Goal: Transaction & Acquisition: Download file/media

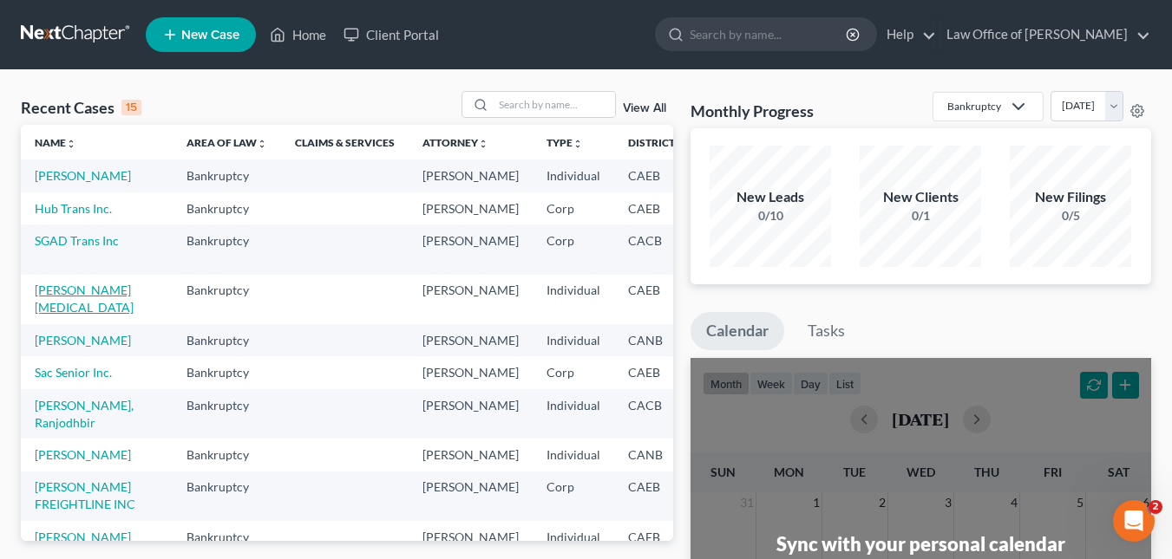
click at [72, 291] on link "[PERSON_NAME][MEDICAL_DATA]" at bounding box center [84, 299] width 99 height 32
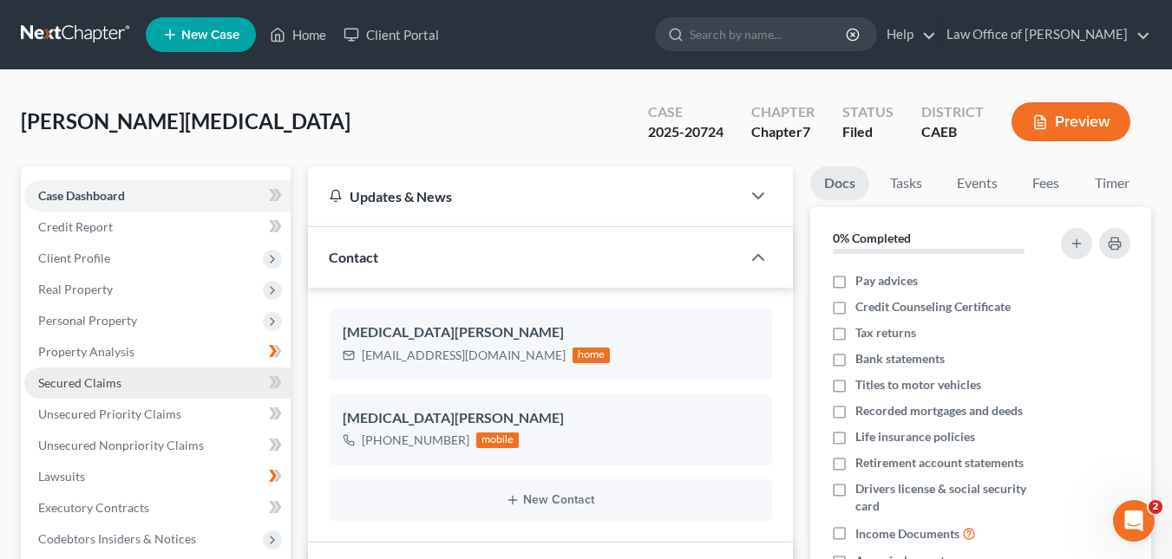
click at [107, 388] on span "Secured Claims" at bounding box center [79, 383] width 83 height 15
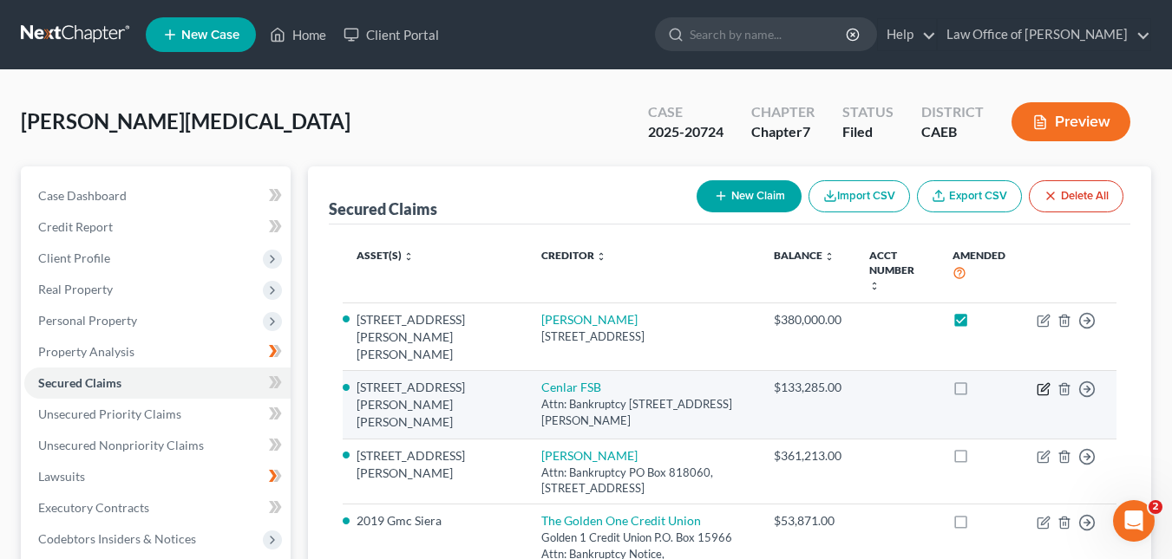
click at [1042, 383] on icon "button" at bounding box center [1045, 387] width 8 height 8
select select "33"
select select "2"
select select "3"
select select "0"
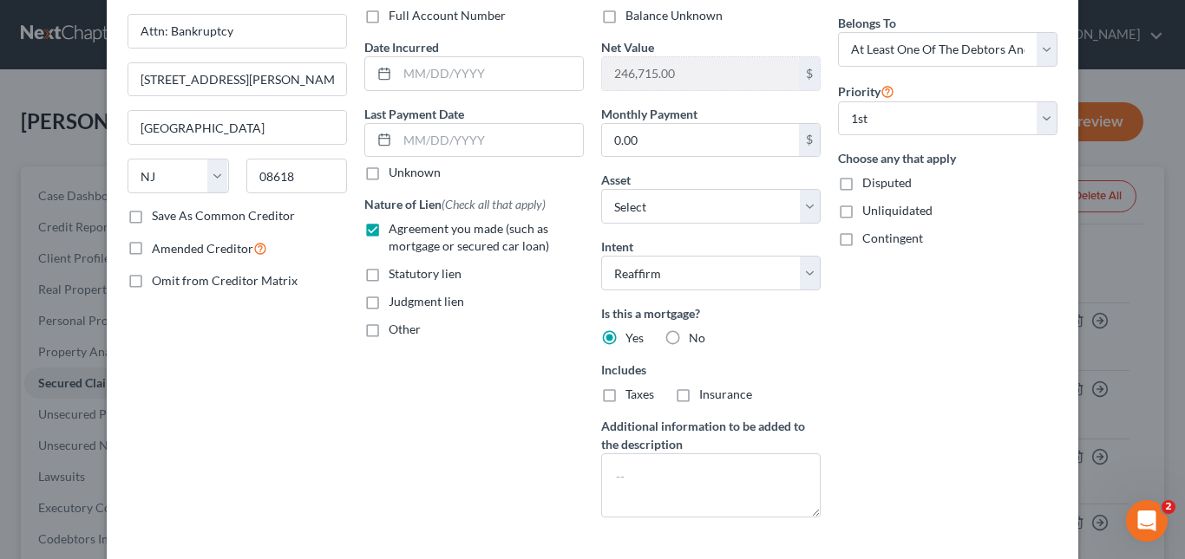
scroll to position [134, 0]
click at [709, 476] on textarea at bounding box center [710, 485] width 219 height 64
paste textarea "Claim: ~$133,285 (per Aug 2025 statement, adjust for exact payoff). Nature of l…"
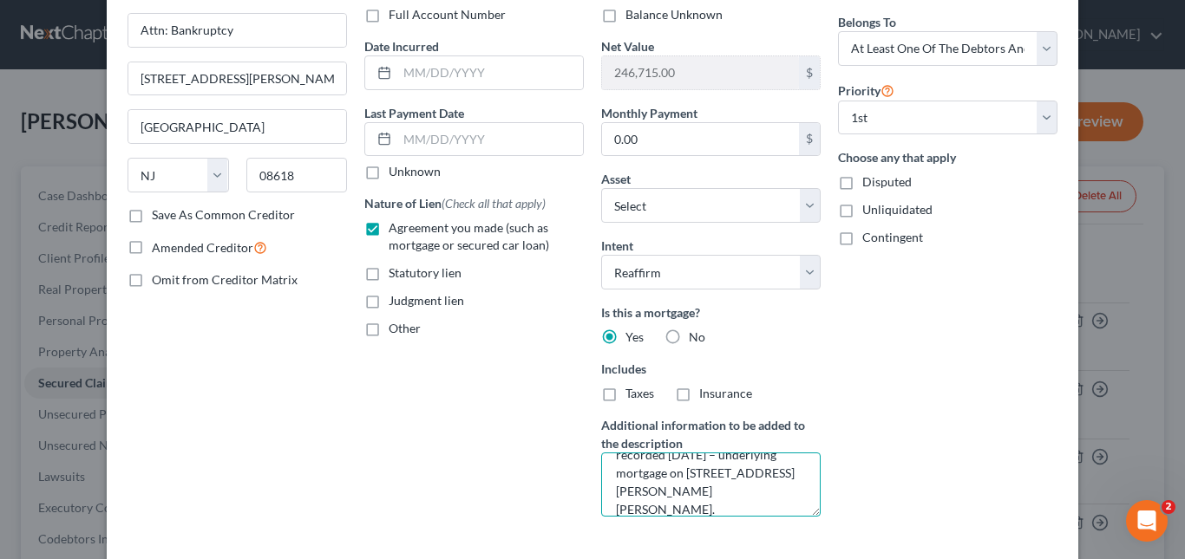
scroll to position [110, 0]
type textarea "Claim: ~$133,285 (per Aug 2025 statement, adjust for exact payoff). Nature of l…"
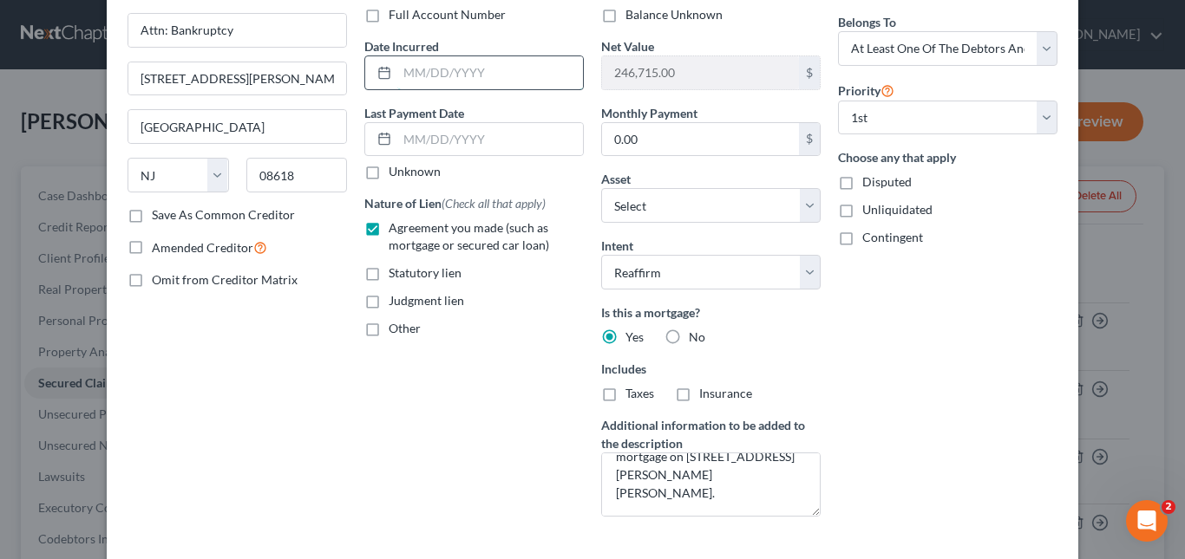
click at [425, 81] on input "text" at bounding box center [490, 72] width 186 height 33
type input "07/01/2017"
click at [450, 143] on input "text" at bounding box center [490, 139] width 186 height 33
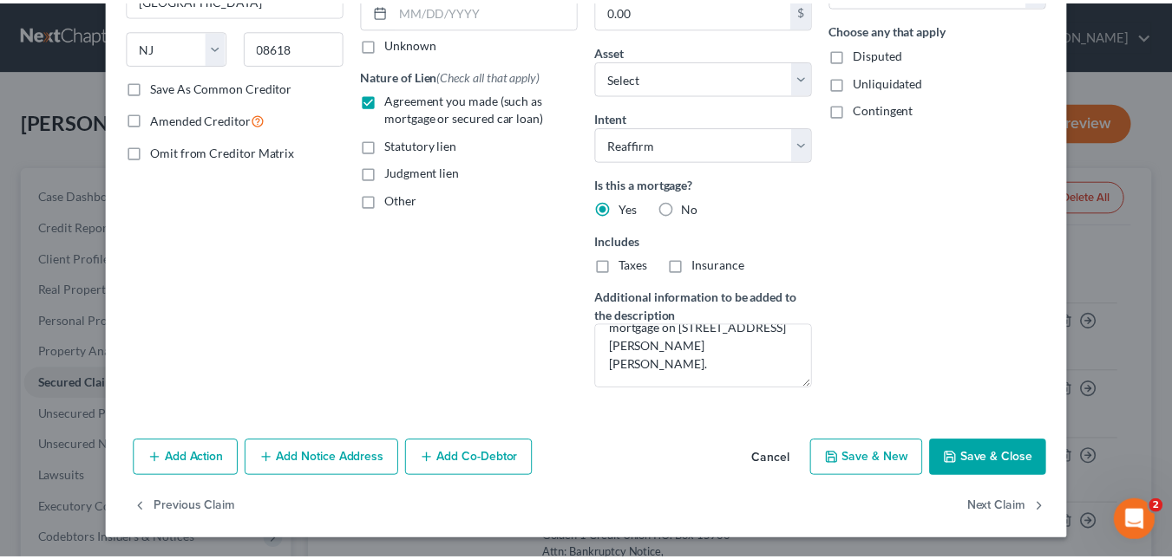
scroll to position [259, 0]
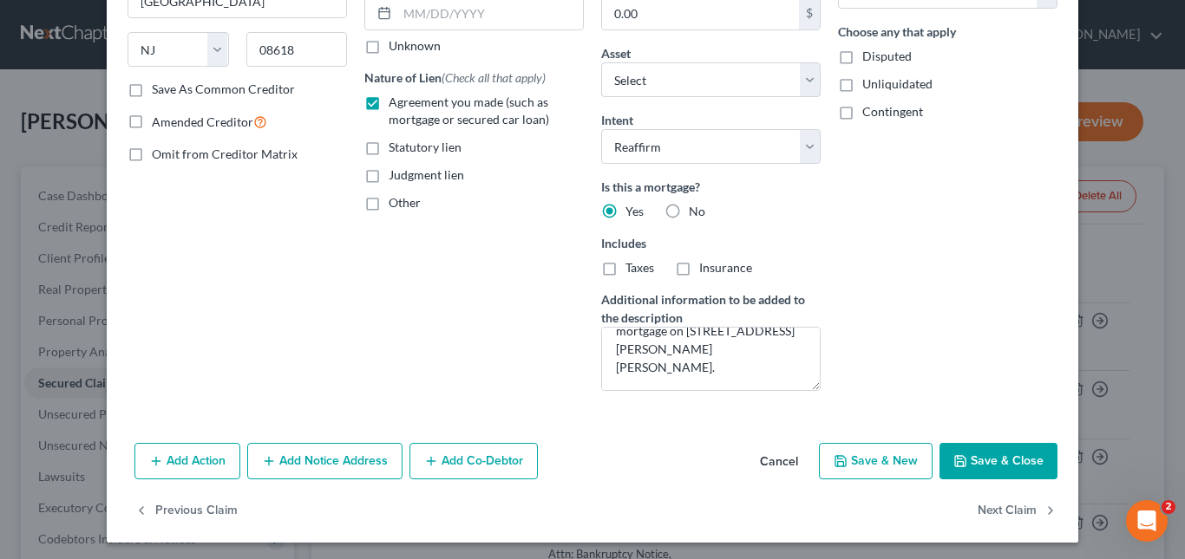
click at [984, 466] on button "Save & Close" at bounding box center [998, 461] width 118 height 36
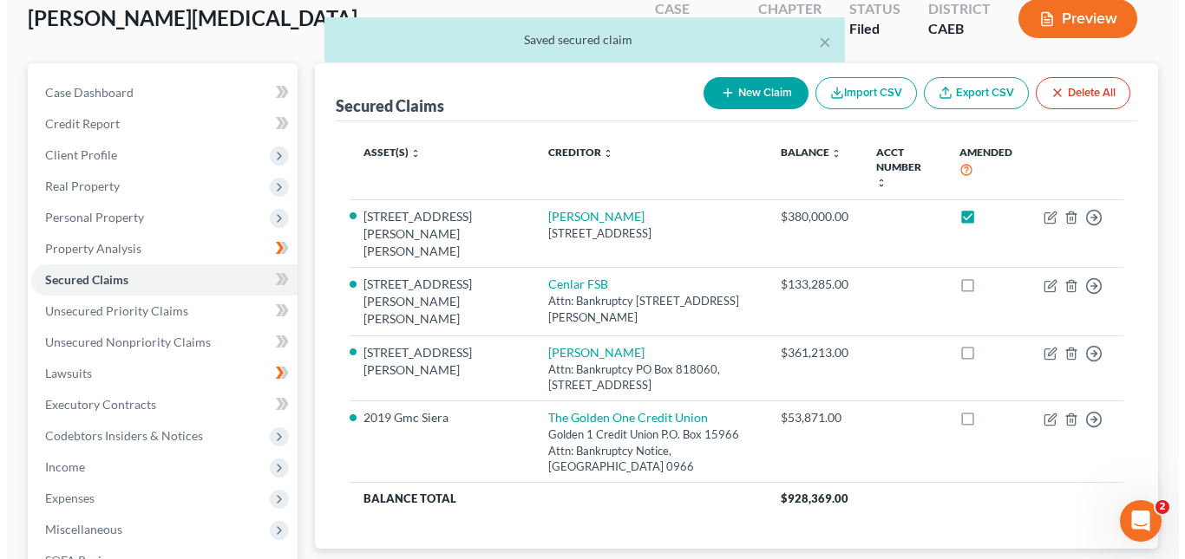
scroll to position [109, 0]
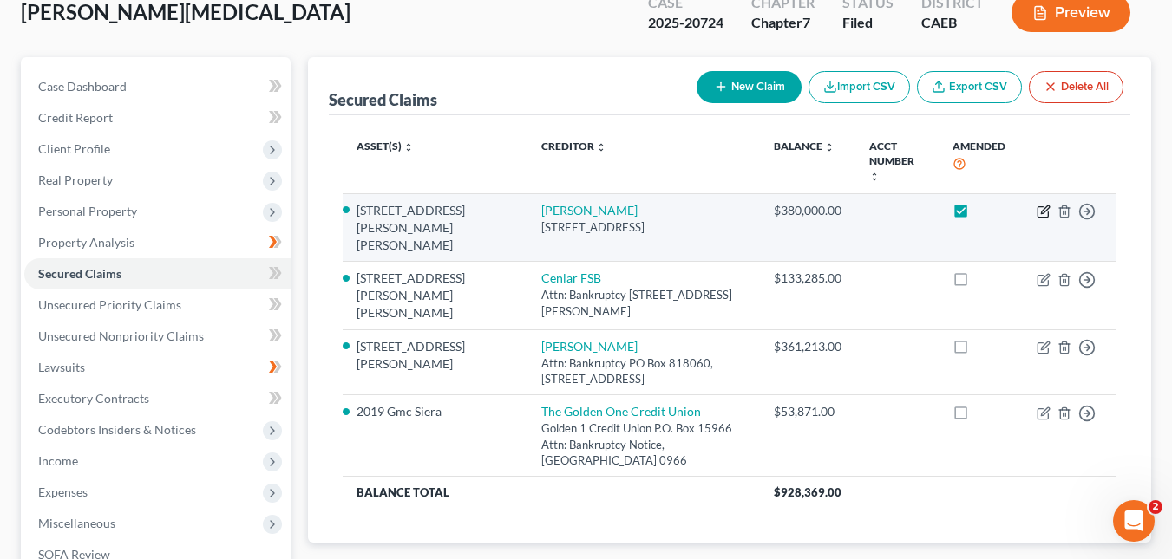
click at [1044, 206] on icon "button" at bounding box center [1045, 210] width 8 height 8
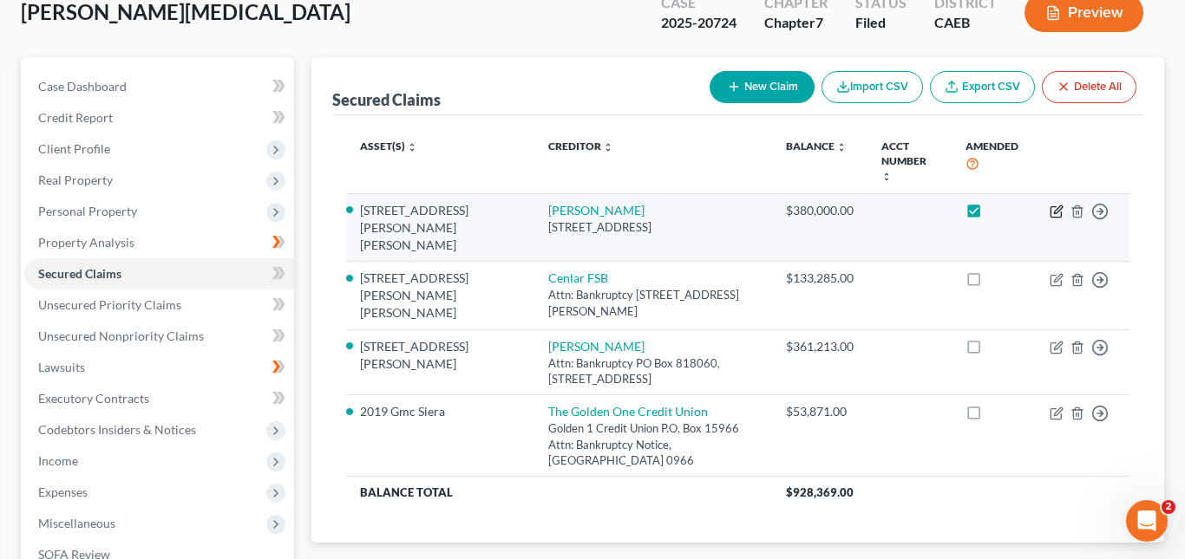
select select "50"
select select "2"
select select "3"
select select "0"
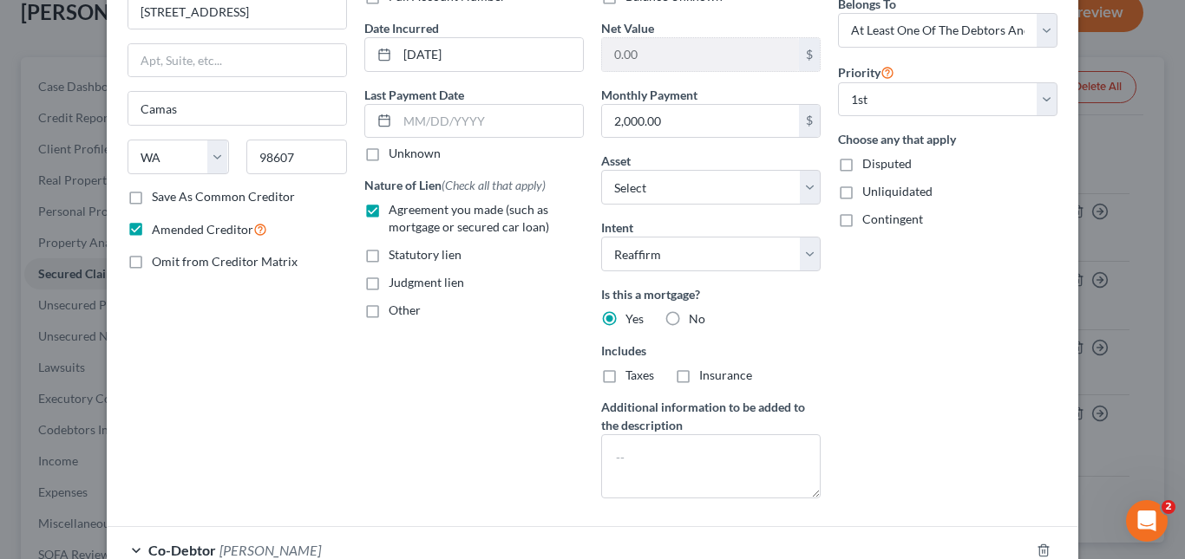
scroll to position [148, 0]
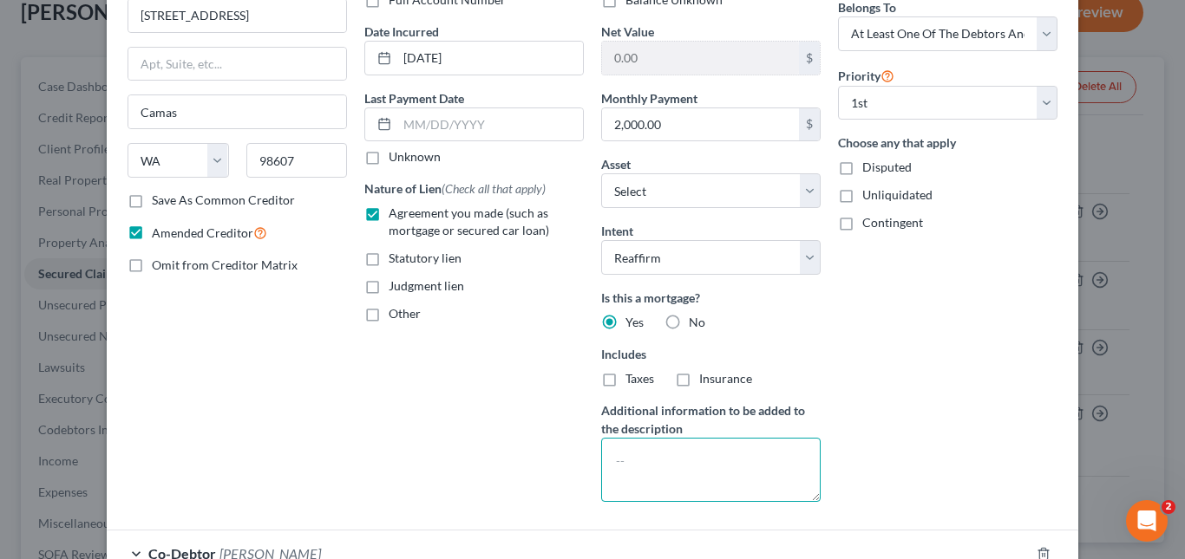
click at [734, 454] on textarea at bounding box center [710, 470] width 219 height 64
paste textarea "Claim: ~$380,000 balance (per his declaration). Nature of lien: Purchase-money …"
type textarea "Claim: ~$380,000 balance (per his declaration). Nature of lien: Purchase-money …"
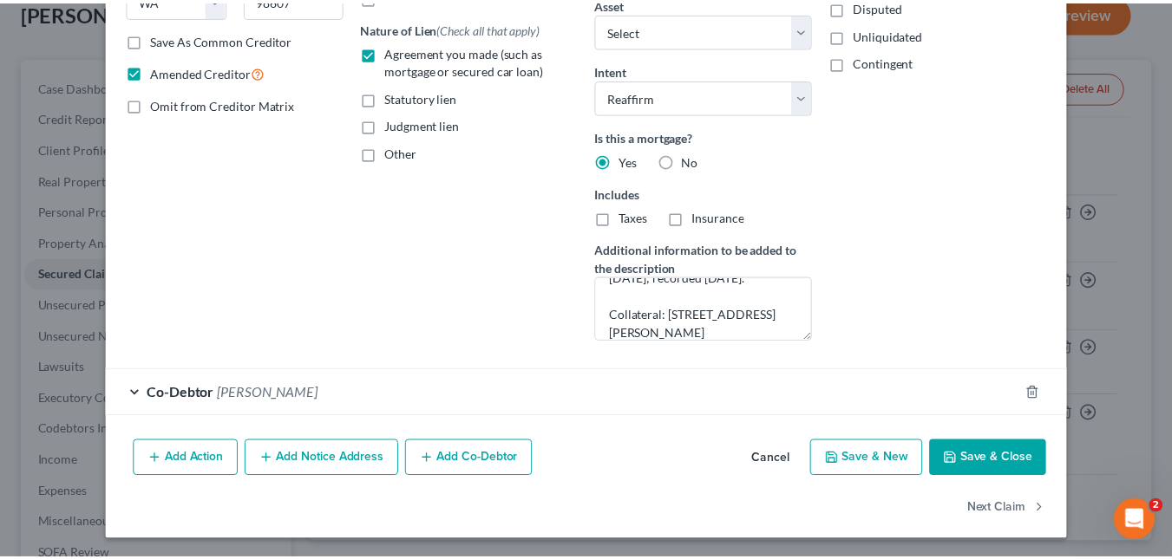
scroll to position [311, 0]
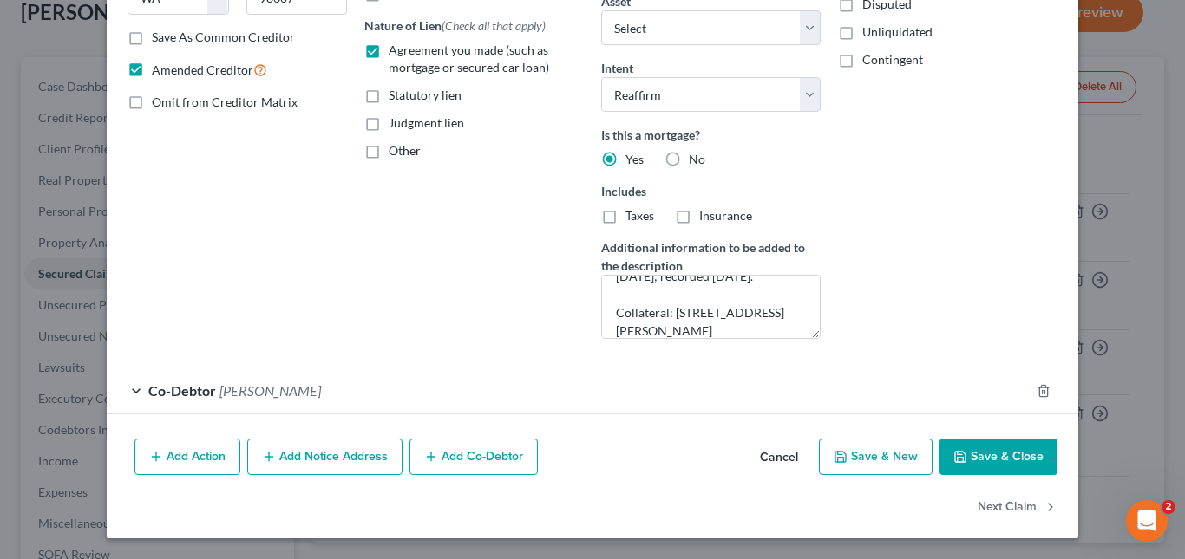
click at [987, 455] on button "Save & Close" at bounding box center [998, 457] width 118 height 36
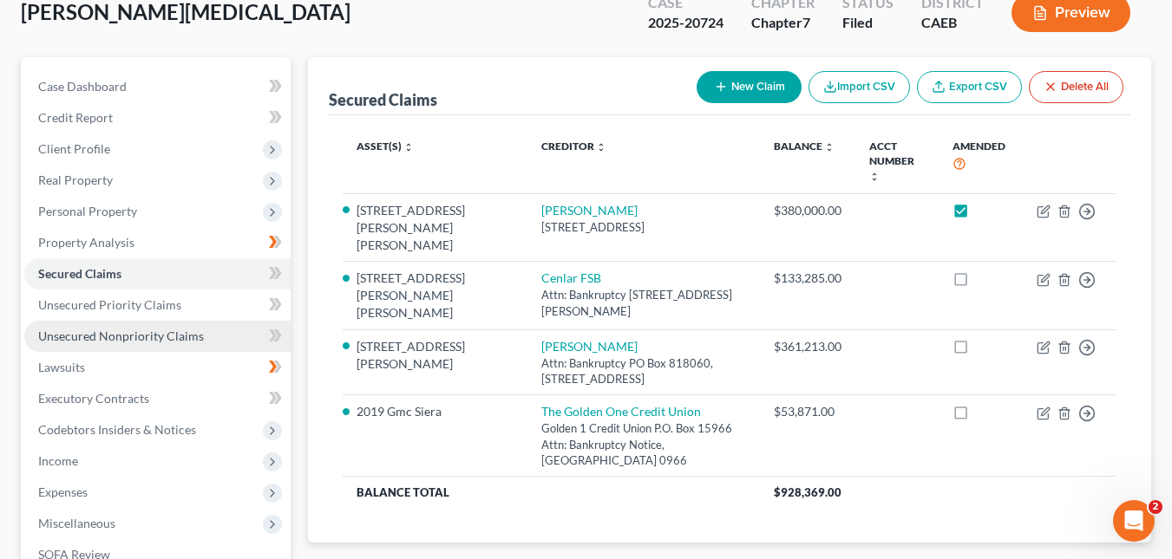
click at [121, 335] on span "Unsecured Nonpriority Claims" at bounding box center [121, 336] width 166 height 15
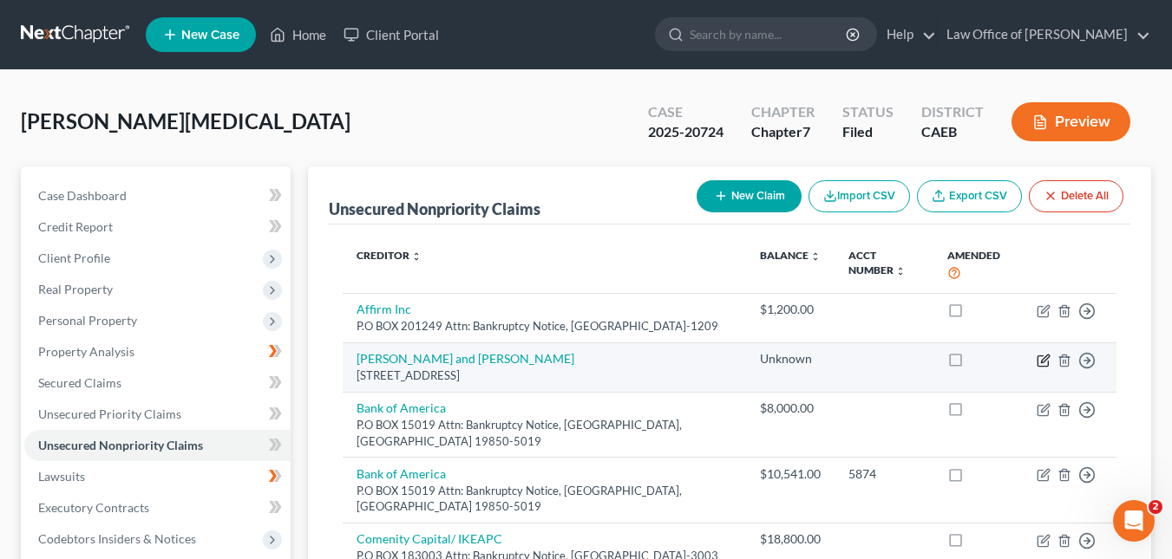
click at [1040, 354] on icon "button" at bounding box center [1043, 361] width 14 height 14
select select "4"
select select "14"
select select "0"
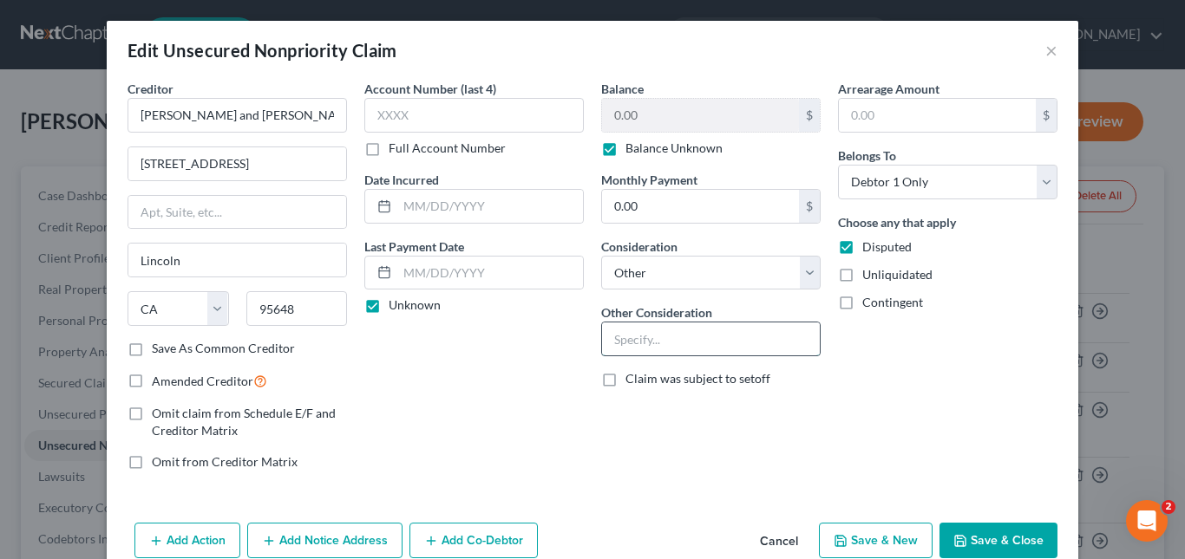
click at [776, 339] on input "text" at bounding box center [711, 339] width 218 height 33
paste input "claim description to: Pending state-court litigation for breach of contract/unl…"
type input "claim description to: Pending state-court litigation for breach of contract/unl…"
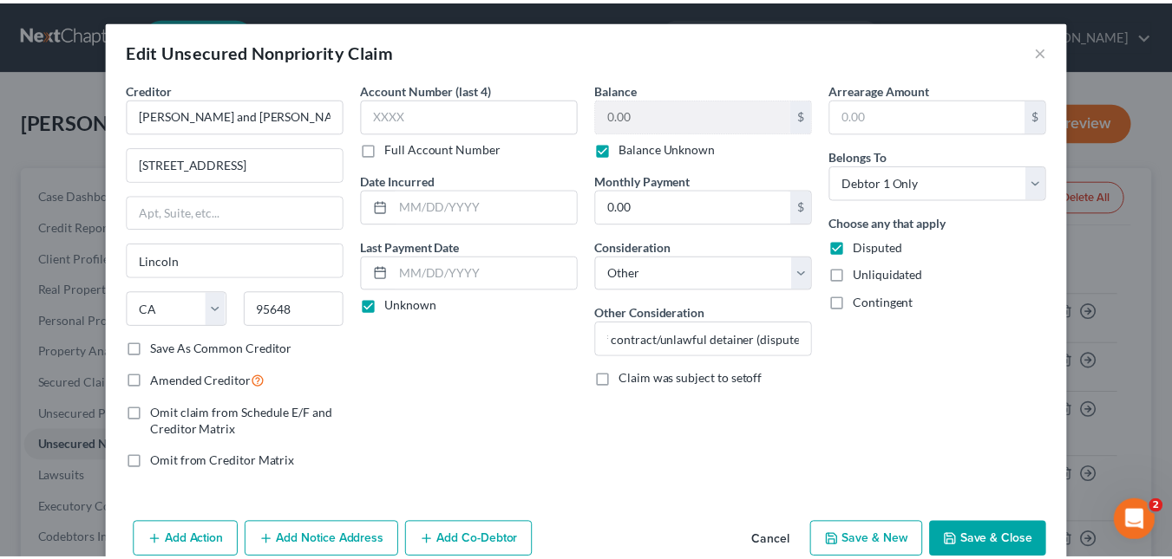
scroll to position [0, 0]
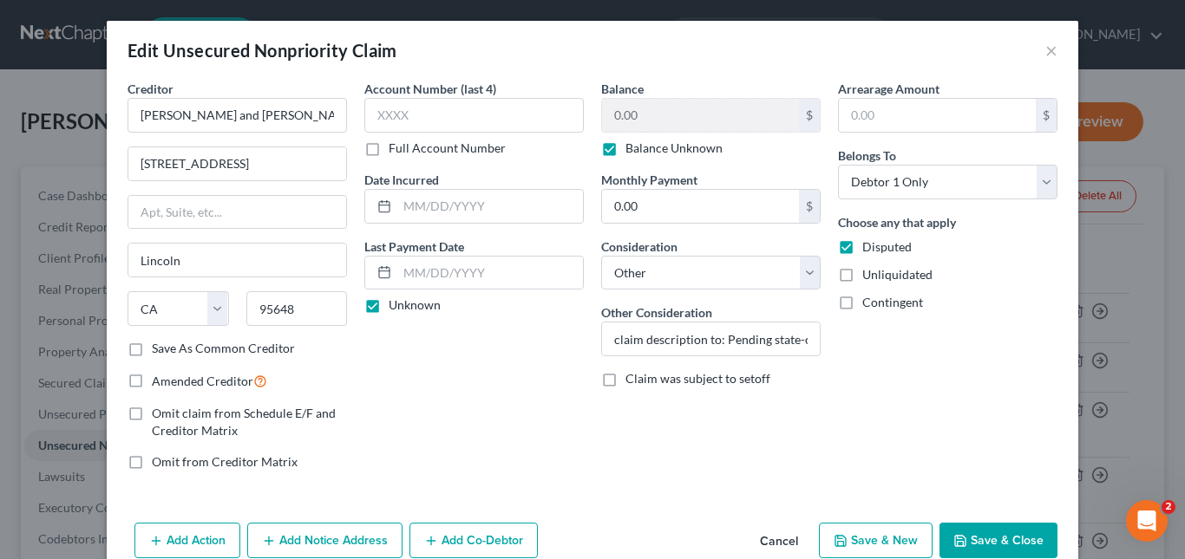
click at [979, 529] on button "Save & Close" at bounding box center [998, 541] width 118 height 36
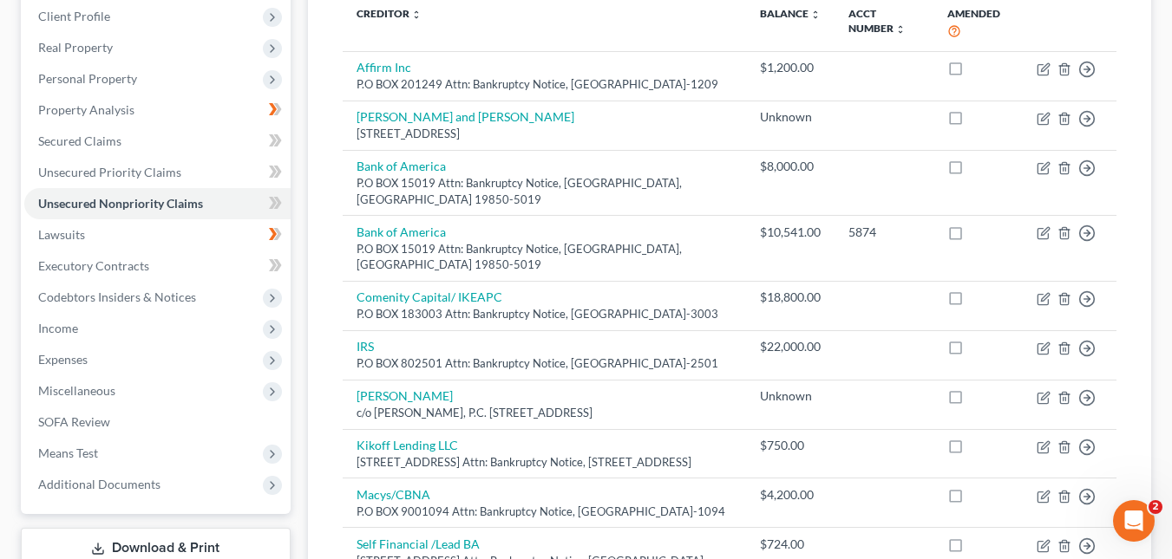
scroll to position [245, 0]
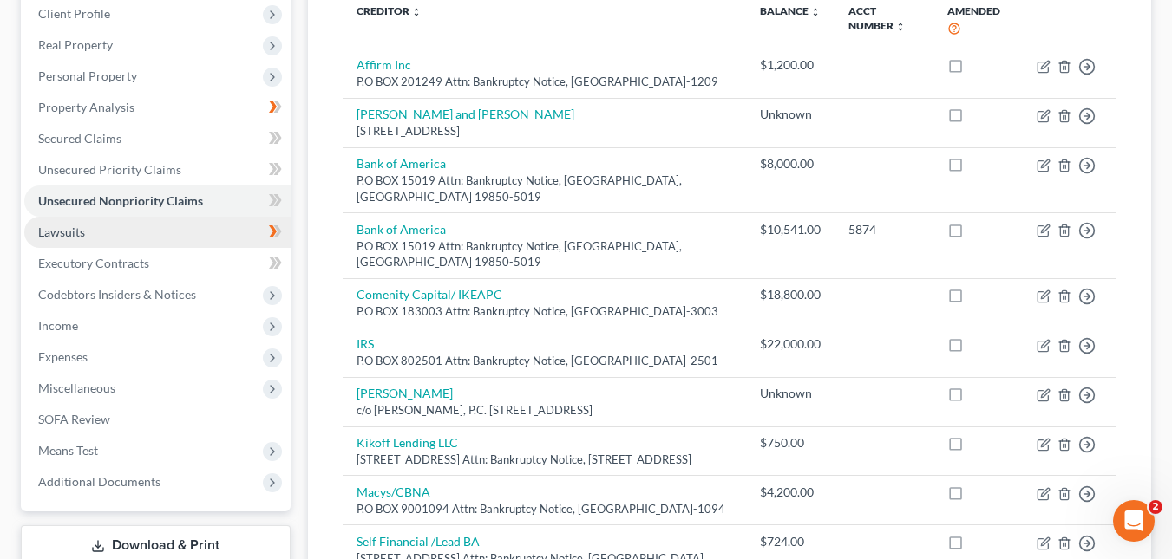
click at [211, 235] on link "Lawsuits" at bounding box center [157, 232] width 266 height 31
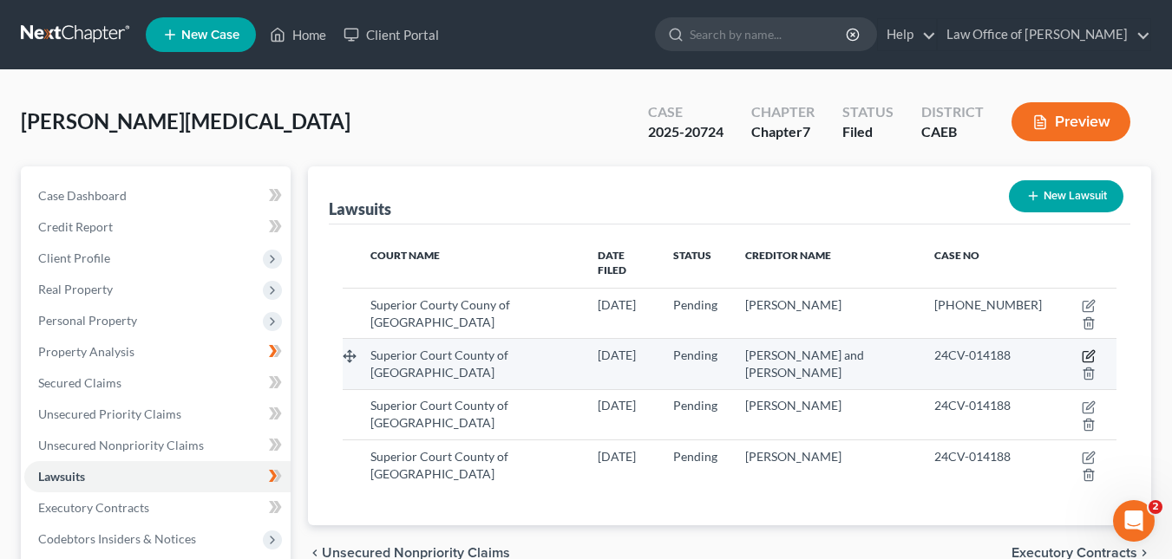
click at [1087, 350] on icon "button" at bounding box center [1089, 357] width 14 height 14
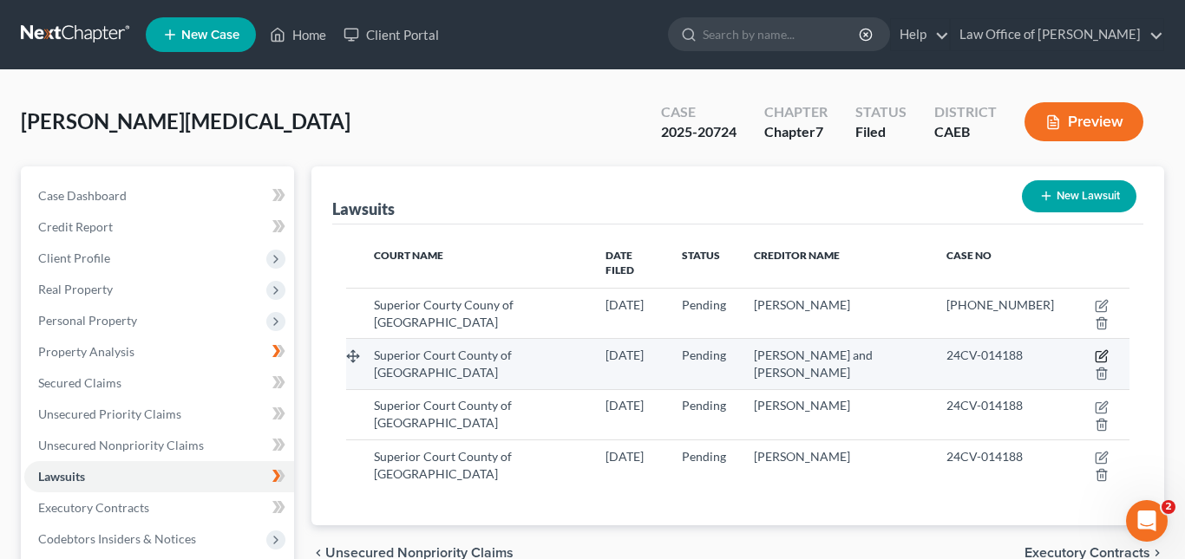
select select "4"
select select "0"
select select "4"
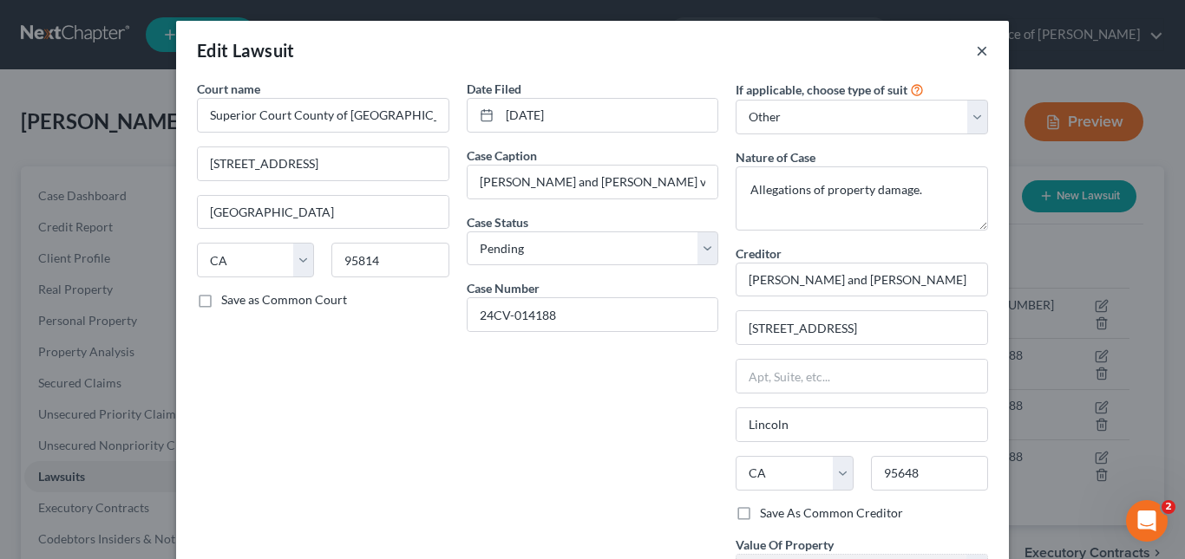
click at [981, 50] on button "×" at bounding box center [982, 50] width 12 height 21
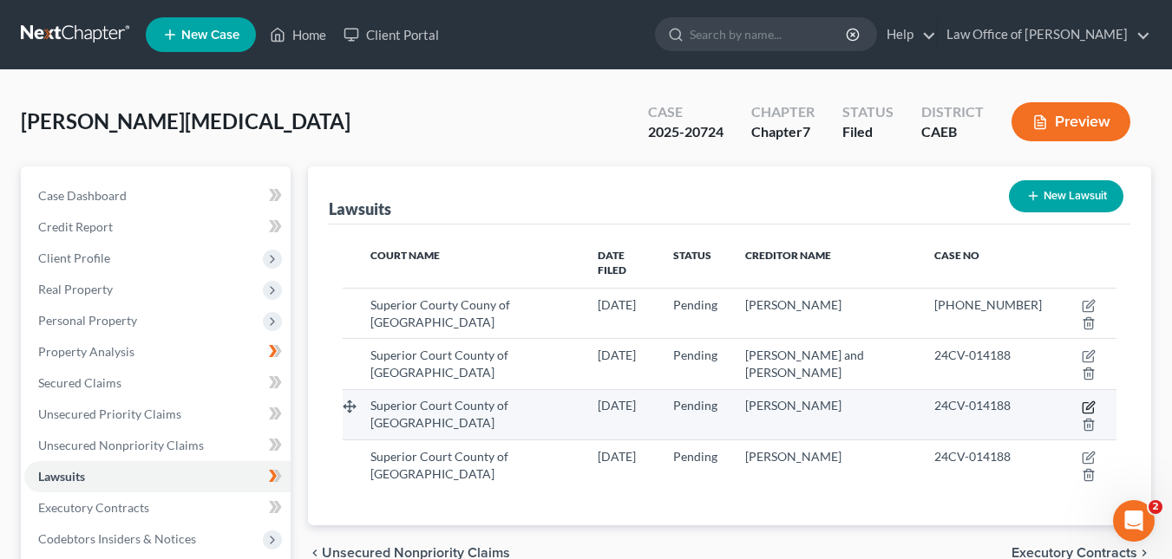
click at [1090, 402] on icon "button" at bounding box center [1090, 406] width 8 height 8
select select "4"
select select "0"
select select "4"
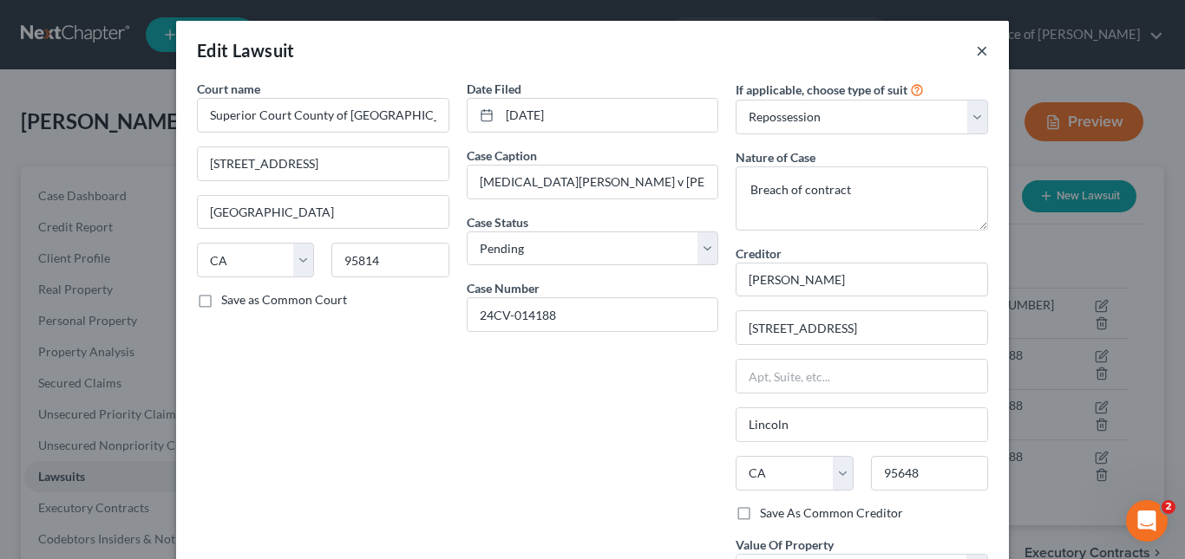
click at [976, 49] on button "×" at bounding box center [982, 50] width 12 height 21
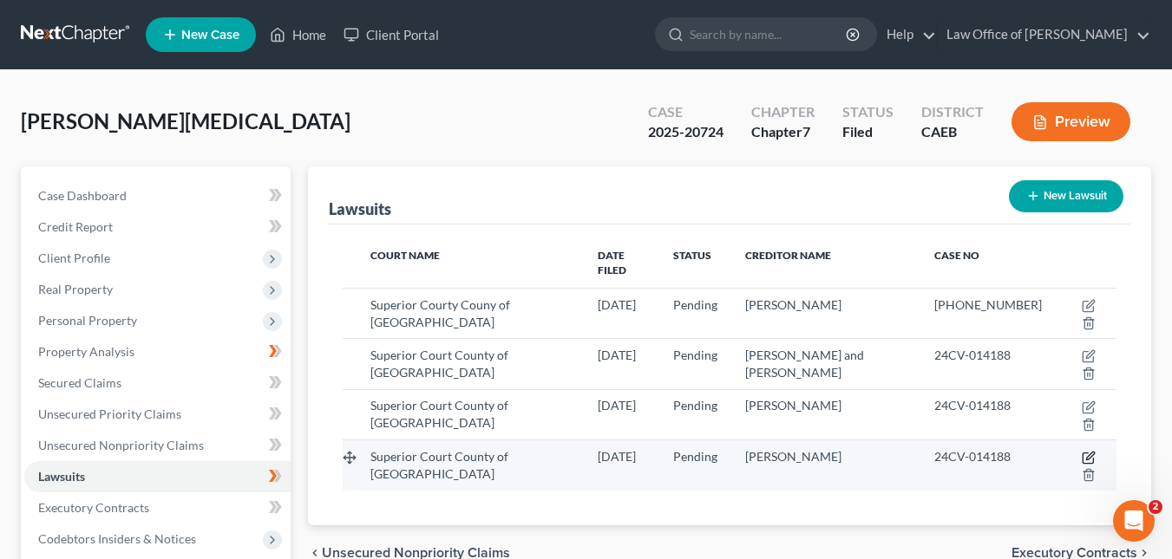
click at [1090, 451] on icon "button" at bounding box center [1089, 458] width 14 height 14
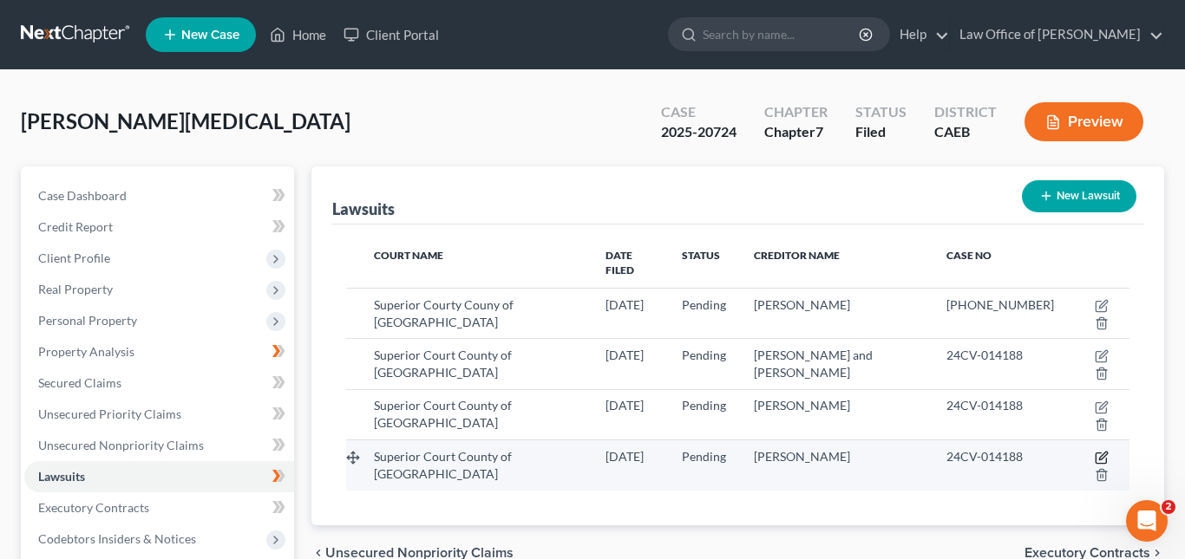
select select "1"
select select "0"
select select "4"
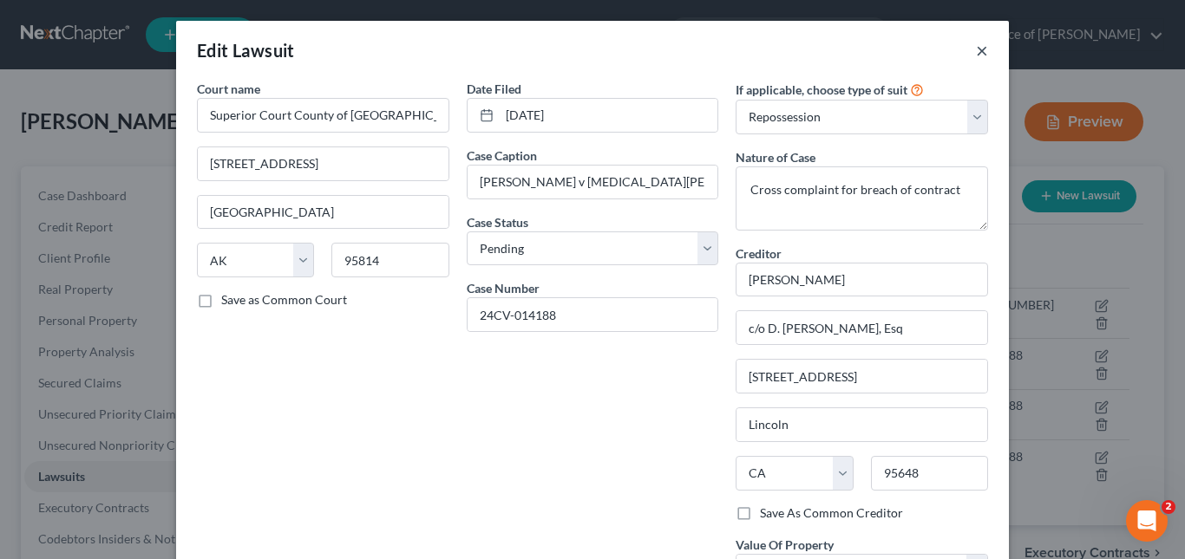
click at [976, 47] on button "×" at bounding box center [982, 50] width 12 height 21
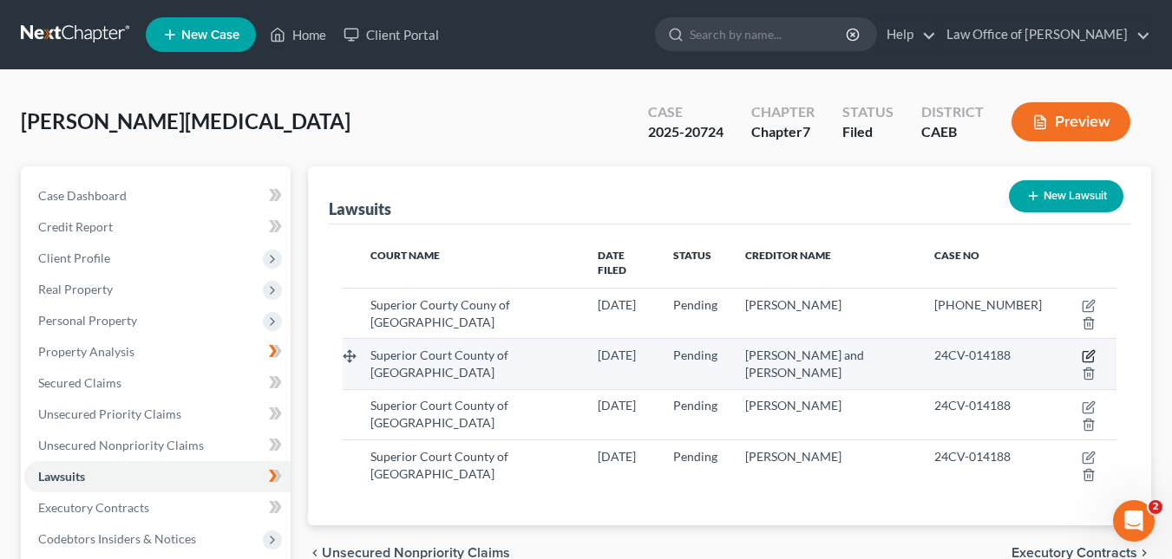
click at [1083, 352] on icon "button" at bounding box center [1087, 357] width 10 height 10
select select "4"
select select "0"
select select "4"
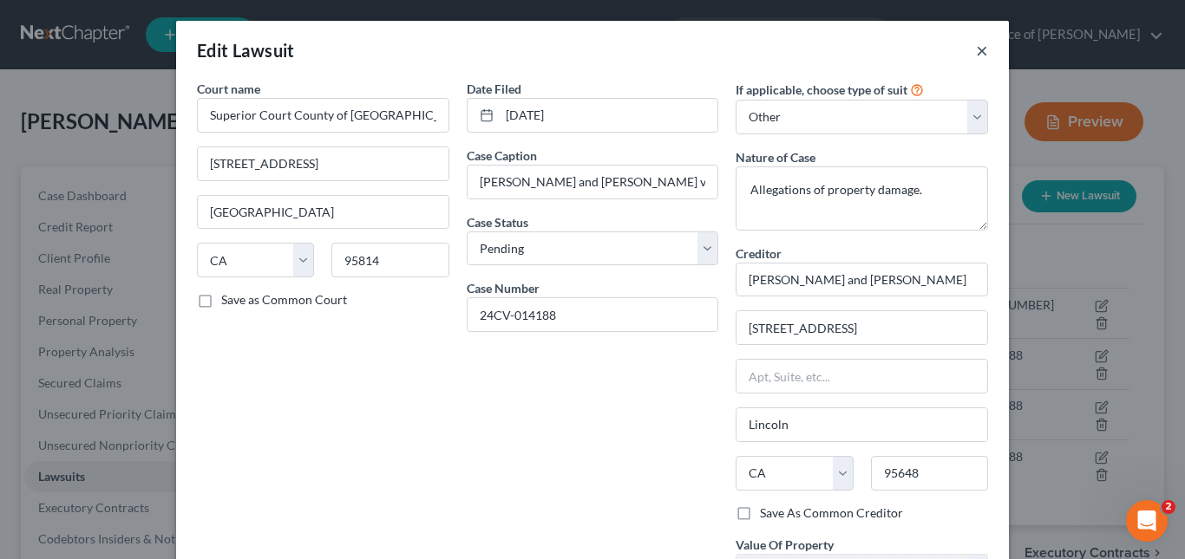
click at [976, 55] on button "×" at bounding box center [982, 50] width 12 height 21
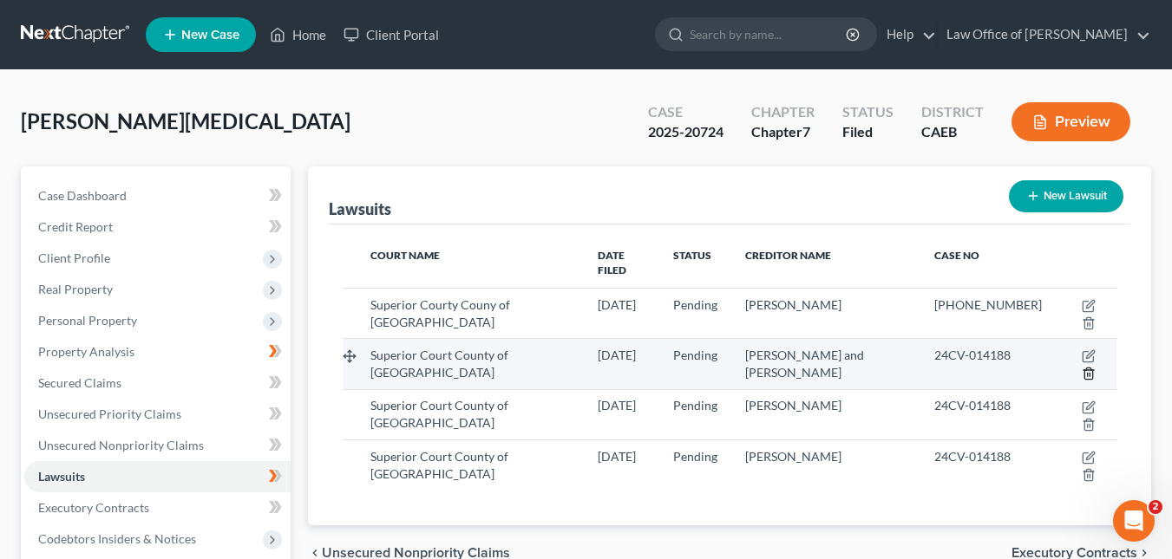
click at [1090, 369] on icon "button" at bounding box center [1088, 374] width 8 height 11
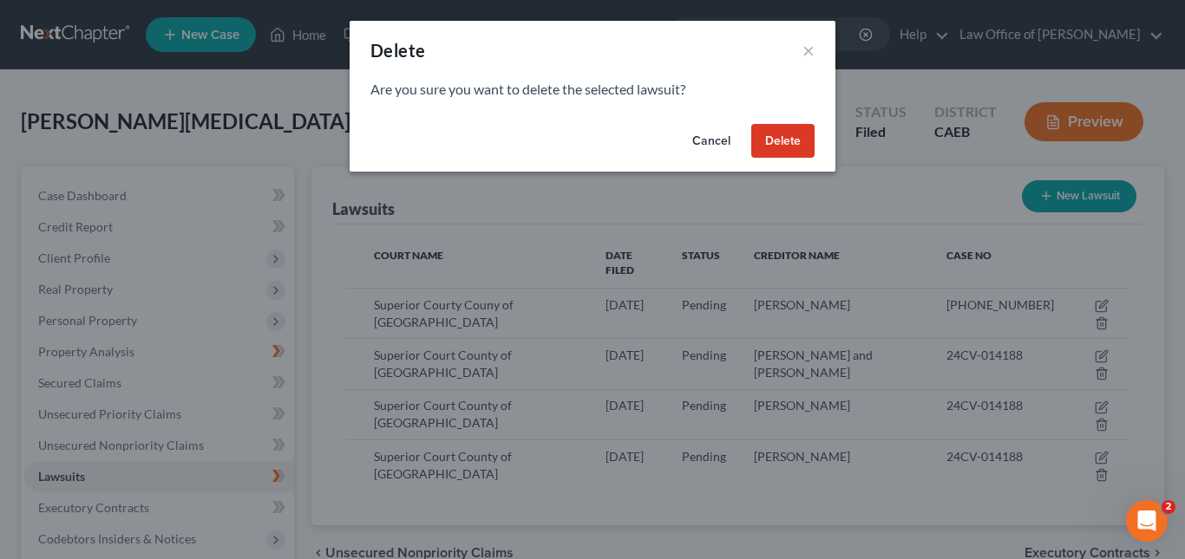
click at [795, 147] on button "Delete" at bounding box center [782, 141] width 63 height 35
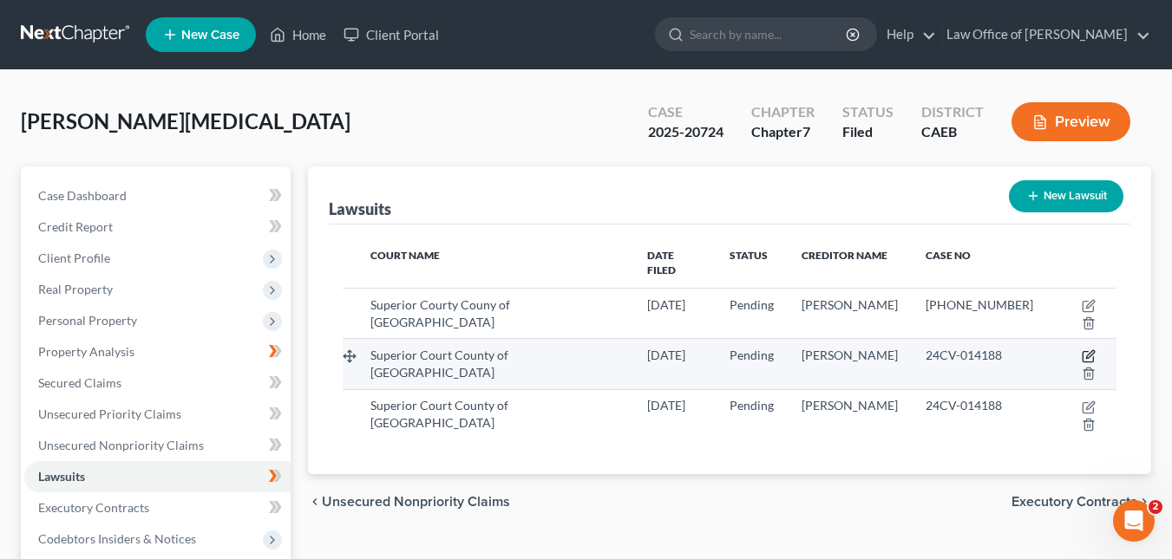
click at [1082, 350] on icon "button" at bounding box center [1089, 357] width 14 height 14
select select "4"
select select "0"
select select "4"
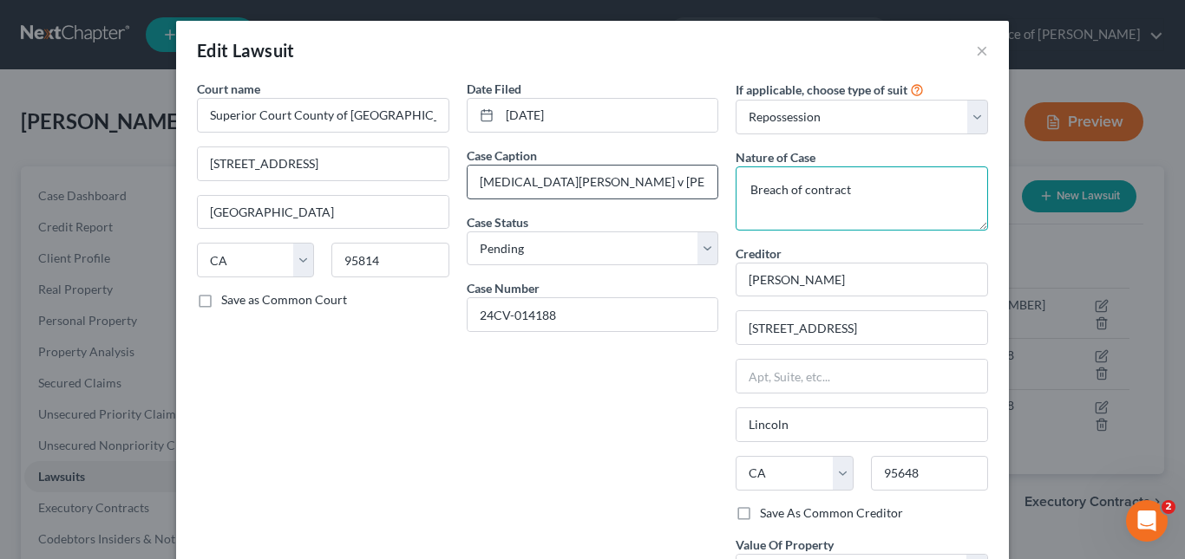
drag, startPoint x: 863, startPoint y: 198, endPoint x: 702, endPoint y: 186, distance: 161.8
click at [702, 186] on div "Court name * Superior Court County of Sacramento 720 9th Street Sacramento Stat…" at bounding box center [592, 386] width 808 height 613
paste textarea "claim description to: Pending state-court litigation for breach of contract/unl…"
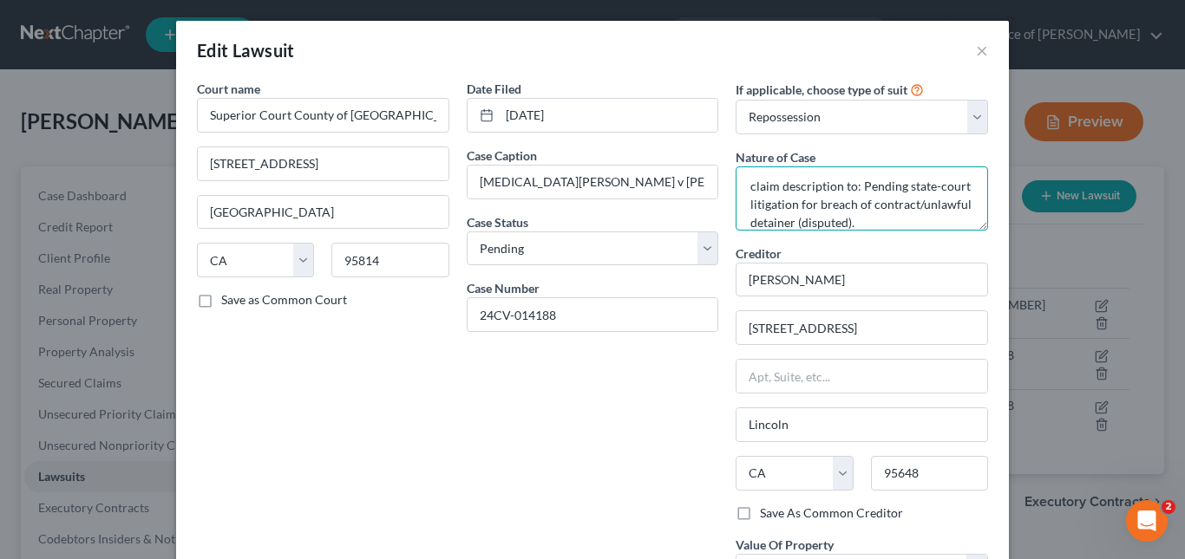
click at [853, 184] on textarea "claim description to: Pending state-court litigation for breach of contract/unl…" at bounding box center [862, 199] width 252 height 64
type textarea "Pending state-court litigation for breach of contract/unlawful detainer (disput…"
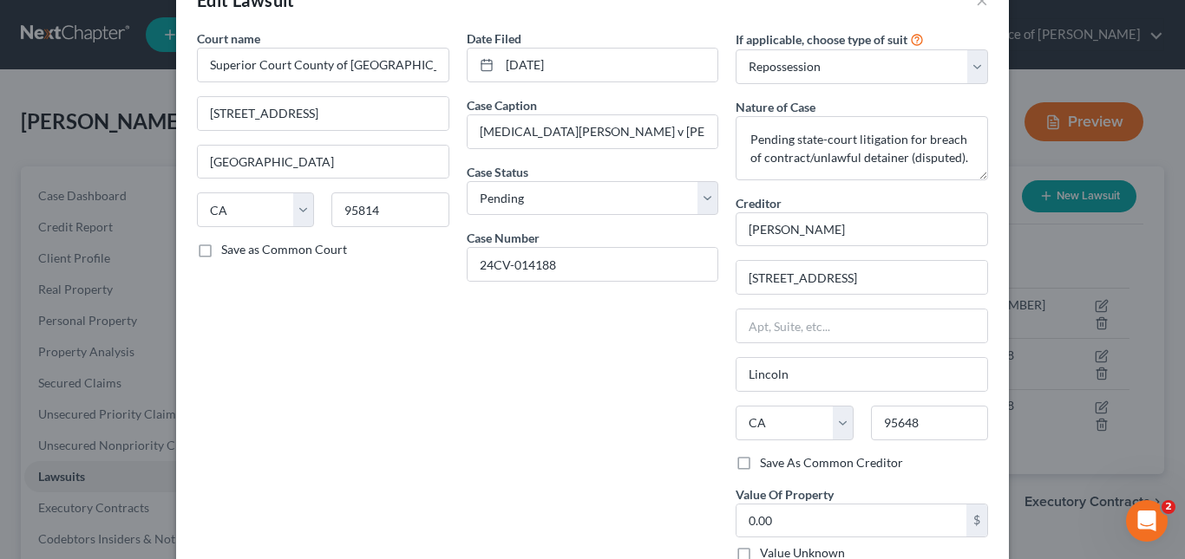
scroll to position [49, 0]
click at [975, 65] on select "Select Repossession Garnishment Foreclosure Attached, Seized, Or Levied Other" at bounding box center [862, 67] width 252 height 35
select select "4"
click at [736, 50] on select "Select Repossession Garnishment Foreclosure Attached, Seized, Or Levied Other" at bounding box center [862, 67] width 252 height 35
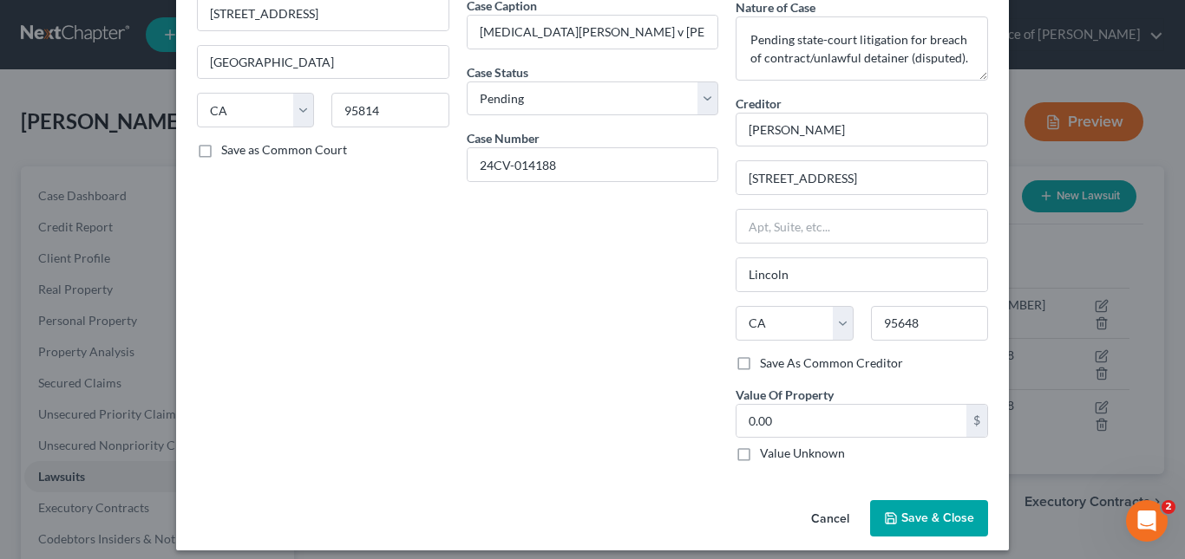
scroll to position [162, 0]
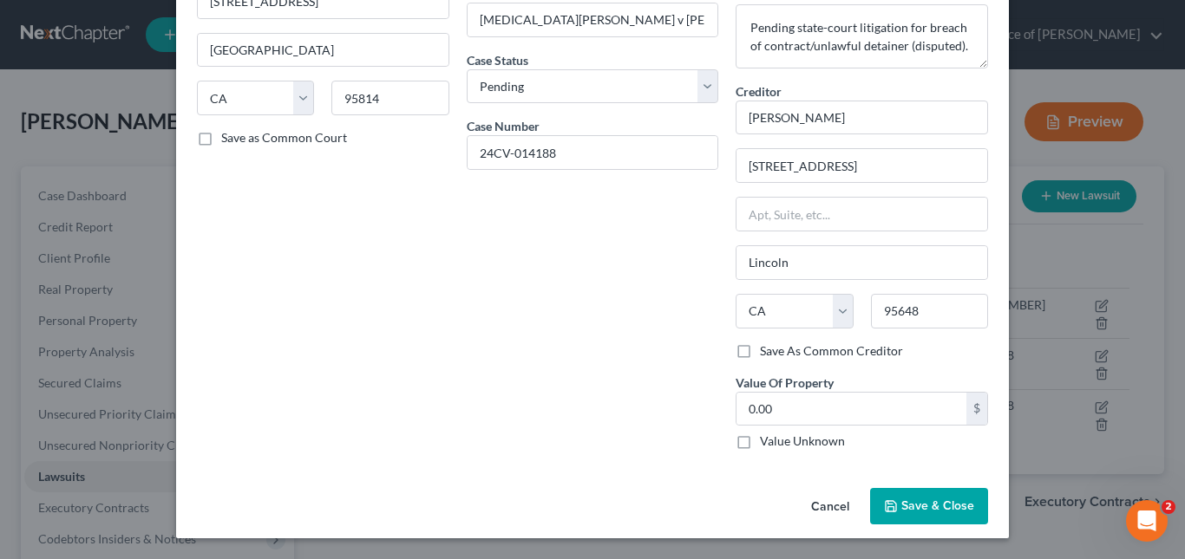
click at [916, 497] on button "Save & Close" at bounding box center [929, 506] width 118 height 36
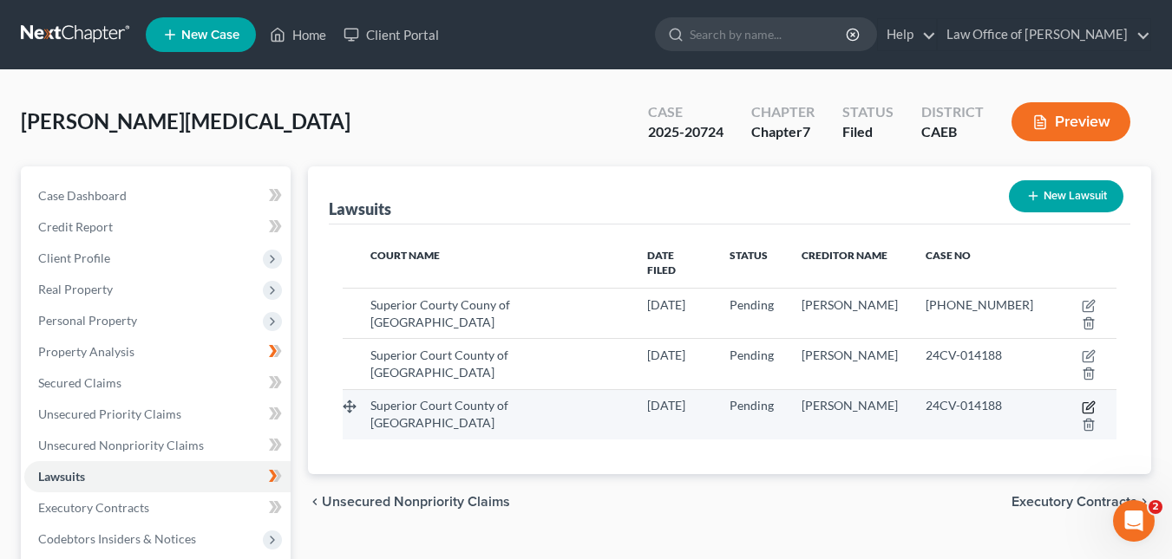
click at [1082, 401] on icon "button" at bounding box center [1089, 408] width 14 height 14
select select "1"
select select "0"
select select "4"
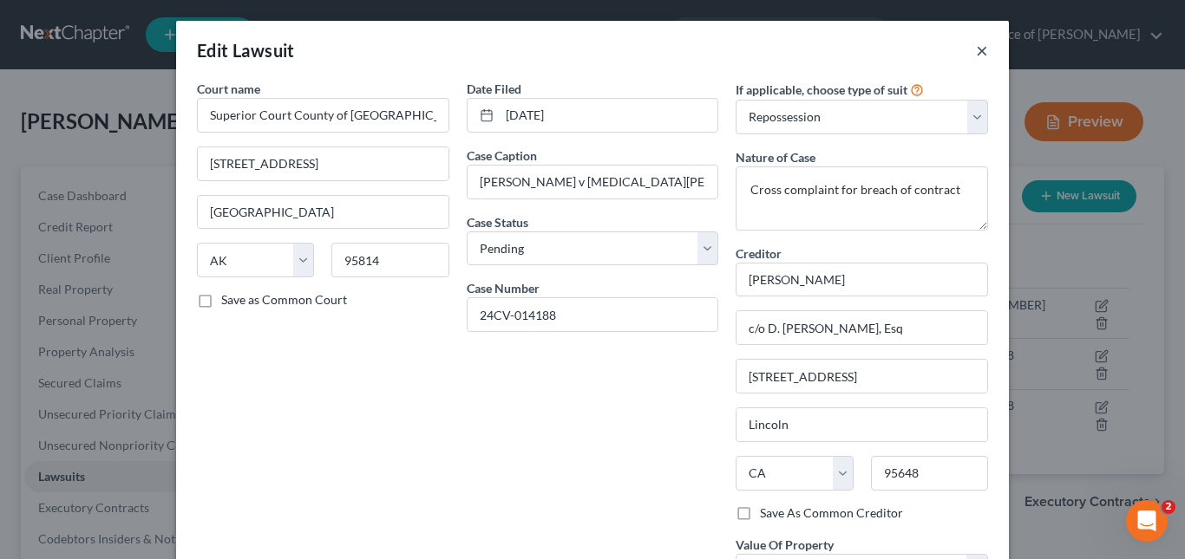
click at [976, 50] on button "×" at bounding box center [982, 50] width 12 height 21
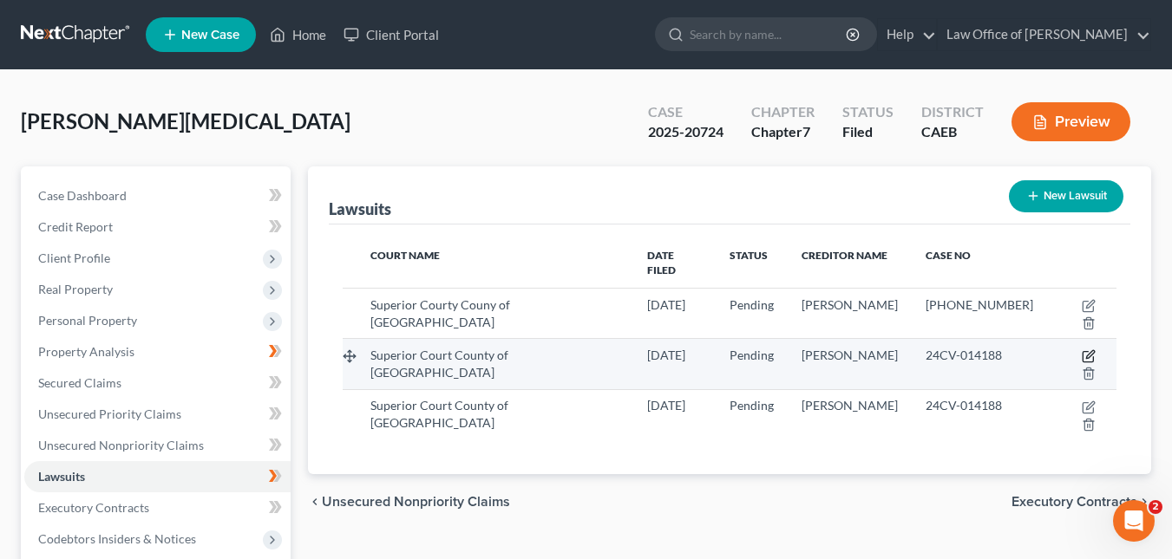
click at [1086, 351] on icon "button" at bounding box center [1090, 355] width 8 height 8
select select "4"
select select "0"
select select "4"
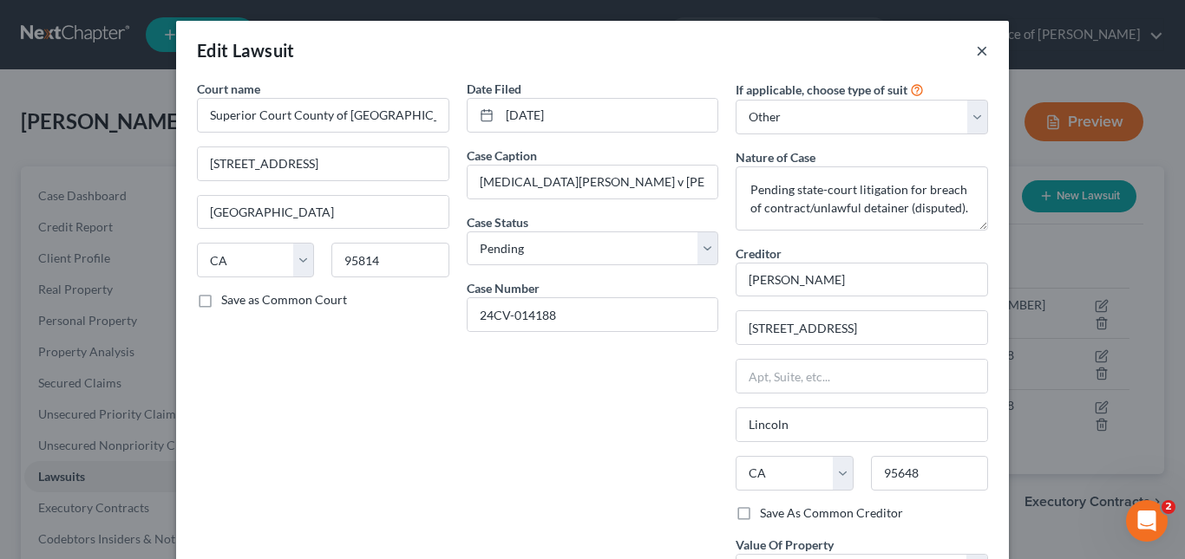
click at [976, 49] on button "×" at bounding box center [982, 50] width 12 height 21
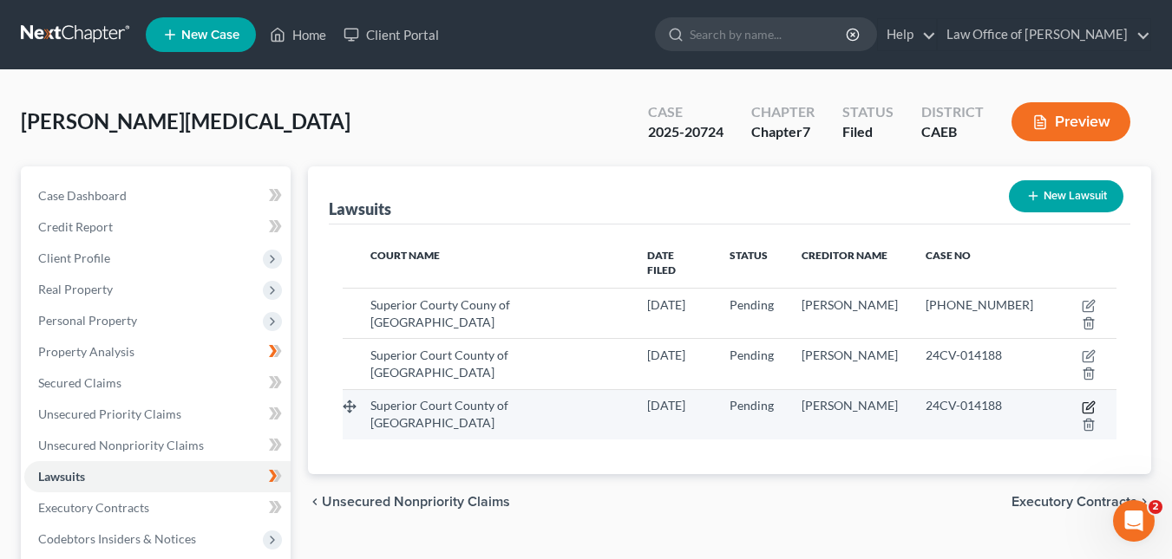
click at [1086, 402] on icon "button" at bounding box center [1090, 406] width 8 height 8
select select "1"
select select "0"
select select "4"
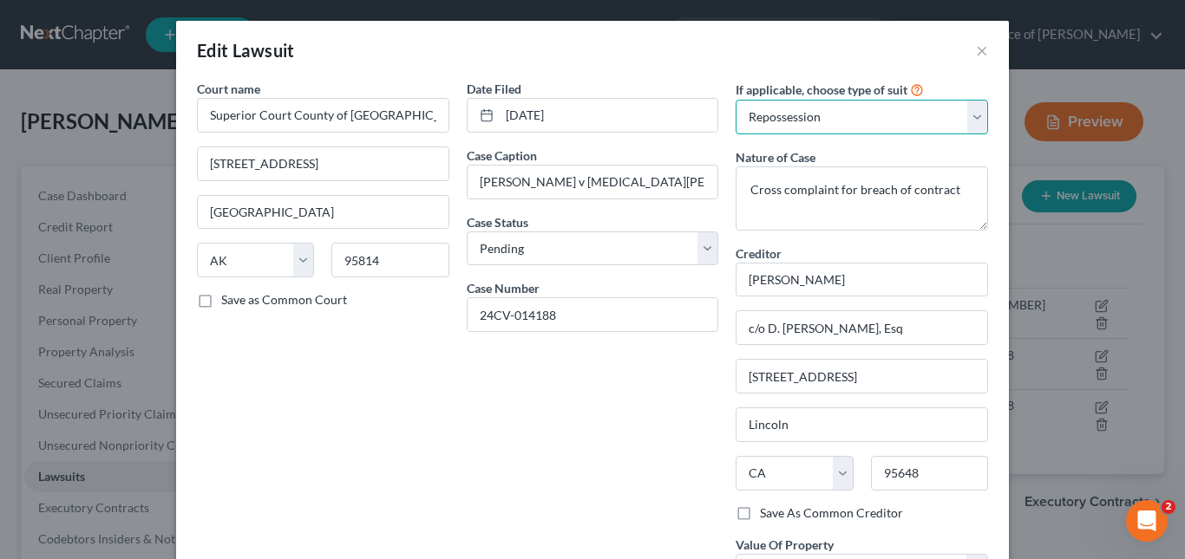
click at [971, 110] on select "Select Repossession Garnishment Foreclosure Attached, Seized, Or Levied Other" at bounding box center [862, 117] width 252 height 35
select select "4"
click at [736, 100] on select "Select Repossession Garnishment Foreclosure Attached, Seized, Or Levied Other" at bounding box center [862, 117] width 252 height 35
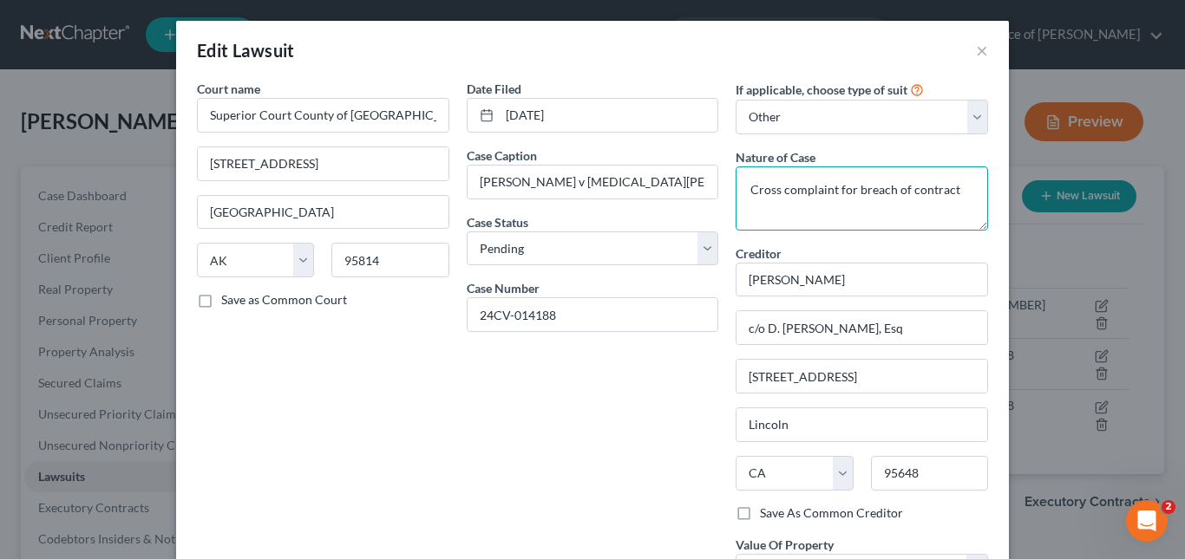
drag, startPoint x: 960, startPoint y: 186, endPoint x: 700, endPoint y: 203, distance: 260.7
click at [700, 203] on div "Court name * Superior Court County of Sacramento 720 9th Street Sacramento Stat…" at bounding box center [592, 353] width 808 height 546
click at [944, 198] on textarea "Cross complaint for breach of contract" at bounding box center [862, 199] width 252 height 64
click at [947, 195] on textarea "Cross complaint for breach of contract" at bounding box center [862, 199] width 252 height 64
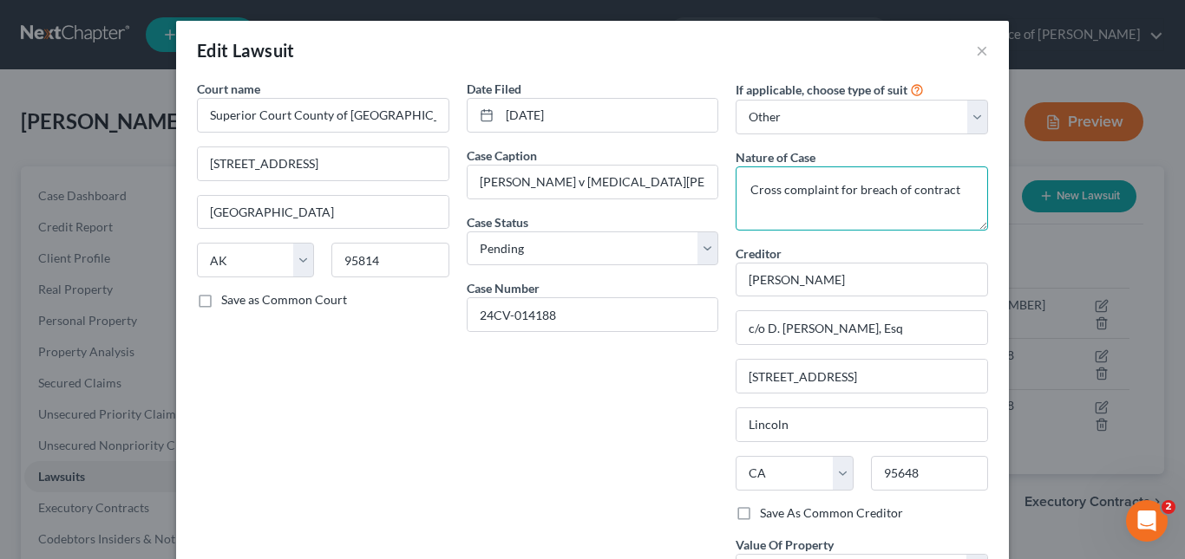
drag, startPoint x: 951, startPoint y: 193, endPoint x: 851, endPoint y: 193, distance: 99.7
click at [851, 193] on textarea "Cross complaint for breach of contract" at bounding box center [862, 199] width 252 height 64
paste textarea "claim description to: Pending state-court litigation for breach of contract/unl…"
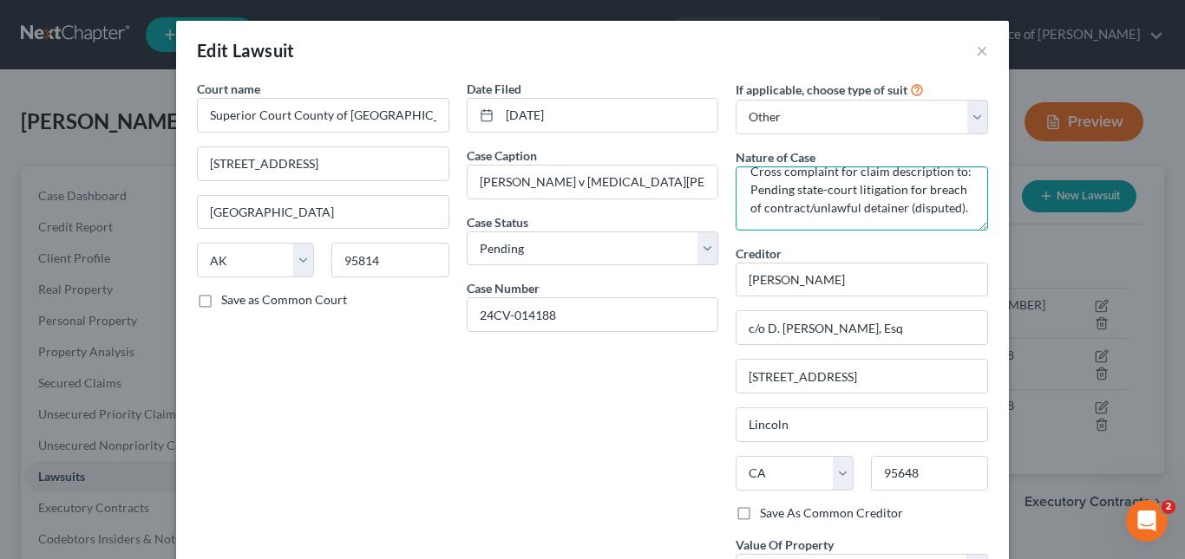
scroll to position [0, 0]
drag, startPoint x: 761, startPoint y: 205, endPoint x: 734, endPoint y: 184, distance: 34.0
click at [736, 184] on textarea "Cross complaint for claim description to: Pending state-court litigation for br…" at bounding box center [862, 199] width 252 height 64
type textarea "Cross complaint. Pending state-court litigation for breach of contract/unlawful…"
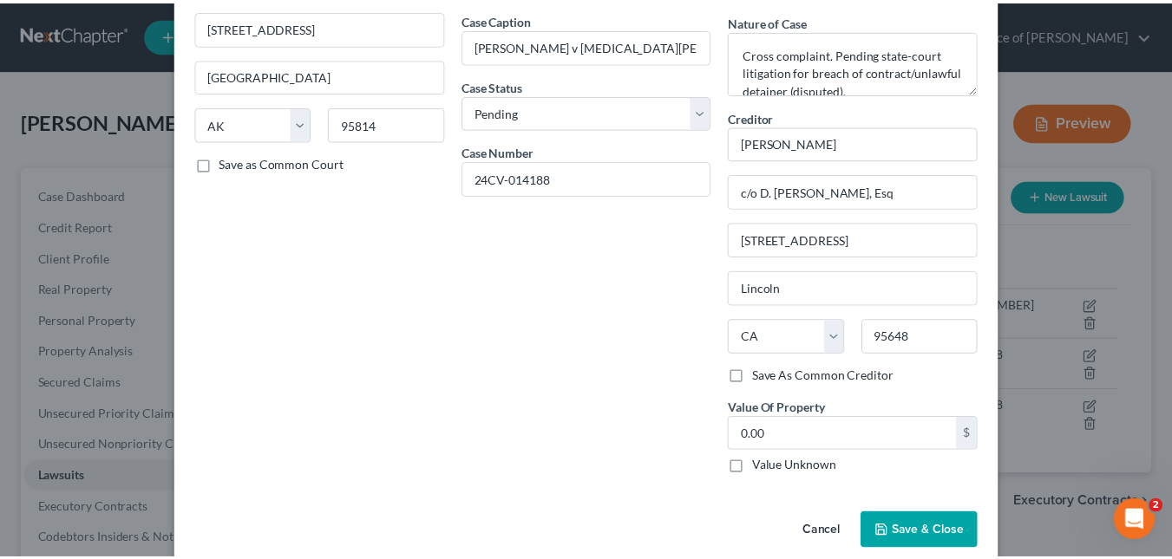
scroll to position [162, 0]
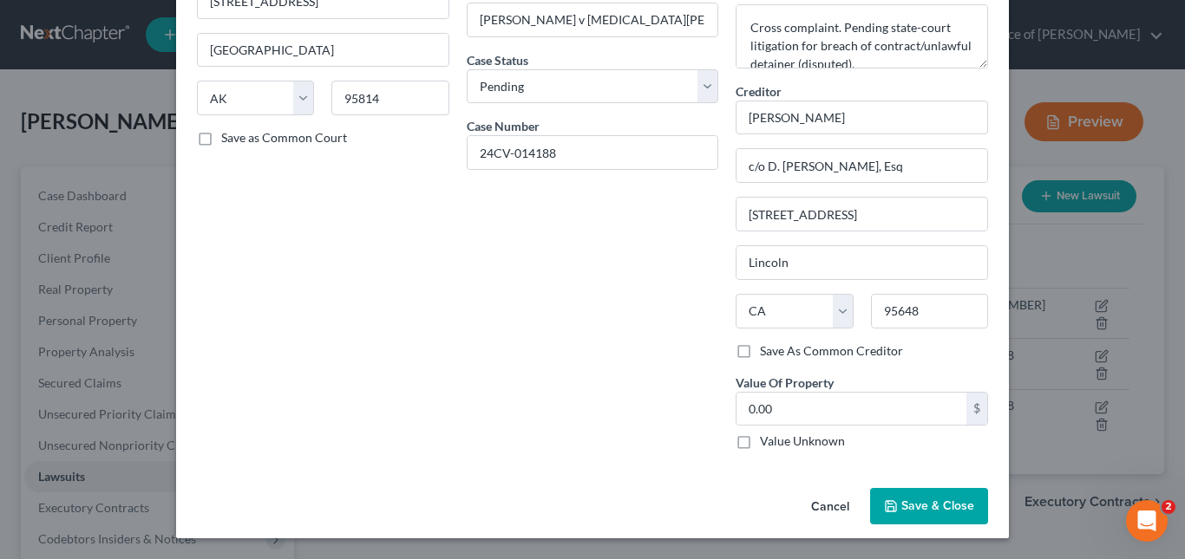
click at [916, 497] on button "Save & Close" at bounding box center [929, 506] width 118 height 36
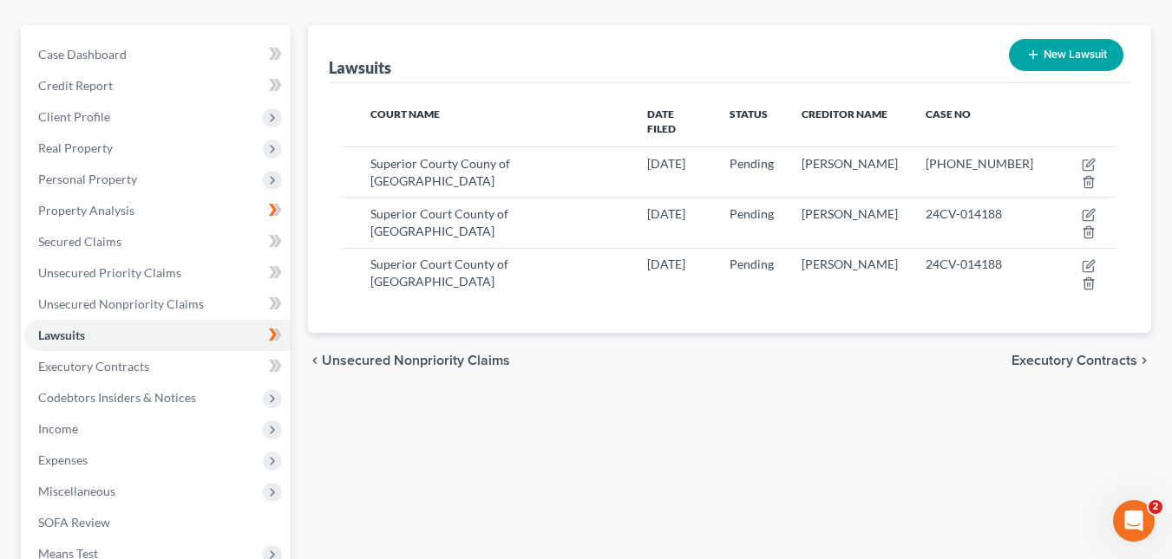
scroll to position [144, 0]
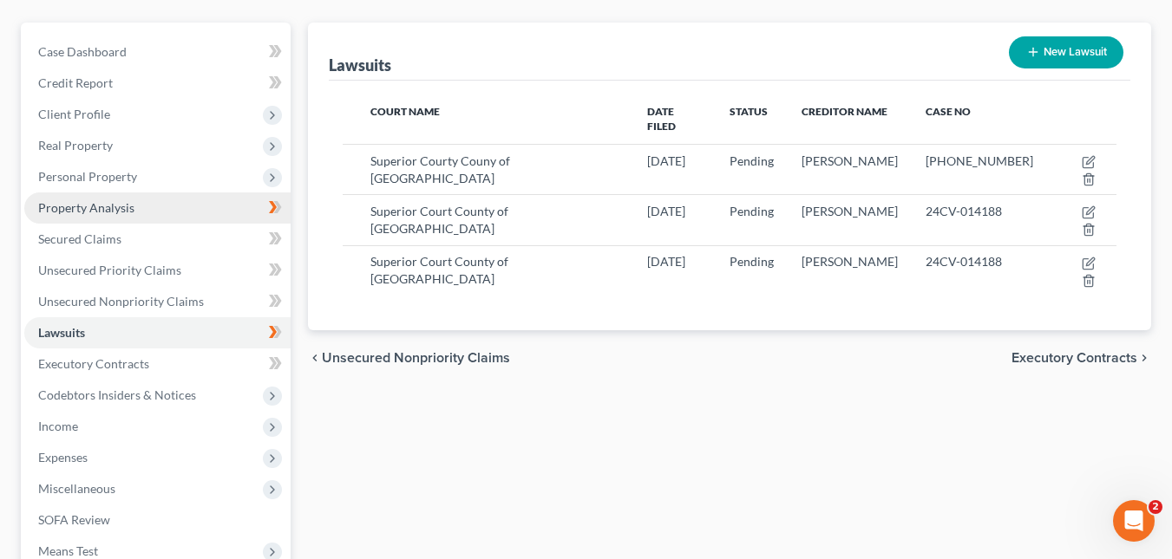
click at [134, 204] on link "Property Analysis" at bounding box center [157, 208] width 266 height 31
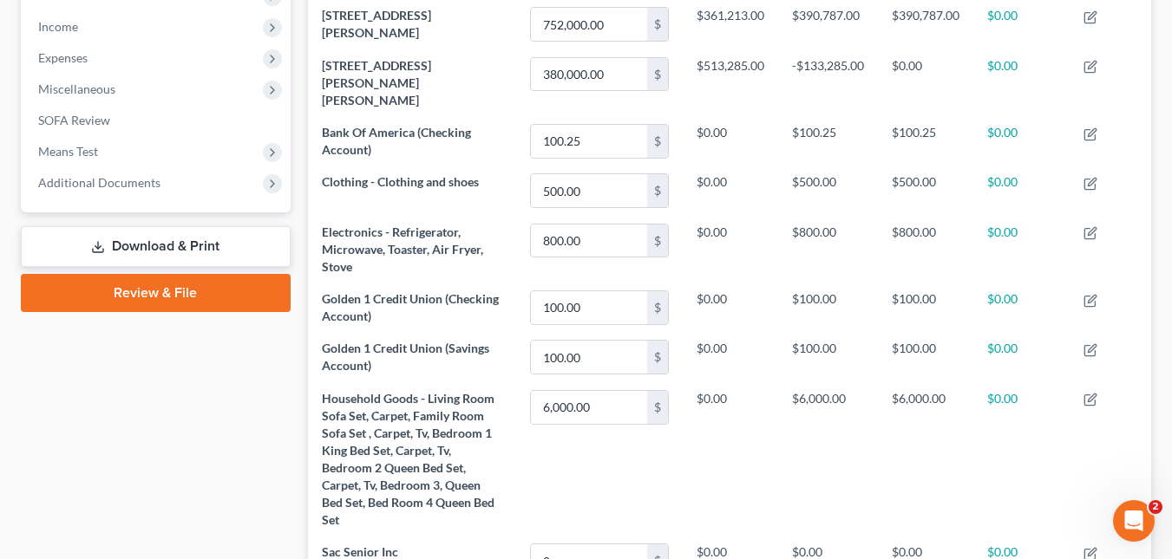
scroll to position [539, 0]
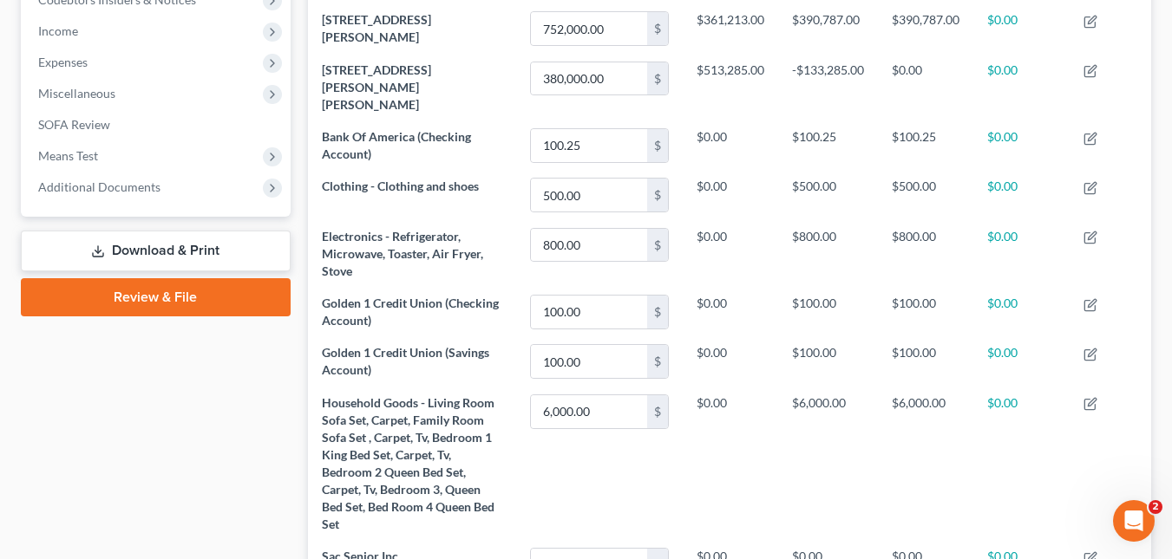
click at [194, 298] on link "Review & File" at bounding box center [156, 297] width 270 height 38
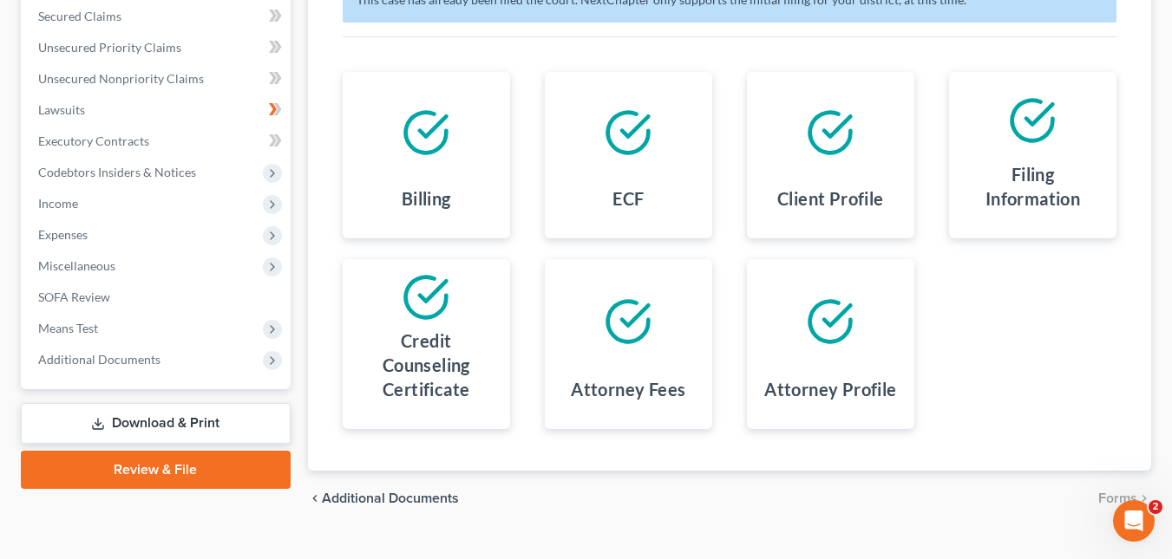
scroll to position [363, 0]
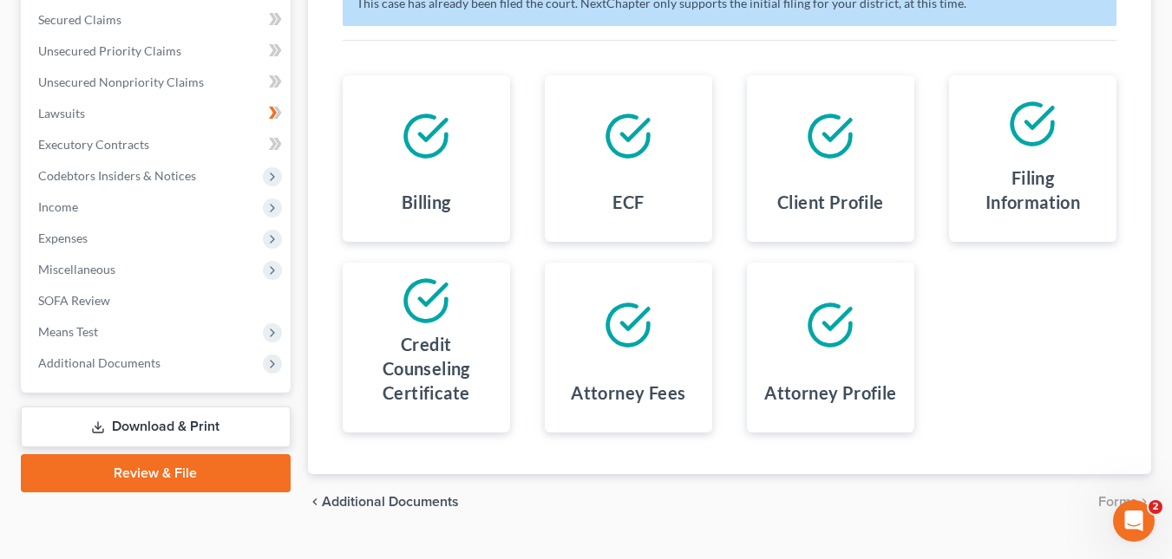
click at [239, 431] on link "Download & Print" at bounding box center [156, 427] width 270 height 41
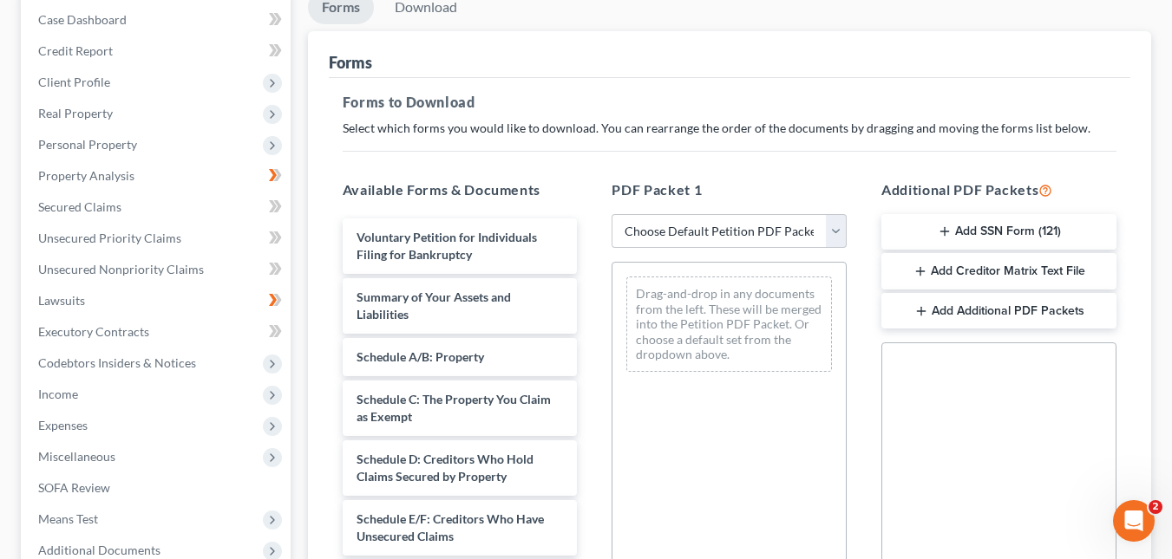
scroll to position [246, 0]
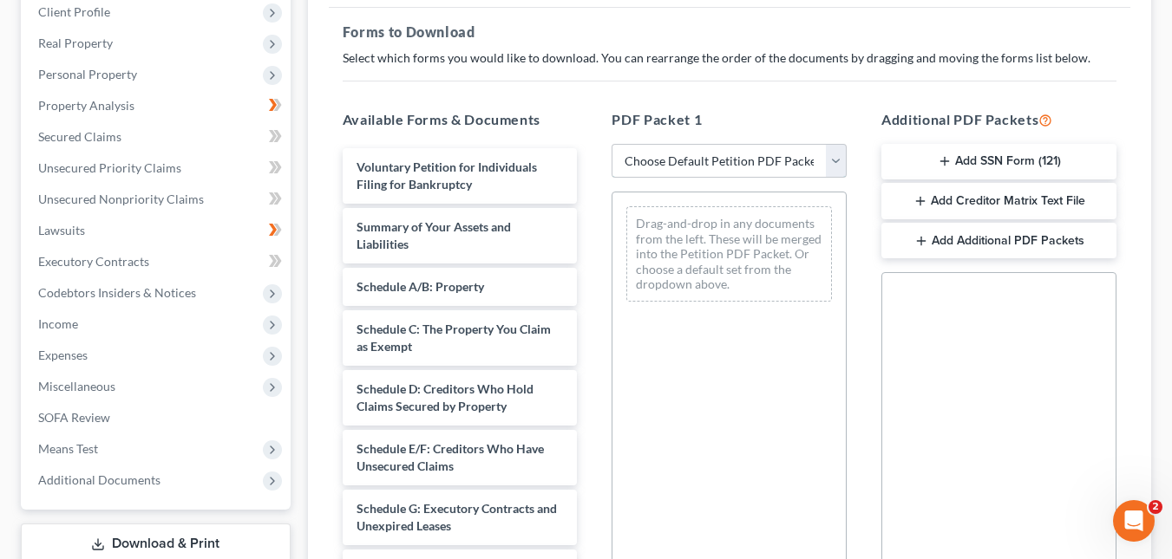
click at [837, 162] on select "Choose Default Petition PDF Packet Complete Bankruptcy Petition (all forms and …" at bounding box center [728, 161] width 235 height 35
select select "2"
click at [611, 144] on select "Choose Default Petition PDF Packet Complete Bankruptcy Petition (all forms and …" at bounding box center [728, 161] width 235 height 35
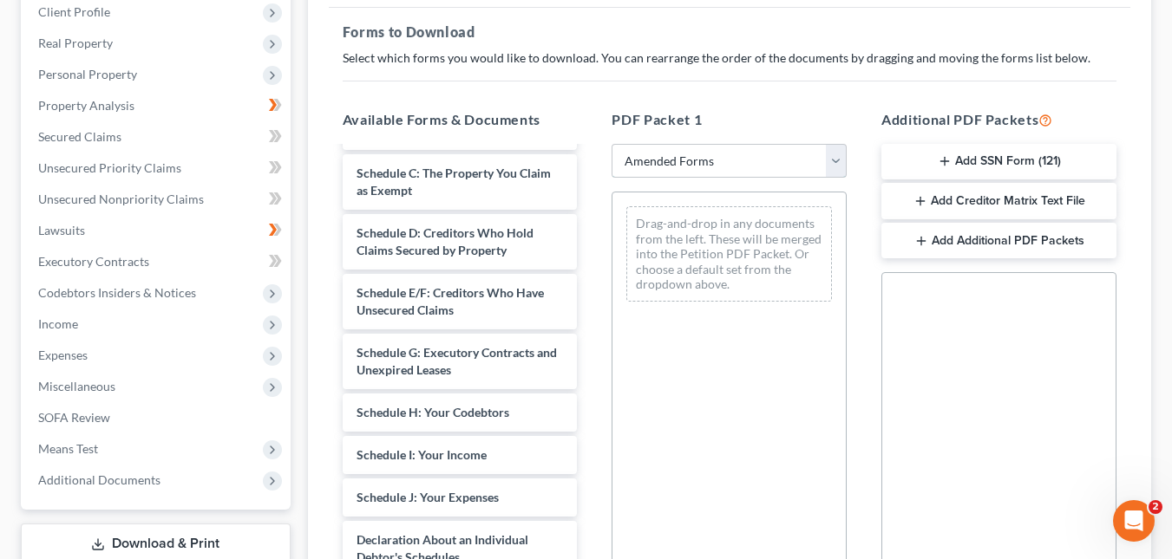
scroll to position [152, 0]
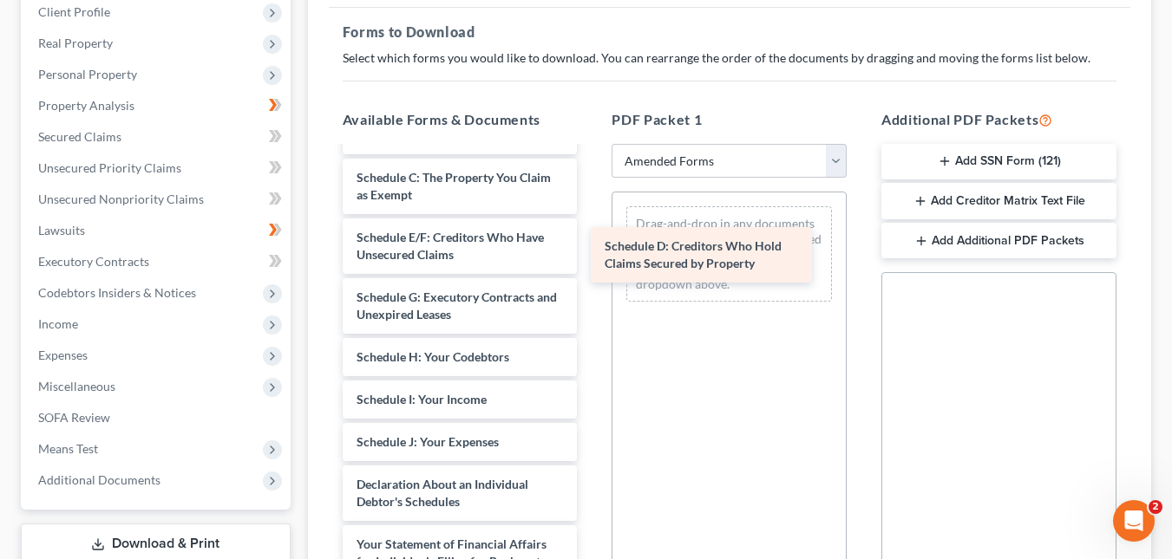
drag, startPoint x: 482, startPoint y: 246, endPoint x: 747, endPoint y: 255, distance: 264.7
click at [592, 255] on div "Schedule D: Creditors Who Hold Claims Secured by Property Voluntary Petition fo…" at bounding box center [460, 460] width 263 height 926
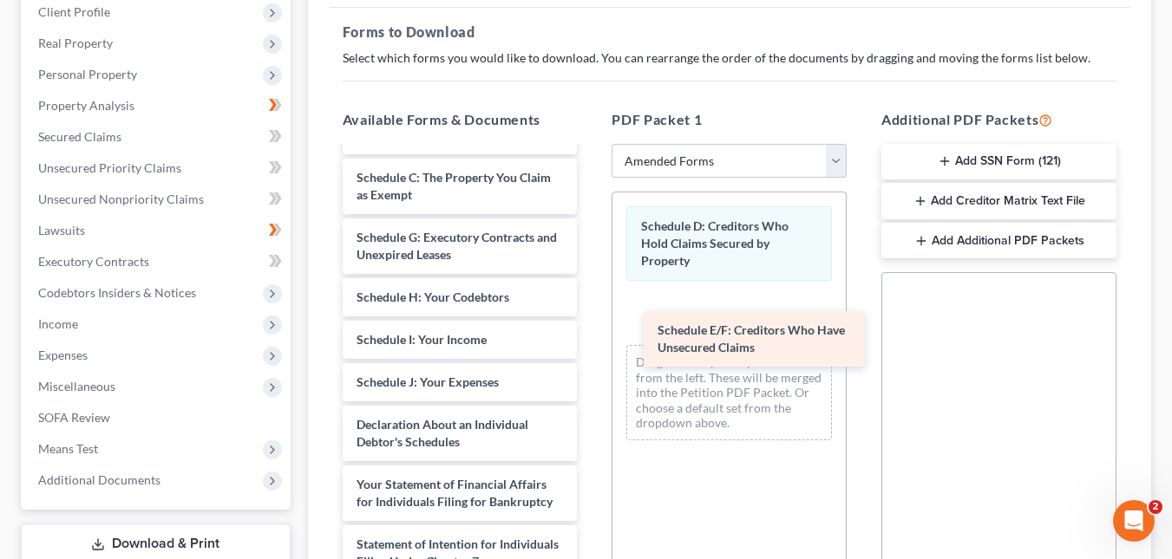
drag, startPoint x: 494, startPoint y: 258, endPoint x: 794, endPoint y: 350, distance: 314.9
click at [592, 350] on div "Schedule E/F: Creditors Who Have Unsecured Claims Voluntary Petition for Indivi…" at bounding box center [460, 430] width 263 height 866
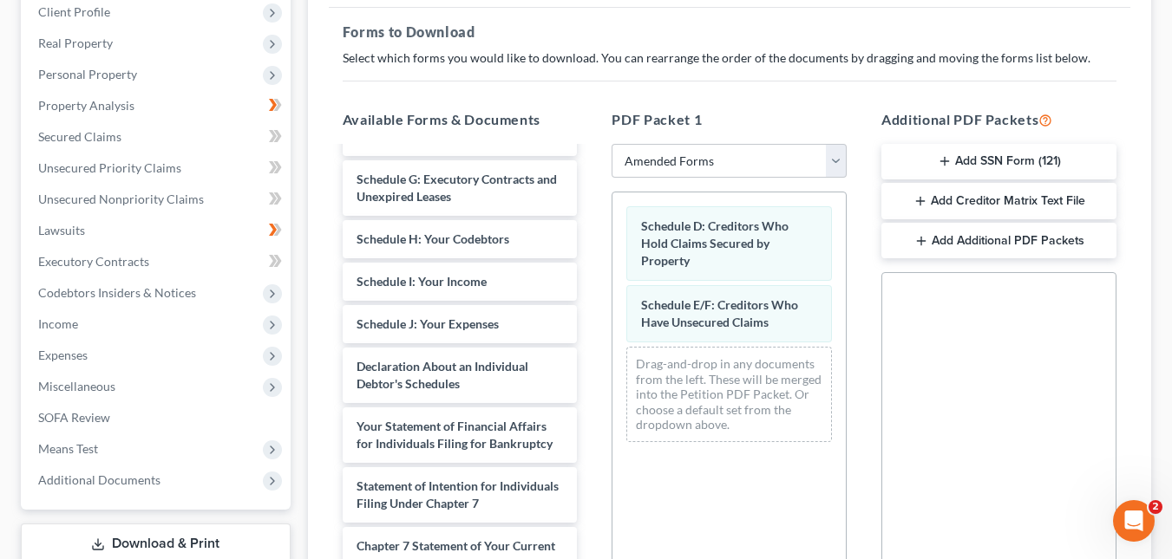
scroll to position [208, 0]
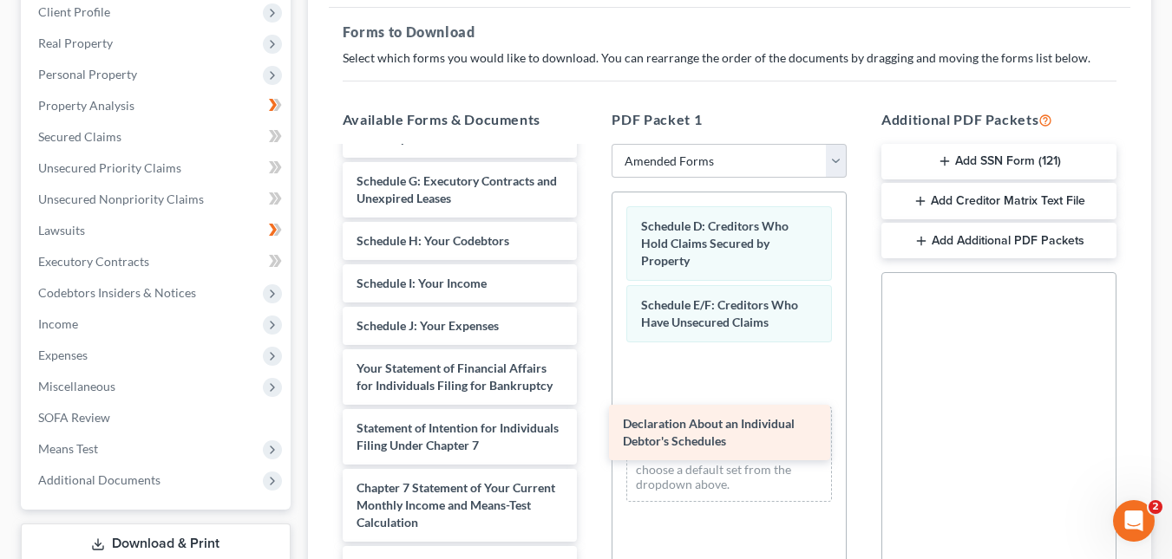
drag, startPoint x: 489, startPoint y: 381, endPoint x: 756, endPoint y: 436, distance: 272.8
click at [592, 436] on div "Declaration About an Individual Debtor's Schedules Voluntary Petition for Indiv…" at bounding box center [460, 343] width 263 height 807
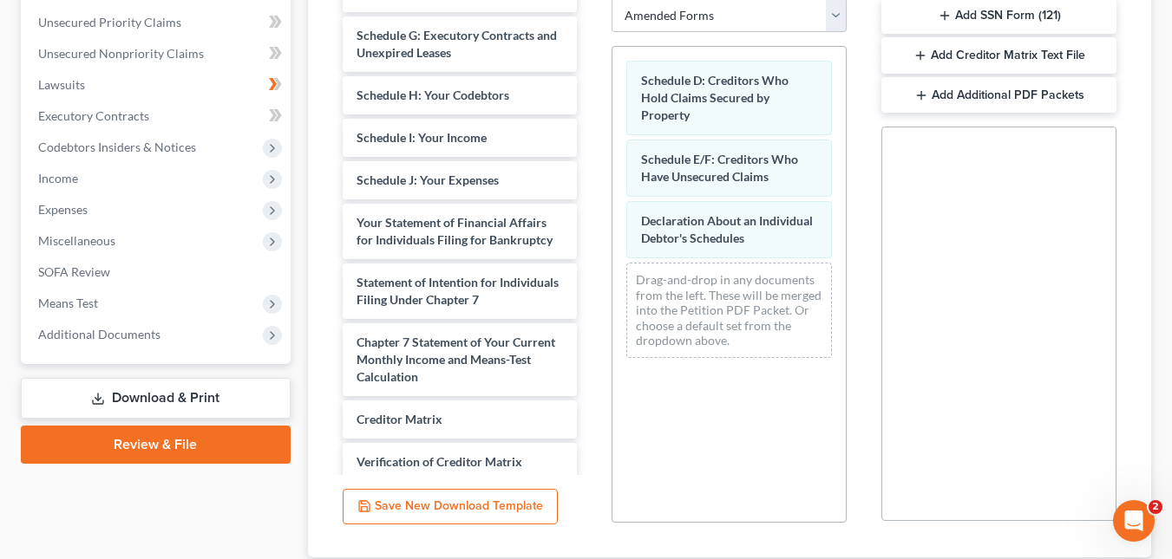
scroll to position [394, 0]
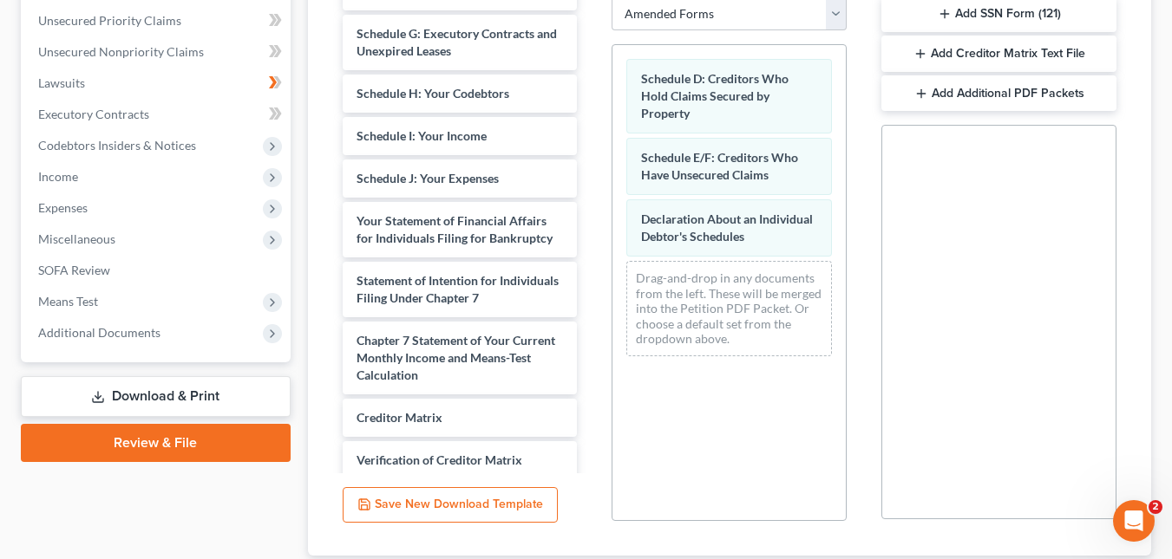
click at [1052, 59] on button "Add Creditor Matrix Text File" at bounding box center [998, 54] width 235 height 36
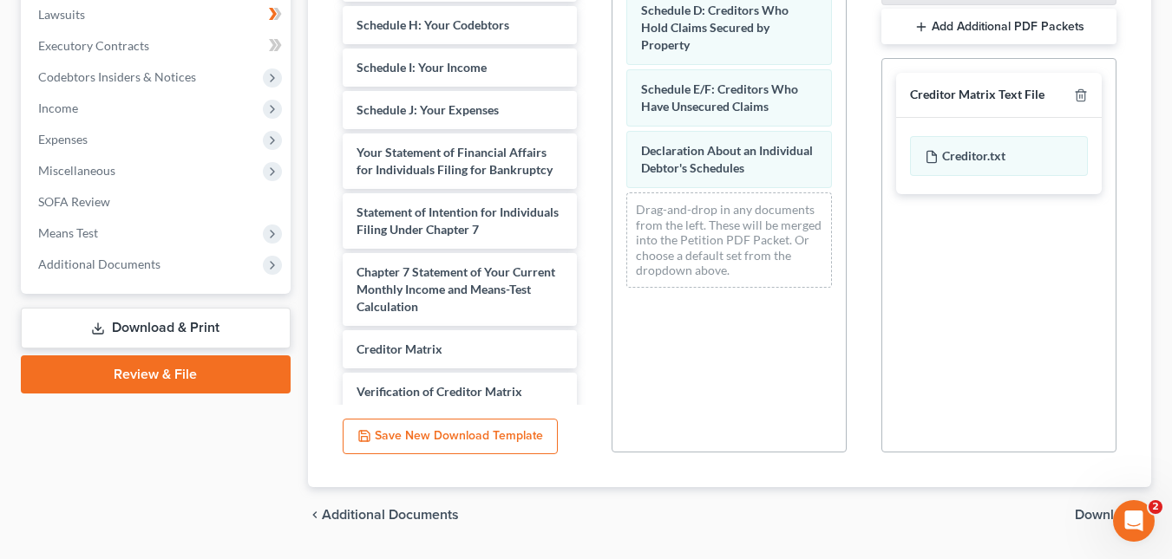
scroll to position [512, 0]
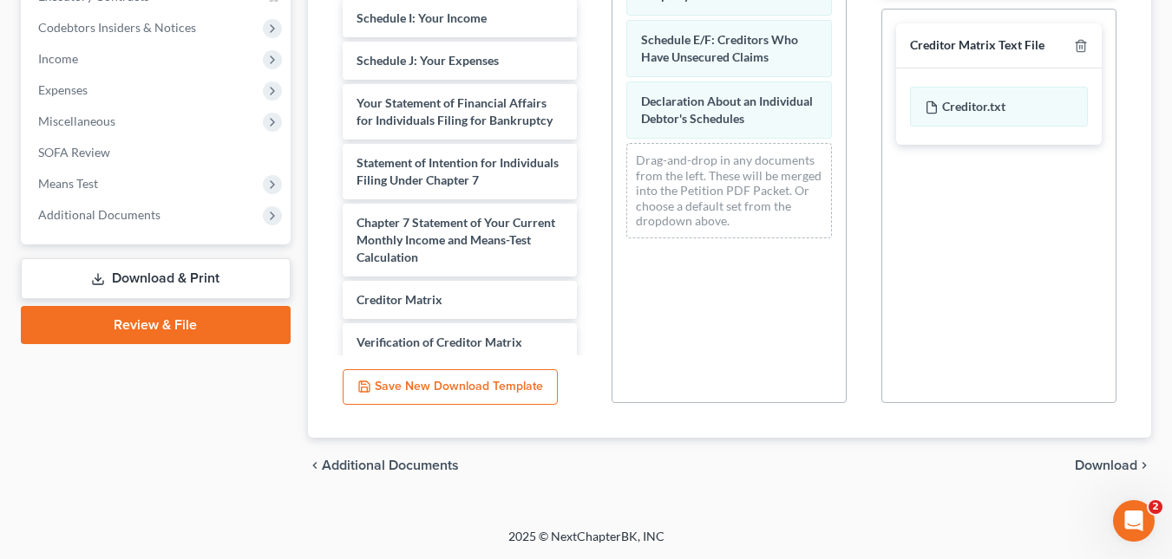
click at [1099, 462] on span "Download" at bounding box center [1106, 466] width 62 height 14
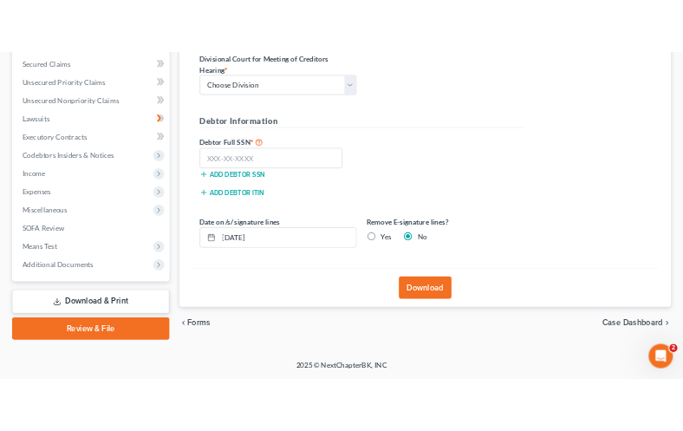
scroll to position [363, 0]
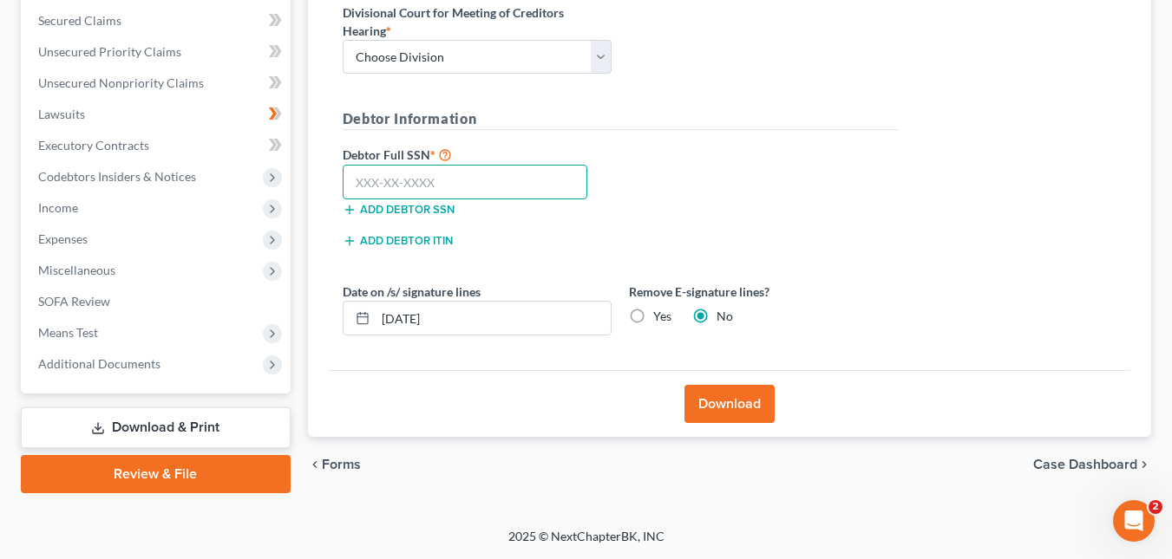
click at [424, 186] on input "text" at bounding box center [465, 182] width 245 height 35
paste input "024-52-1475"
type input "024-52-1475"
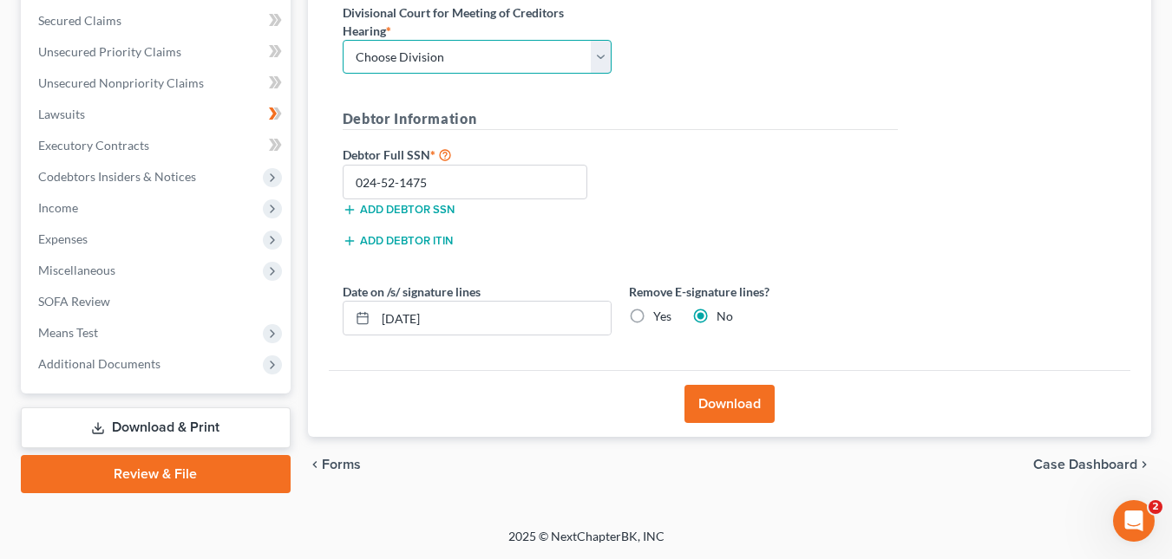
click at [605, 56] on select "Choose Division Fresno Modesto [GEOGRAPHIC_DATA]" at bounding box center [477, 57] width 269 height 35
select select "2"
click at [343, 40] on select "Choose Division Fresno Modesto [GEOGRAPHIC_DATA]" at bounding box center [477, 57] width 269 height 35
click at [749, 406] on button "Download" at bounding box center [729, 404] width 90 height 38
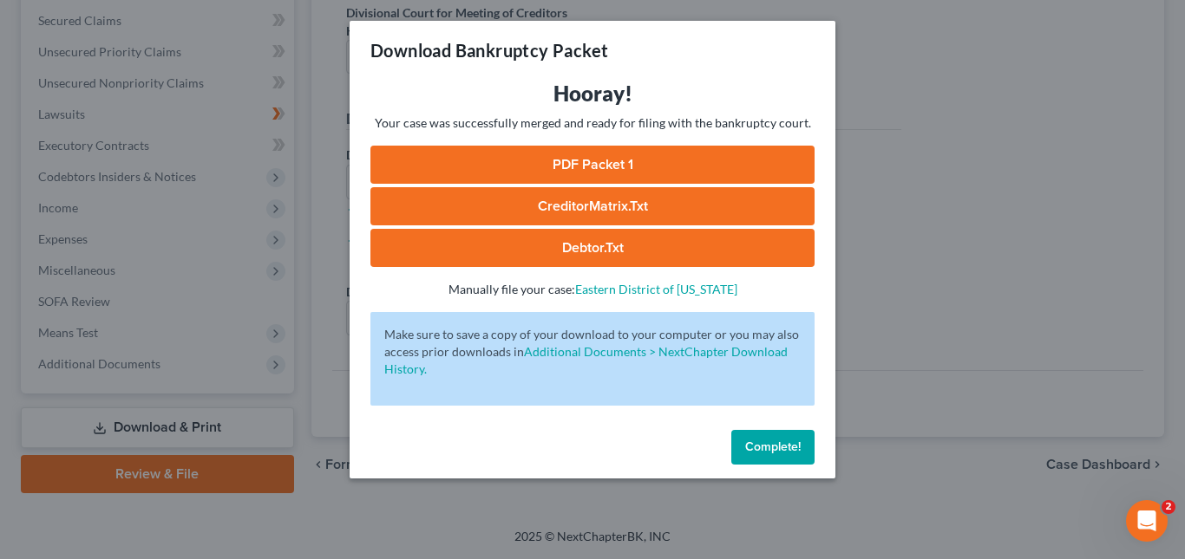
click at [716, 163] on link "PDF Packet 1" at bounding box center [592, 165] width 444 height 38
click at [689, 207] on link "CreditorMatrix.txt" at bounding box center [592, 206] width 444 height 38
click at [666, 245] on link "Debtor.txt" at bounding box center [592, 248] width 444 height 38
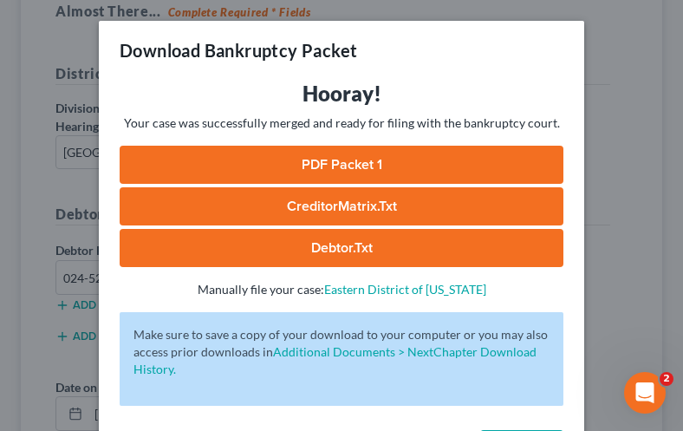
click at [598, 36] on div "Download Bankruptcy Packet Hooray! Your case was successfully merged and ready …" at bounding box center [341, 215] width 683 height 431
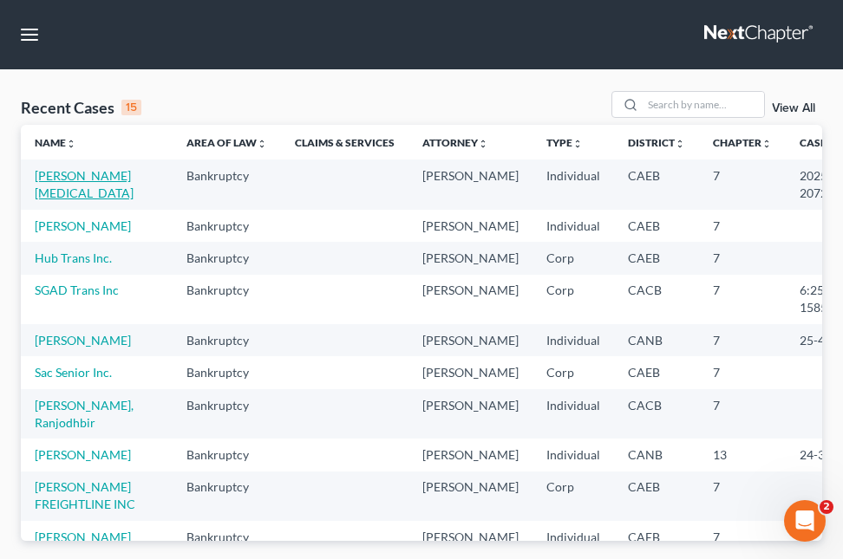
click at [50, 178] on link "[PERSON_NAME][MEDICAL_DATA]" at bounding box center [84, 184] width 99 height 32
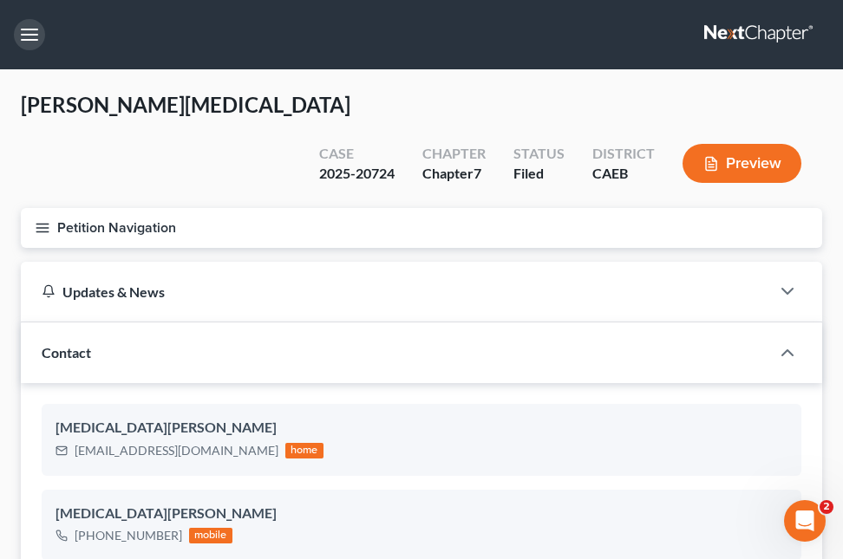
click at [39, 33] on button "button" at bounding box center [29, 34] width 31 height 31
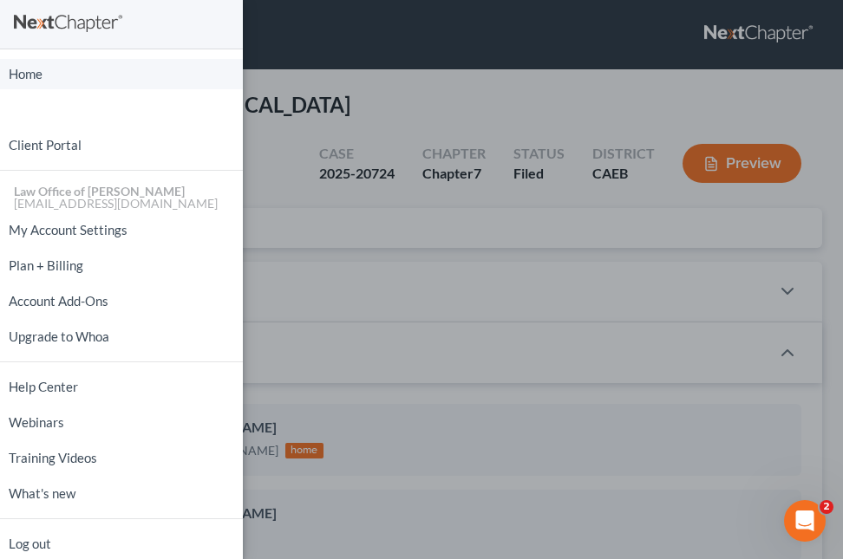
click at [32, 76] on link "Home" at bounding box center [121, 74] width 243 height 30
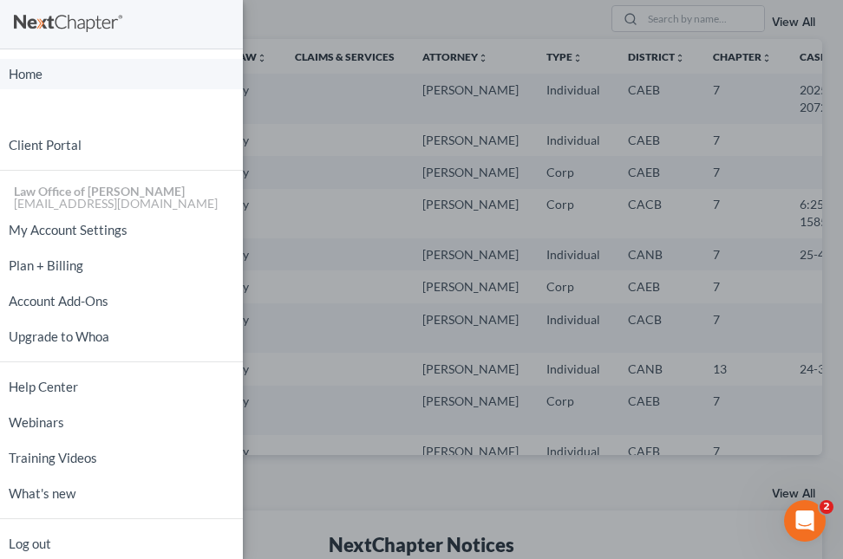
scroll to position [82, 0]
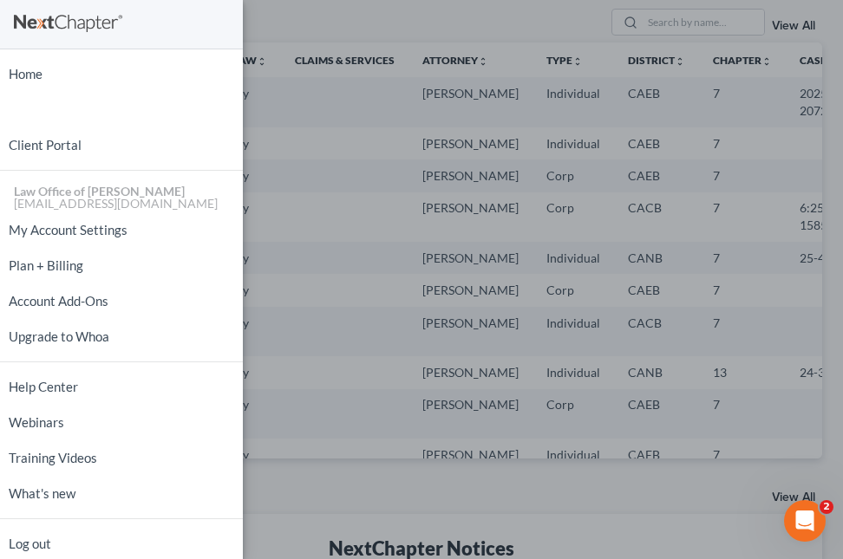
click at [460, 16] on div "Home New Case Client Portal Law Office of Tracy L Wood thewoodlawgroup@gmail.co…" at bounding box center [421, 279] width 843 height 559
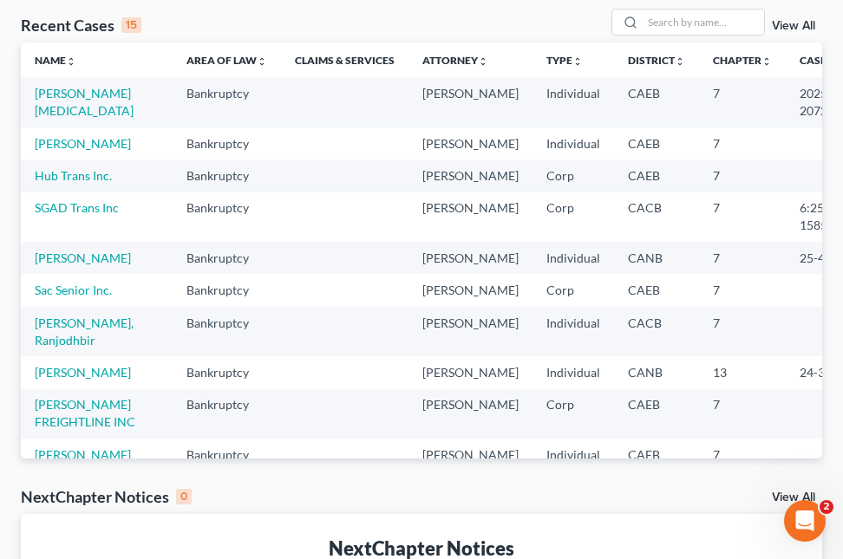
scroll to position [0, 0]
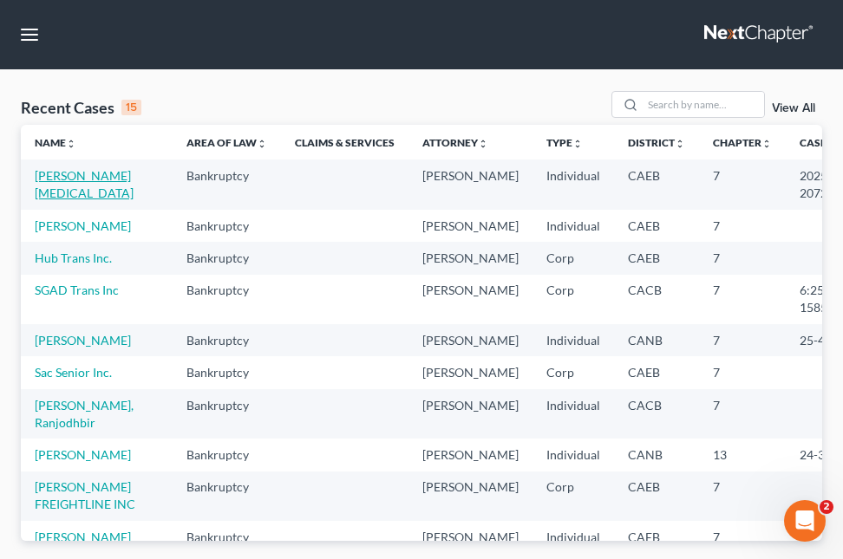
click at [61, 179] on link "[PERSON_NAME][MEDICAL_DATA]" at bounding box center [84, 184] width 99 height 32
click at [62, 180] on link "[PERSON_NAME][MEDICAL_DATA]" at bounding box center [84, 184] width 99 height 32
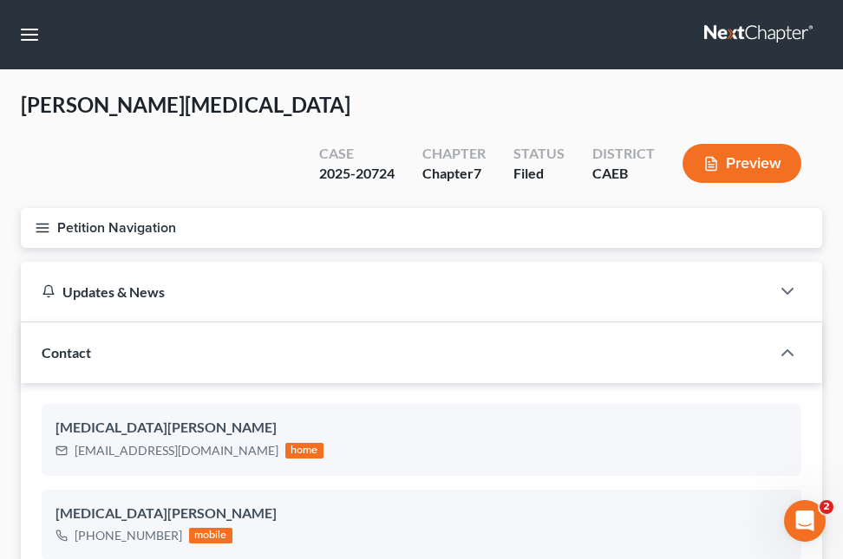
click at [74, 208] on button "Petition Navigation" at bounding box center [421, 228] width 801 height 40
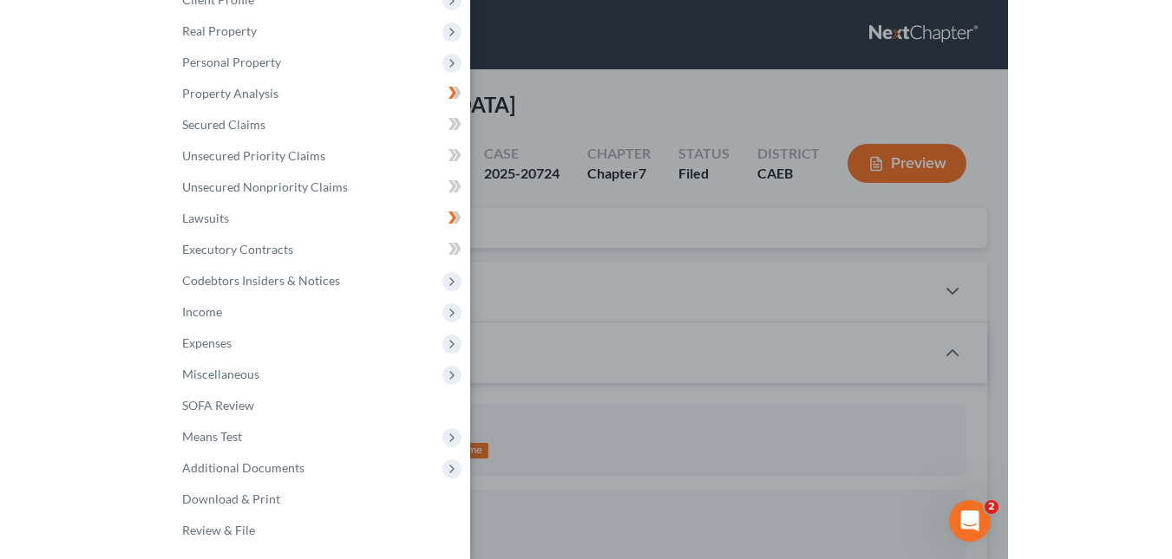
scroll to position [93, 0]
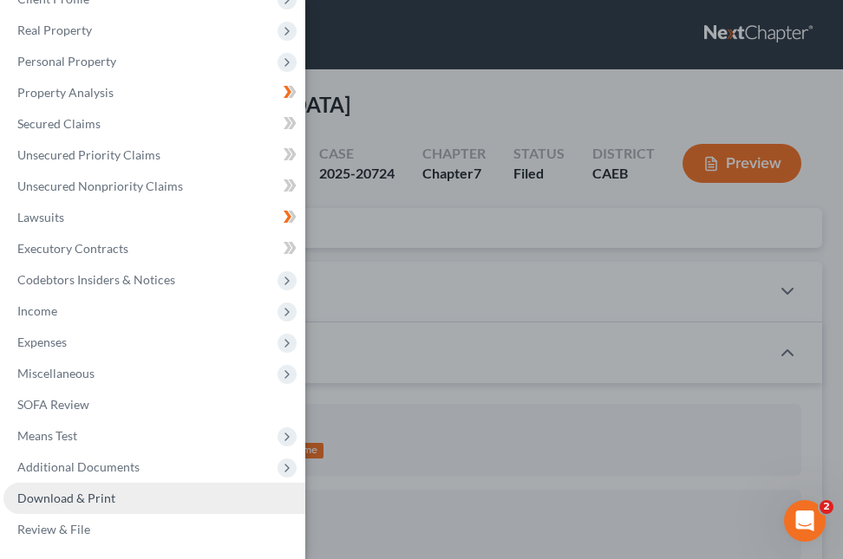
click at [93, 505] on span "Download & Print" at bounding box center [66, 498] width 98 height 15
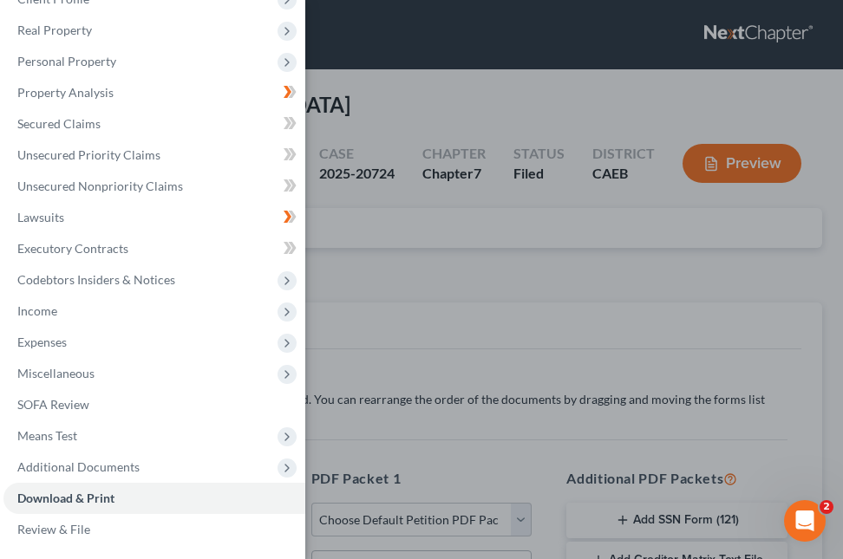
click at [470, 230] on div "Case Dashboard Payments Invoices Payments Payments Credit Report Client Profile" at bounding box center [421, 279] width 843 height 559
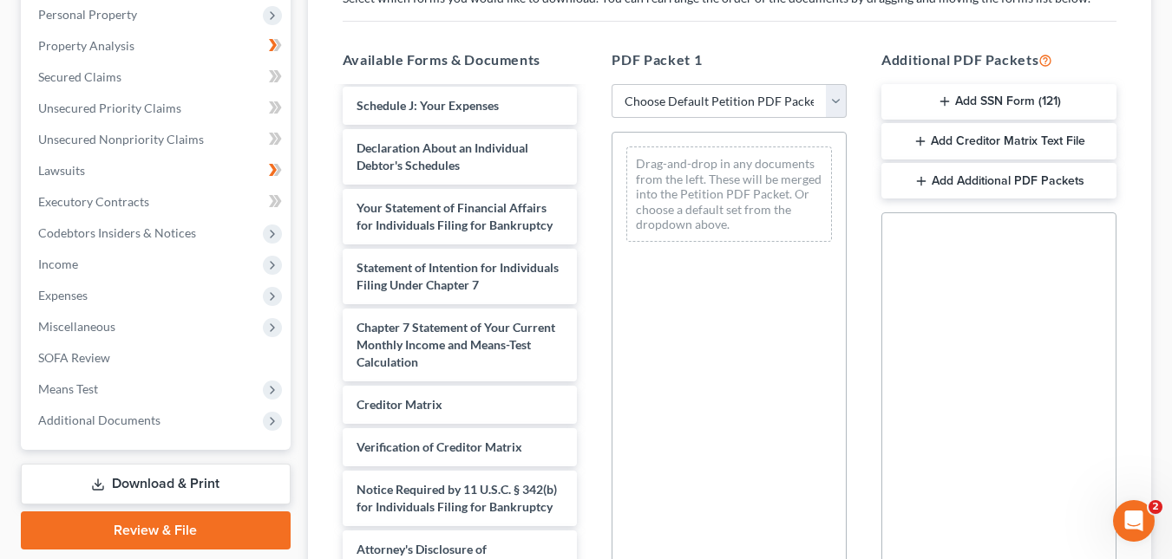
scroll to position [537, 0]
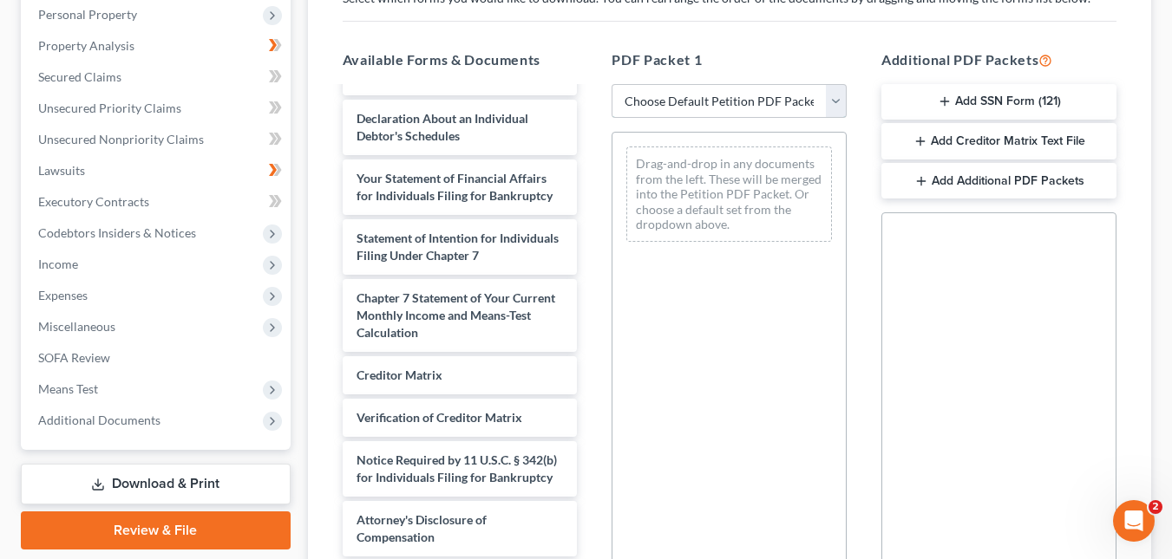
click at [832, 101] on select "Choose Default Petition PDF Packet Complete Bankruptcy Petition (all forms and …" at bounding box center [728, 101] width 235 height 35
select select "2"
click at [611, 84] on select "Choose Default Petition PDF Packet Complete Bankruptcy Petition (all forms and …" at bounding box center [728, 101] width 235 height 35
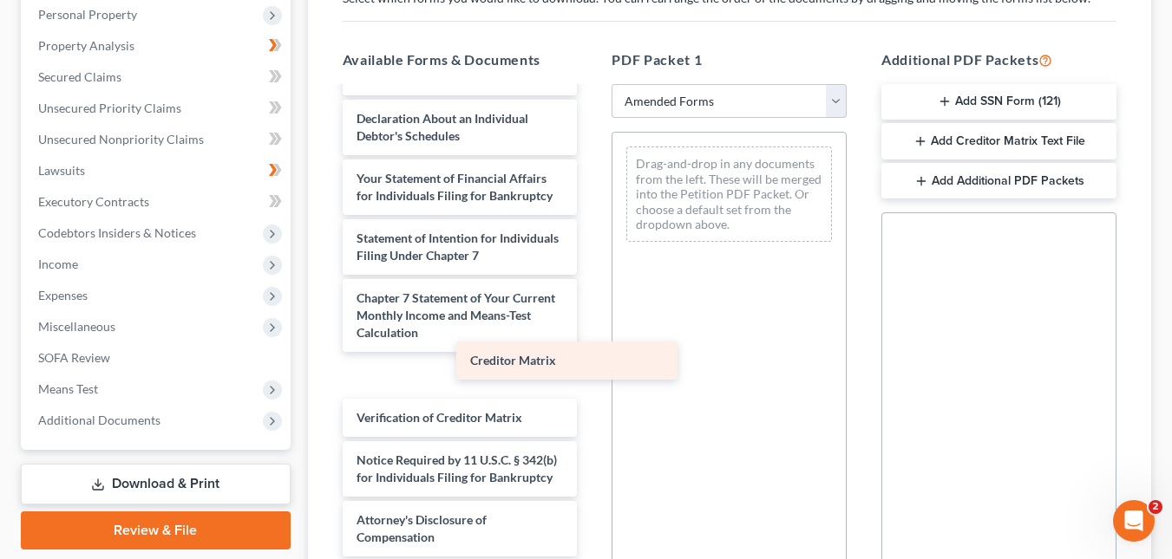
scroll to position [510, 0]
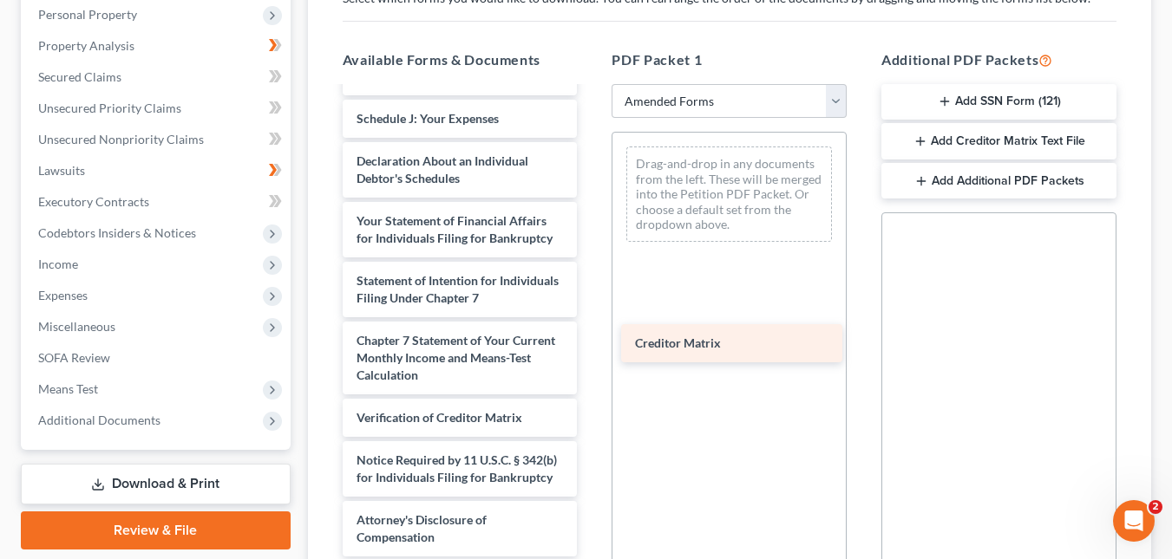
drag, startPoint x: 485, startPoint y: 374, endPoint x: 763, endPoint y: 343, distance: 280.1
click at [592, 343] on div "Creditor Matrix Voluntary Petition for Individuals Filing for Bankruptcy Summar…" at bounding box center [460, 85] width 263 height 944
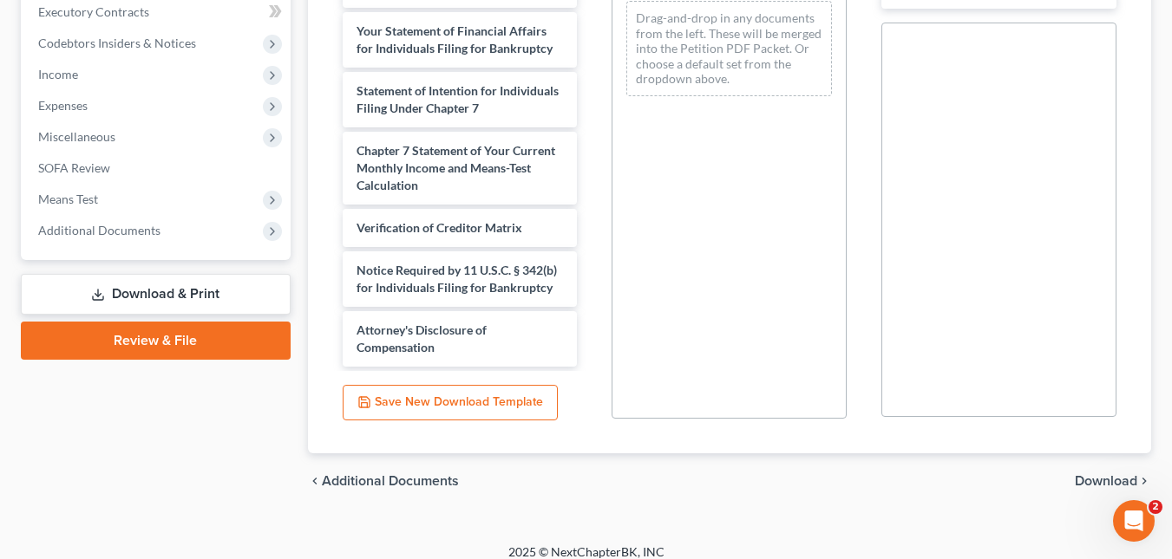
scroll to position [512, 0]
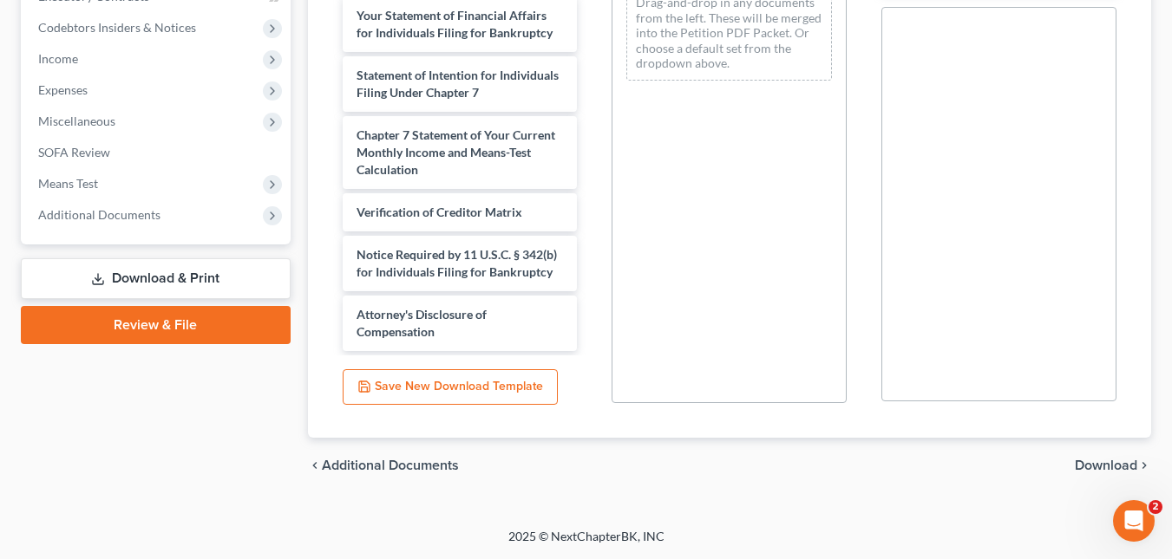
click at [842, 461] on span "Download" at bounding box center [1106, 466] width 62 height 14
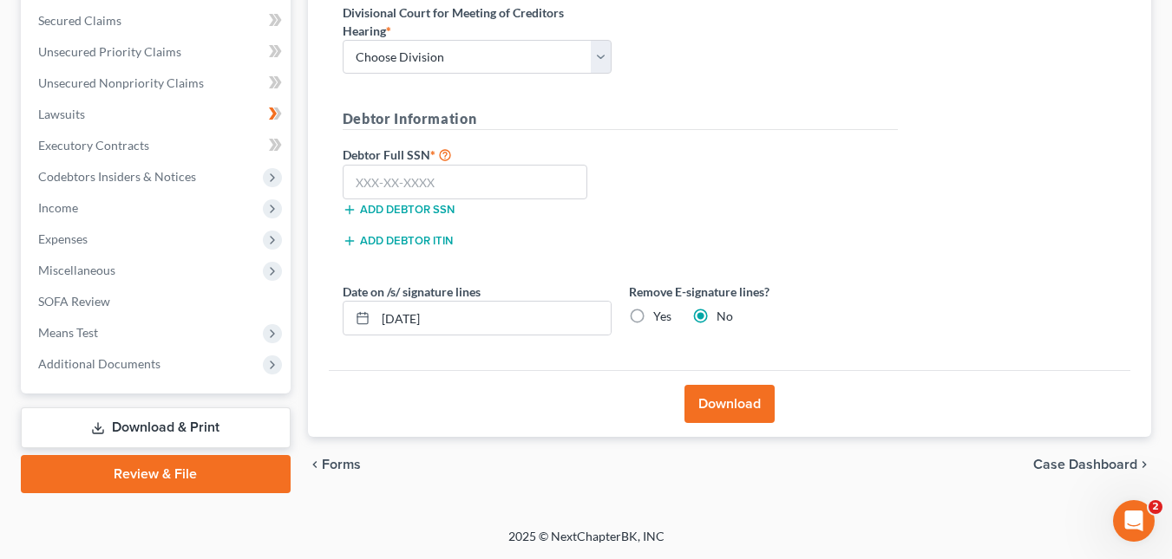
scroll to position [363, 0]
click at [460, 182] on input "text" at bounding box center [465, 182] width 245 height 35
paste input "202-52-0724"
type input "202-52-0724"
click at [602, 62] on select "Choose Division Fresno Modesto [GEOGRAPHIC_DATA]" at bounding box center [477, 57] width 269 height 35
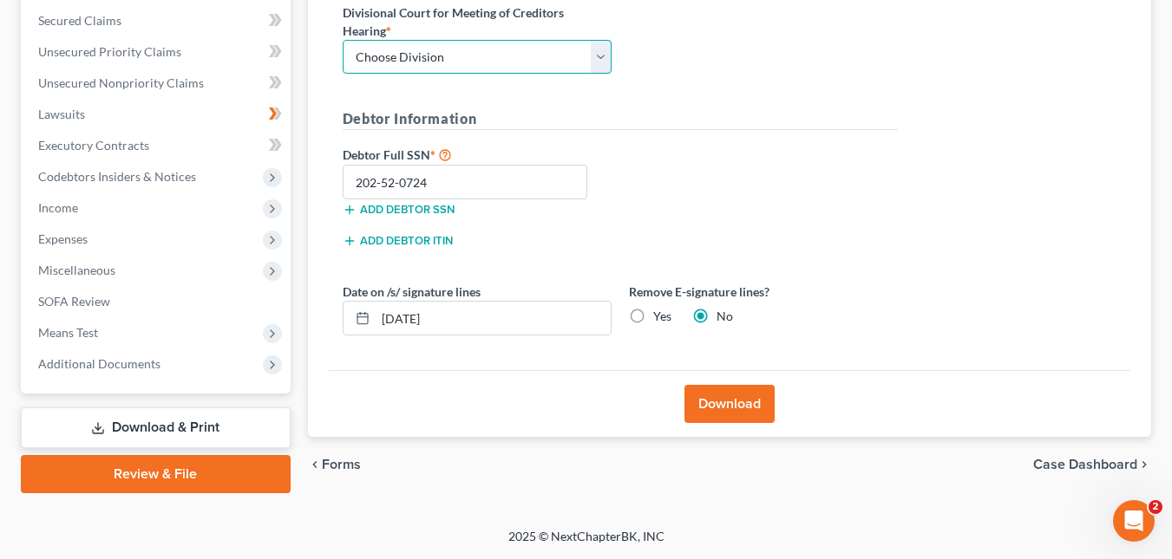
select select "2"
click at [343, 40] on select "Choose Division Fresno Modesto [GEOGRAPHIC_DATA]" at bounding box center [477, 57] width 269 height 35
click at [756, 415] on button "Download" at bounding box center [729, 404] width 90 height 38
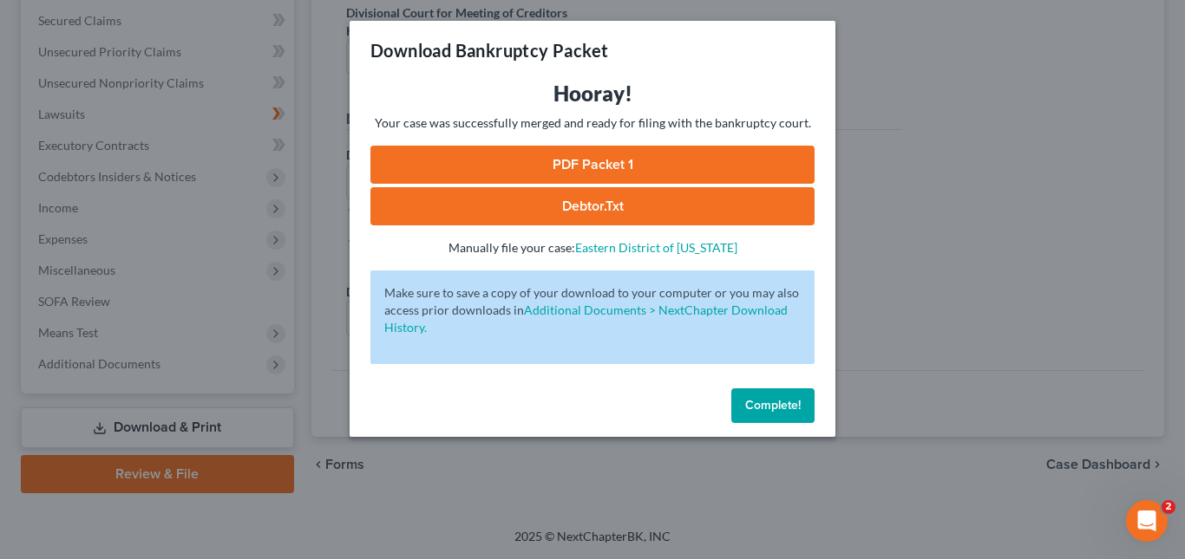
click at [676, 170] on link "PDF Packet 1" at bounding box center [592, 165] width 444 height 38
click at [842, 103] on div "Download Bankruptcy Packet Hooray! Your case was successfully merged and ready …" at bounding box center [592, 279] width 1185 height 559
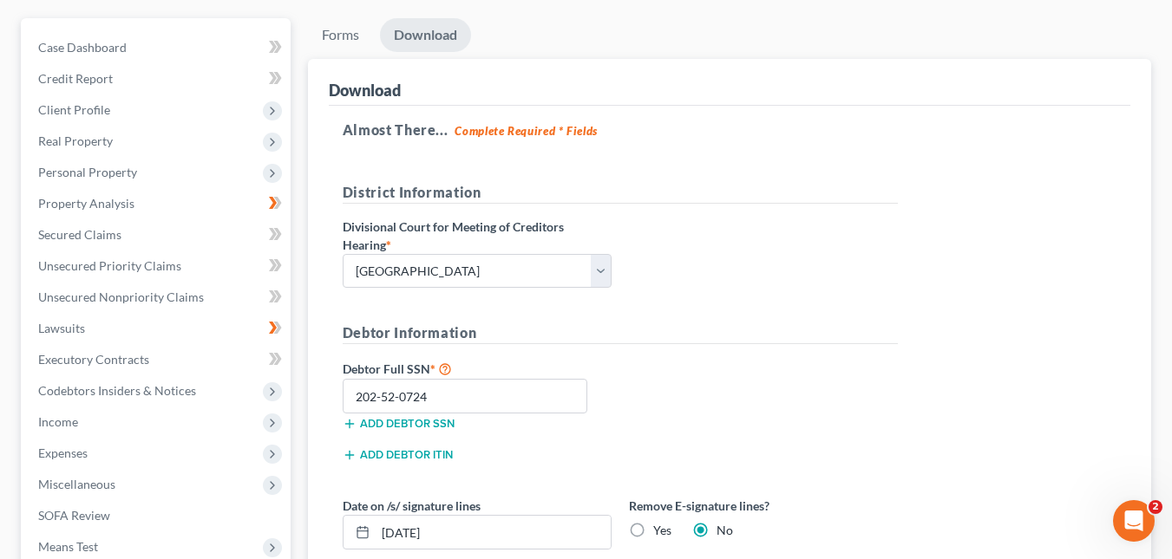
scroll to position [146, 0]
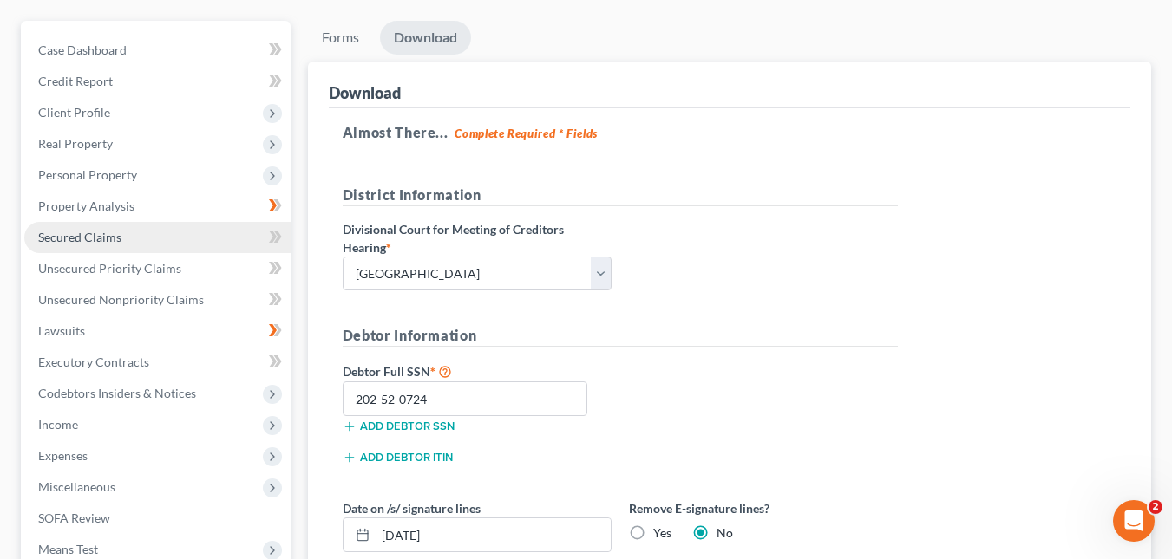
click at [105, 235] on span "Secured Claims" at bounding box center [79, 237] width 83 height 15
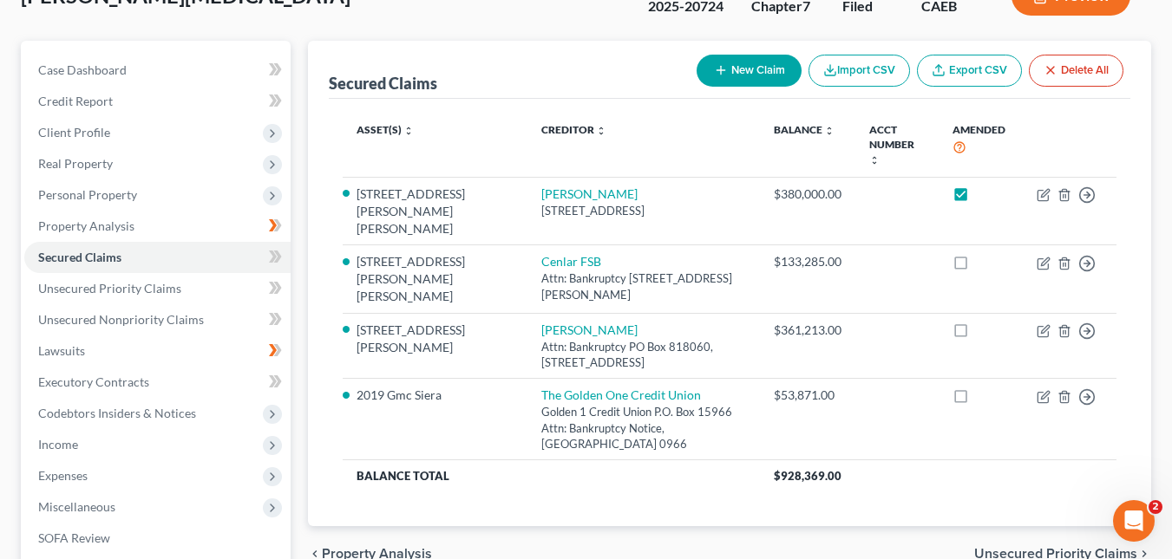
scroll to position [127, 0]
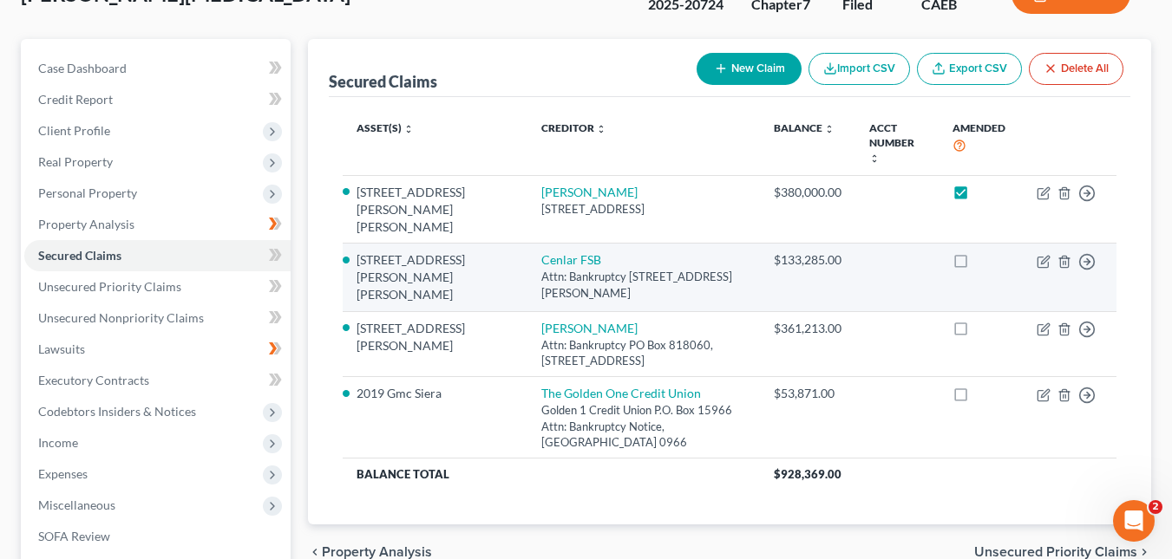
click at [842, 265] on label at bounding box center [977, 265] width 0 height 0
click at [842, 252] on input "checkbox" at bounding box center [989, 257] width 11 height 11
checkbox input "true"
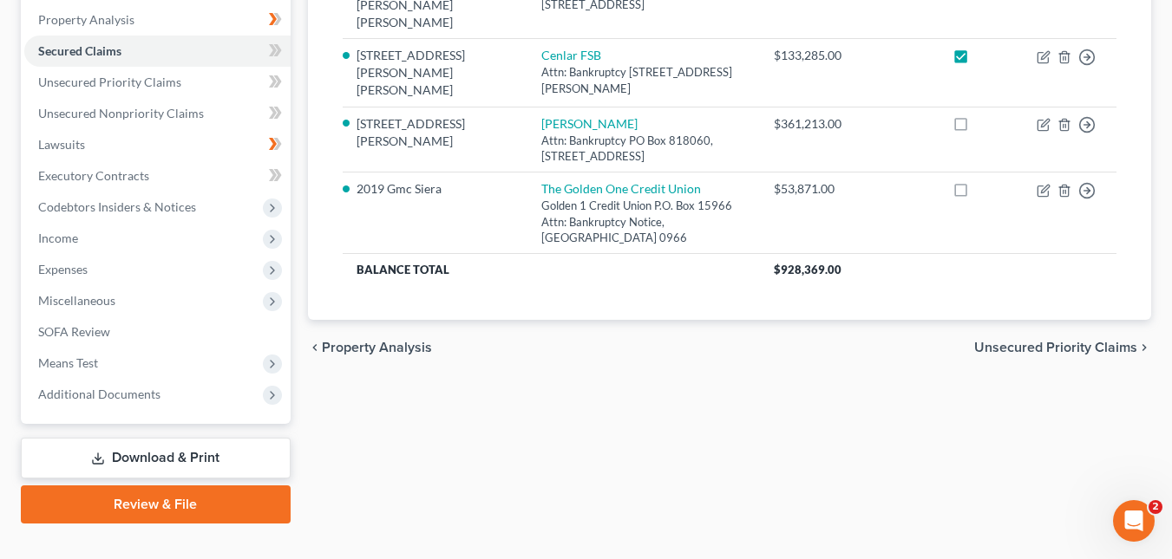
scroll to position [337, 0]
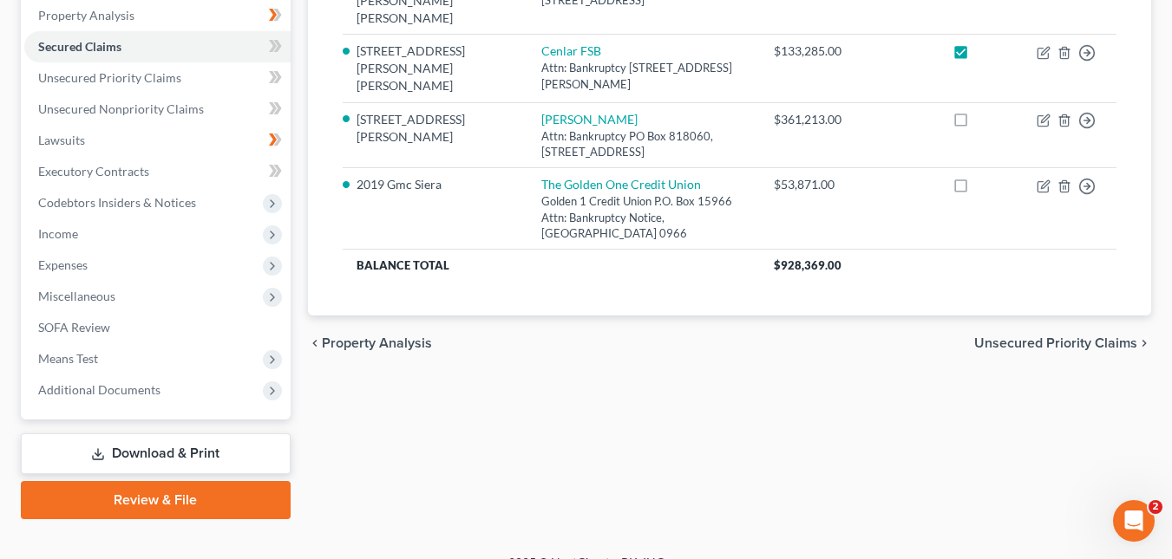
click at [193, 448] on link "Download & Print" at bounding box center [156, 454] width 270 height 41
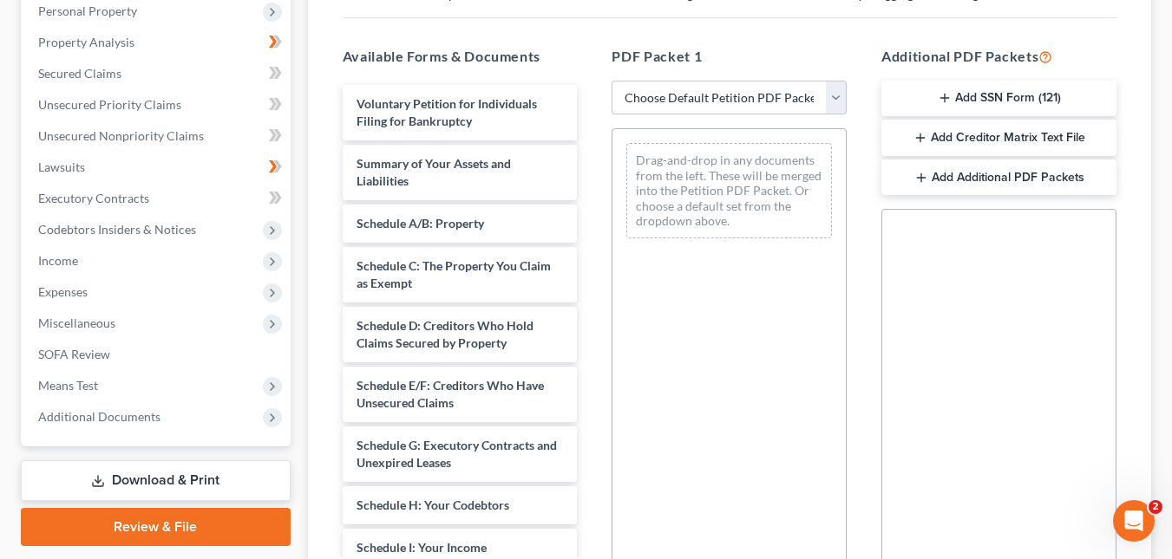
scroll to position [308, 0]
click at [839, 97] on select "Choose Default Petition PDF Packet Complete Bankruptcy Petition (all forms and …" at bounding box center [728, 99] width 235 height 35
select select "2"
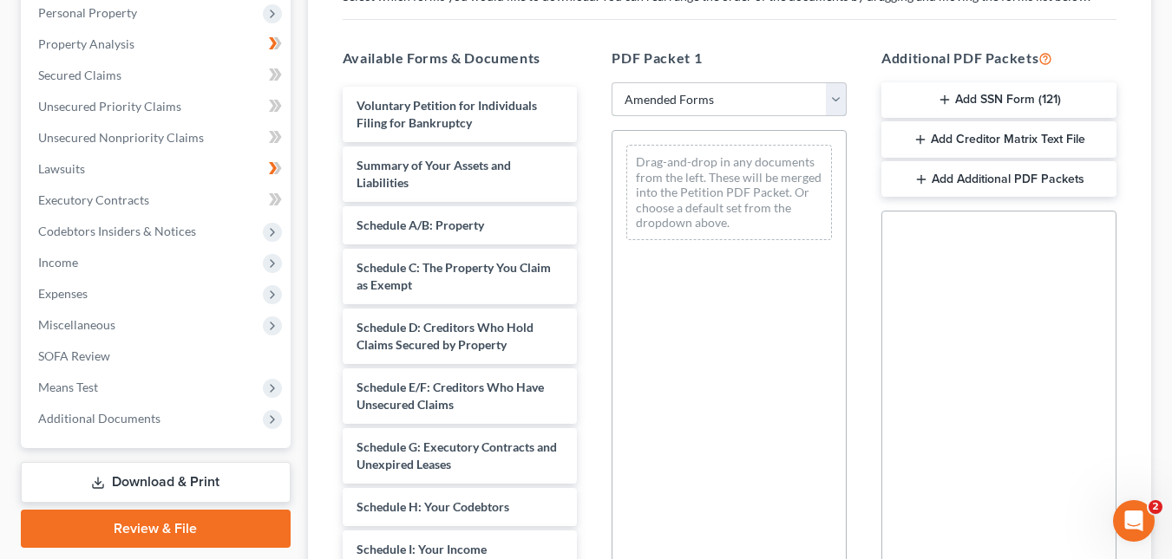
click at [611, 82] on select "Choose Default Petition PDF Packet Complete Bankruptcy Petition (all forms and …" at bounding box center [728, 99] width 235 height 35
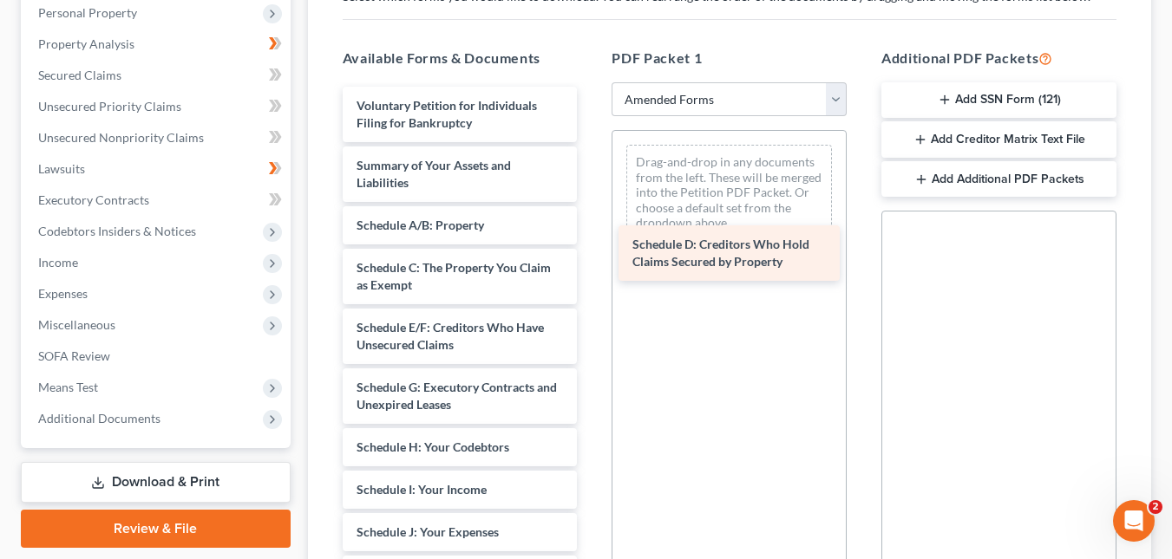
drag, startPoint x: 484, startPoint y: 334, endPoint x: 760, endPoint y: 250, distance: 288.4
click at [592, 250] on div "Schedule D: Creditors Who Hold Claims Secured by Property Voluntary Petition fo…" at bounding box center [460, 550] width 263 height 926
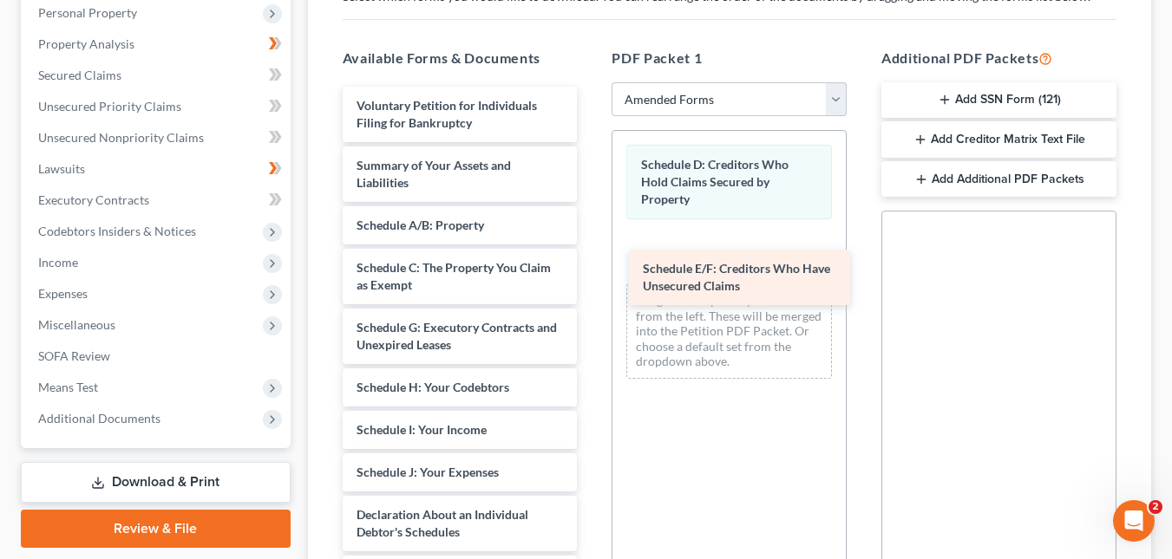
drag, startPoint x: 462, startPoint y: 346, endPoint x: 749, endPoint y: 287, distance: 292.2
click at [592, 287] on div "Schedule E/F: Creditors Who Have Unsecured Claims Voluntary Petition for Indivi…" at bounding box center [460, 520] width 263 height 866
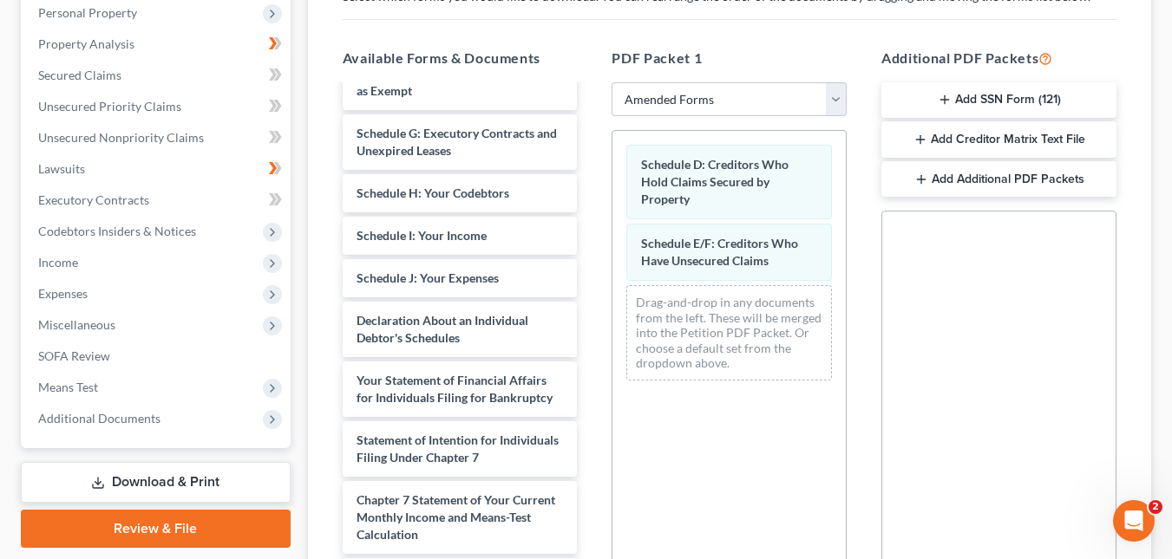
scroll to position [198, 0]
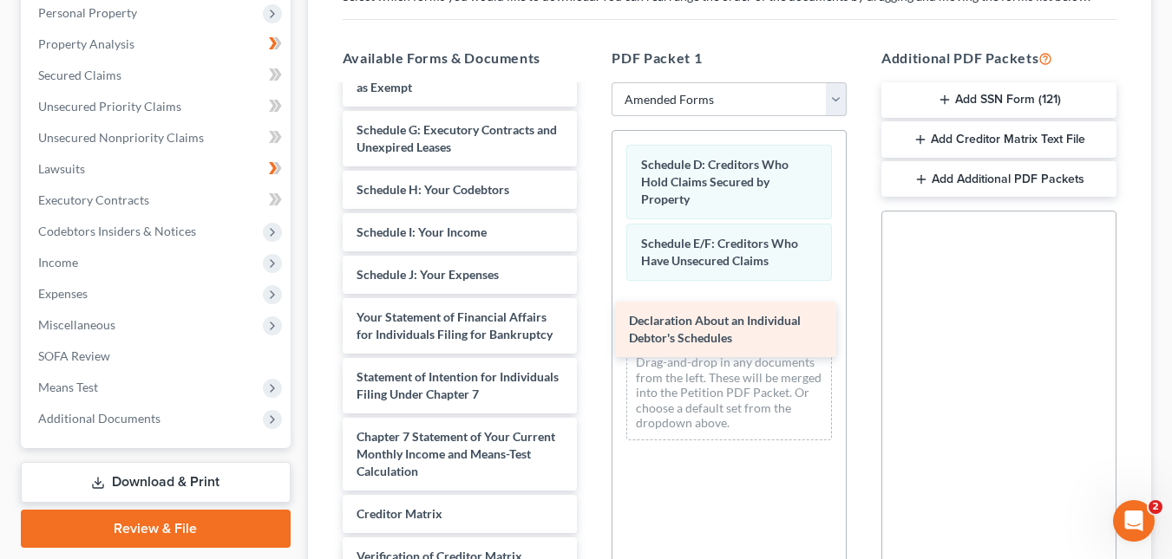
drag, startPoint x: 481, startPoint y: 327, endPoint x: 753, endPoint y: 330, distance: 272.4
click at [592, 330] on div "Declaration About an Individual Debtor's Schedules Voluntary Petition for Indiv…" at bounding box center [460, 292] width 263 height 807
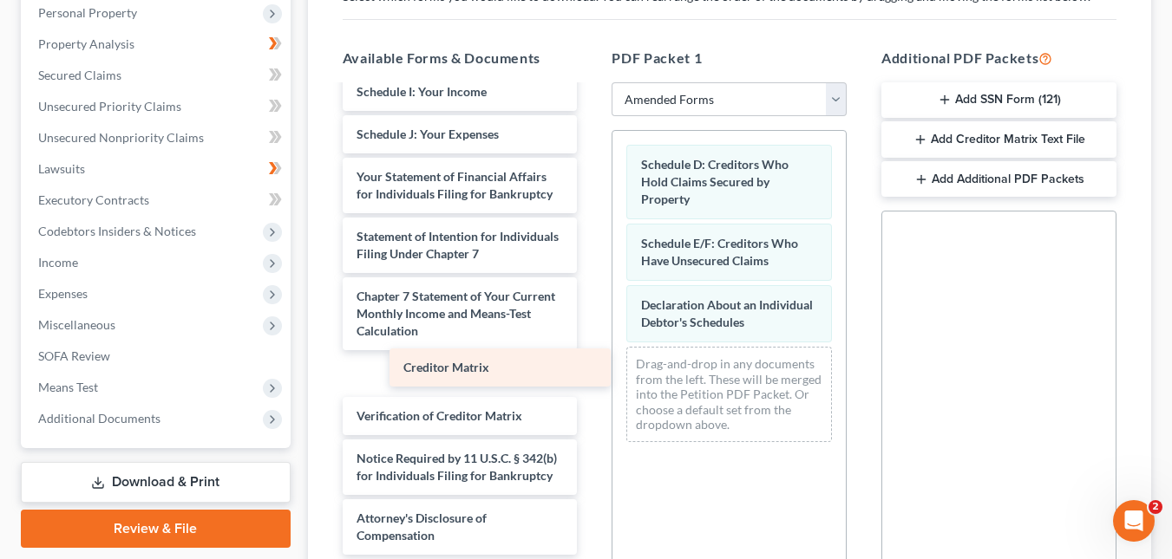
scroll to position [330, 0]
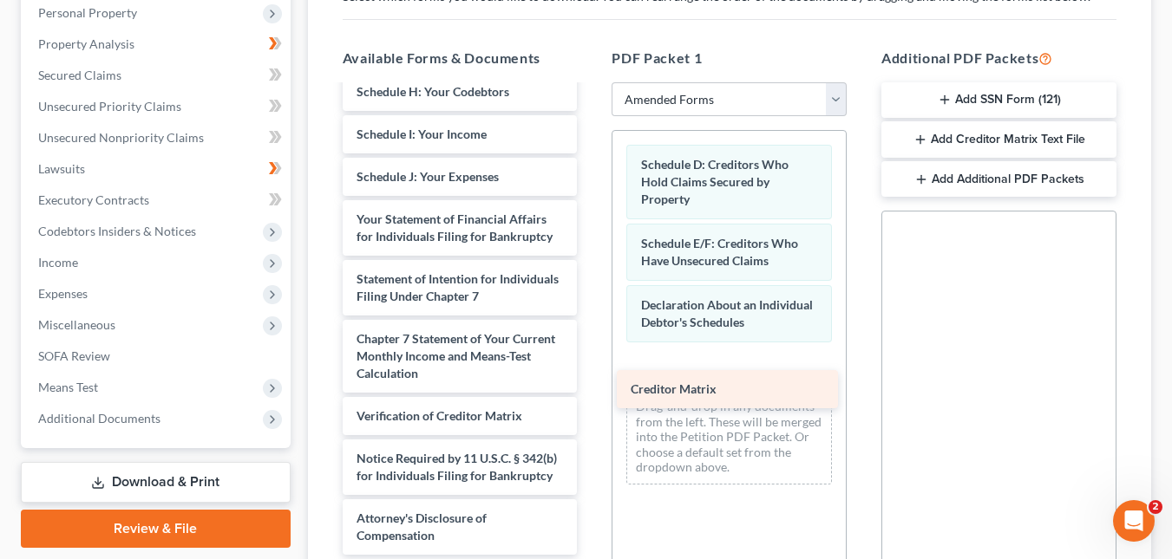
drag, startPoint x: 473, startPoint y: 365, endPoint x: 748, endPoint y: 386, distance: 275.7
click at [592, 386] on div "Creditor Matrix Voluntary Petition for Individuals Filing for Bankruptcy Summar…" at bounding box center [460, 173] width 263 height 764
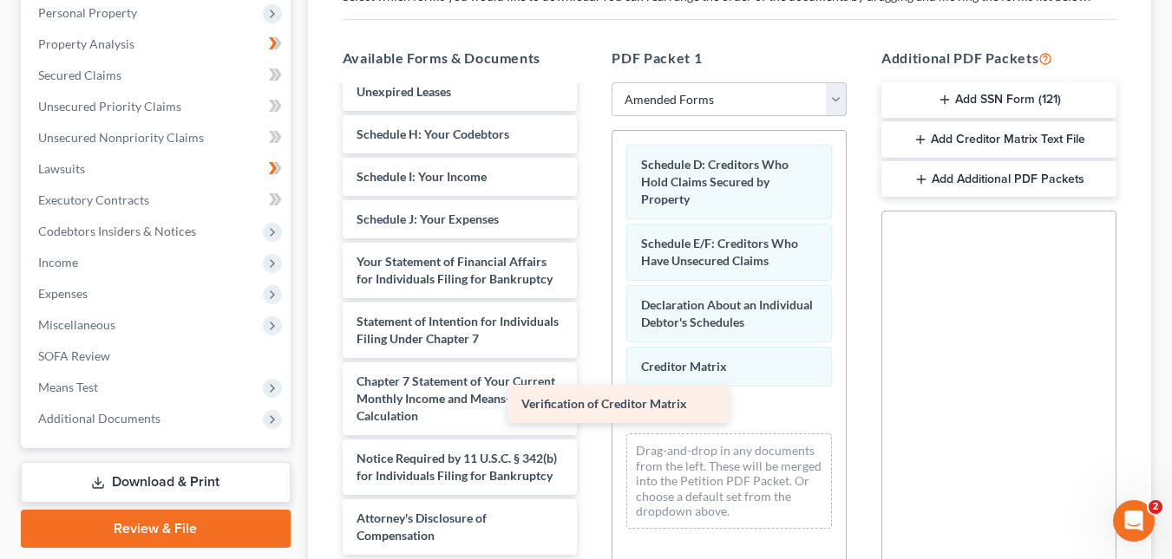
scroll to position [288, 0]
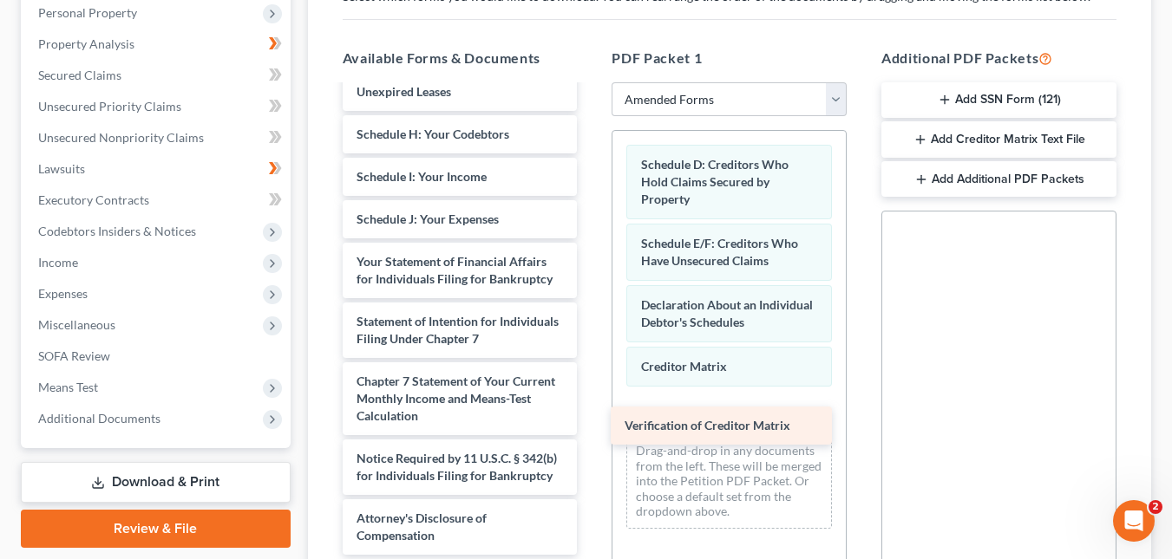
drag, startPoint x: 491, startPoint y: 400, endPoint x: 760, endPoint y: 427, distance: 270.2
click at [592, 427] on div "Verification of Creditor Matrix Voluntary Petition for Individuals Filing for B…" at bounding box center [460, 194] width 263 height 722
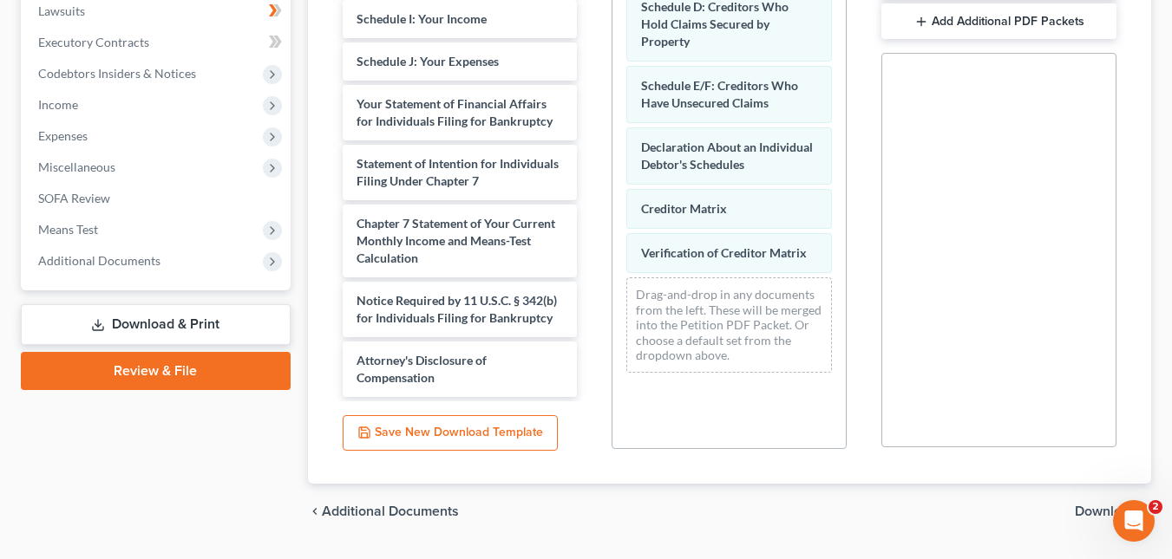
scroll to position [512, 0]
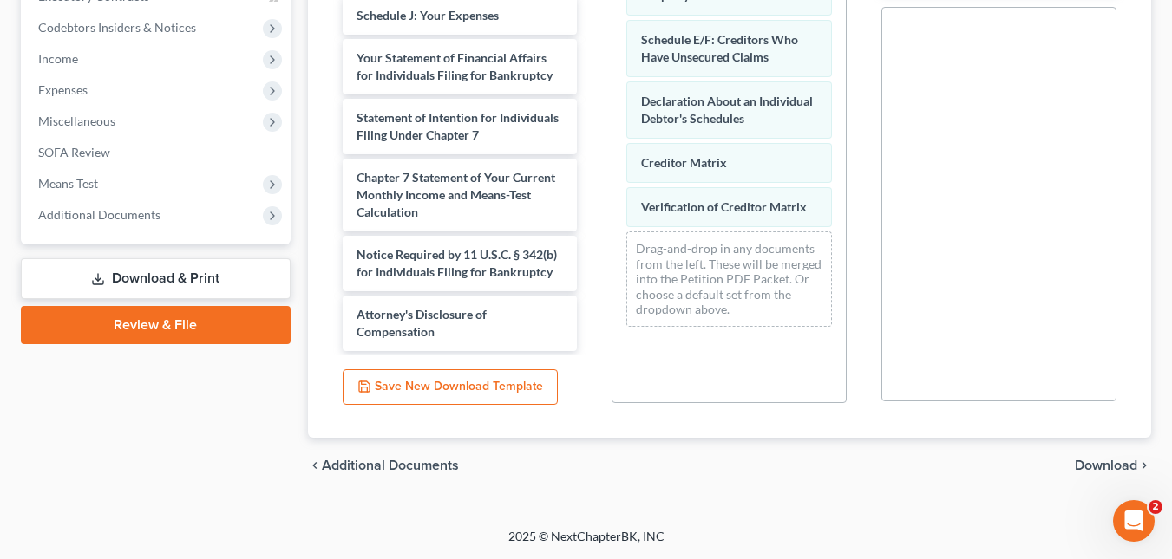
click at [842, 471] on span "Download" at bounding box center [1106, 466] width 62 height 14
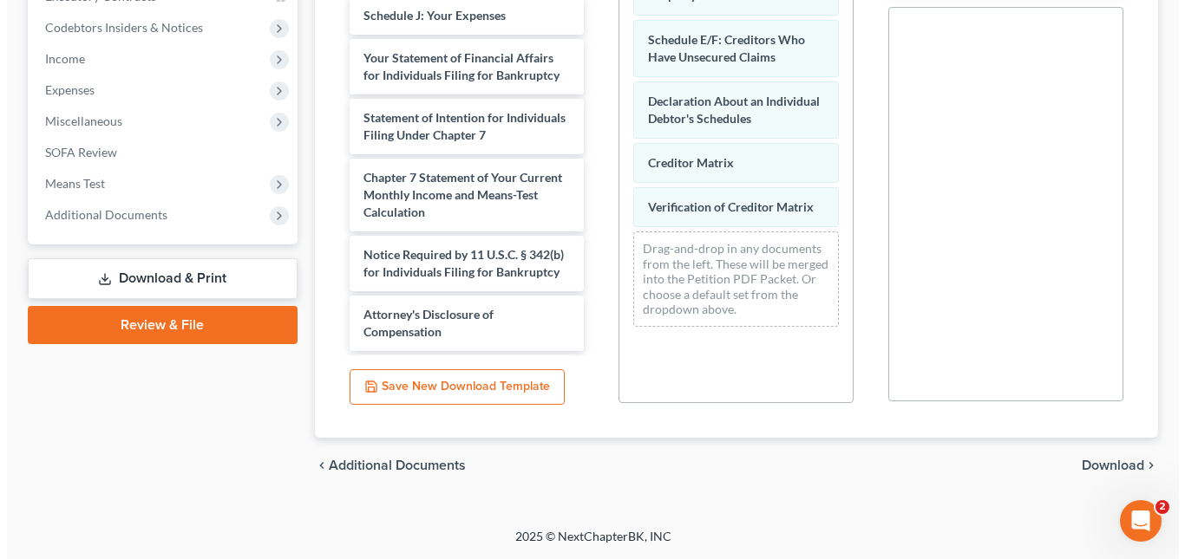
scroll to position [363, 0]
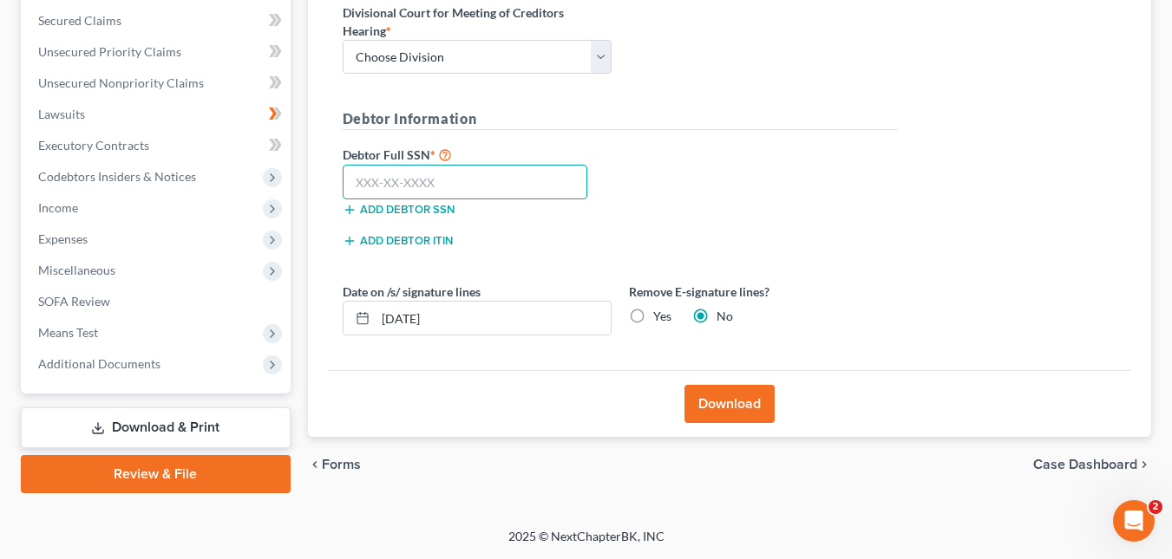
click at [396, 185] on input "text" at bounding box center [465, 182] width 245 height 35
paste input "202-52-0724"
type input "202-52-0724"
click at [723, 402] on button "Download" at bounding box center [729, 404] width 90 height 38
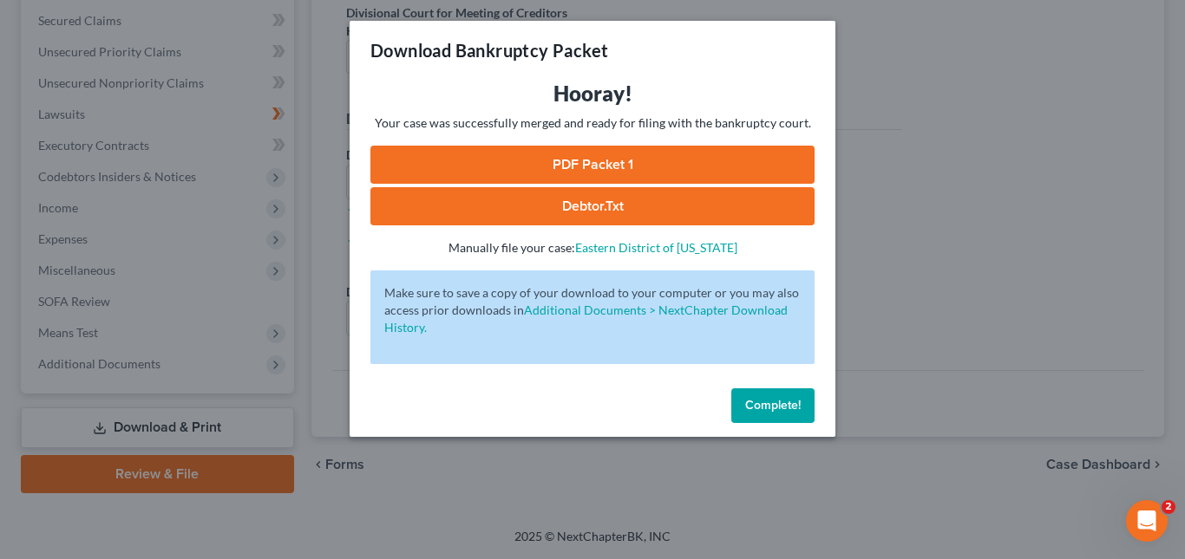
click at [721, 159] on link "PDF Packet 1" at bounding box center [592, 165] width 444 height 38
click at [657, 210] on link "Debtor.txt" at bounding box center [592, 206] width 444 height 38
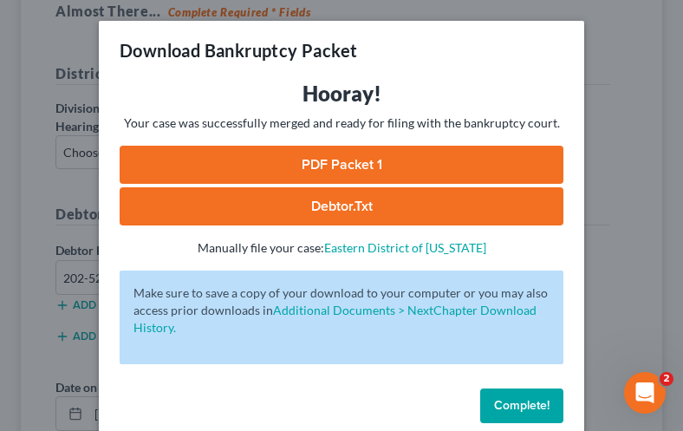
click at [303, 170] on link "PDF Packet 1" at bounding box center [342, 165] width 444 height 38
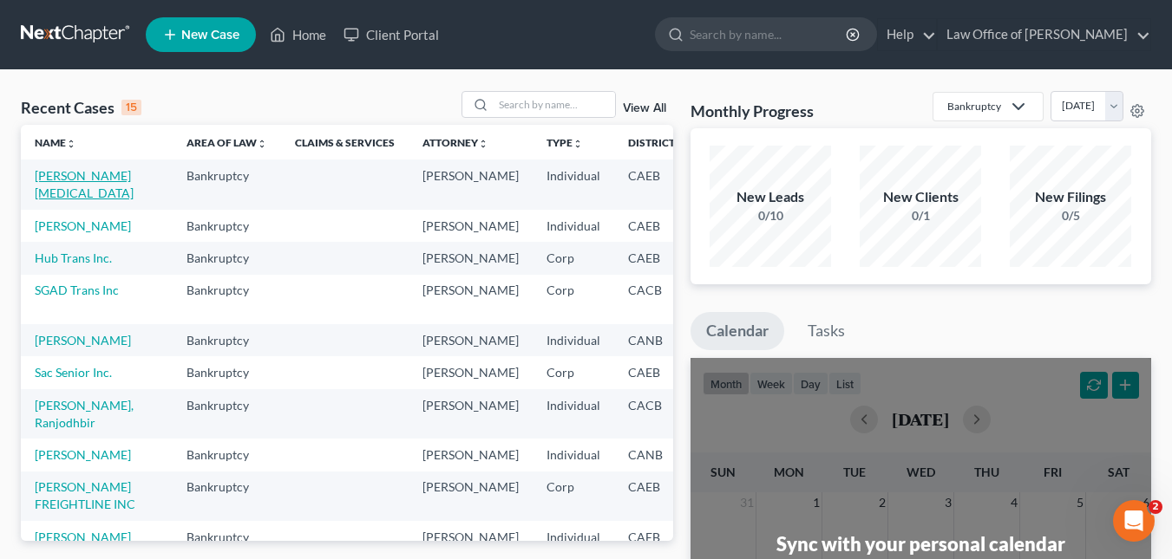
click at [41, 174] on link "[PERSON_NAME][MEDICAL_DATA]" at bounding box center [84, 184] width 99 height 32
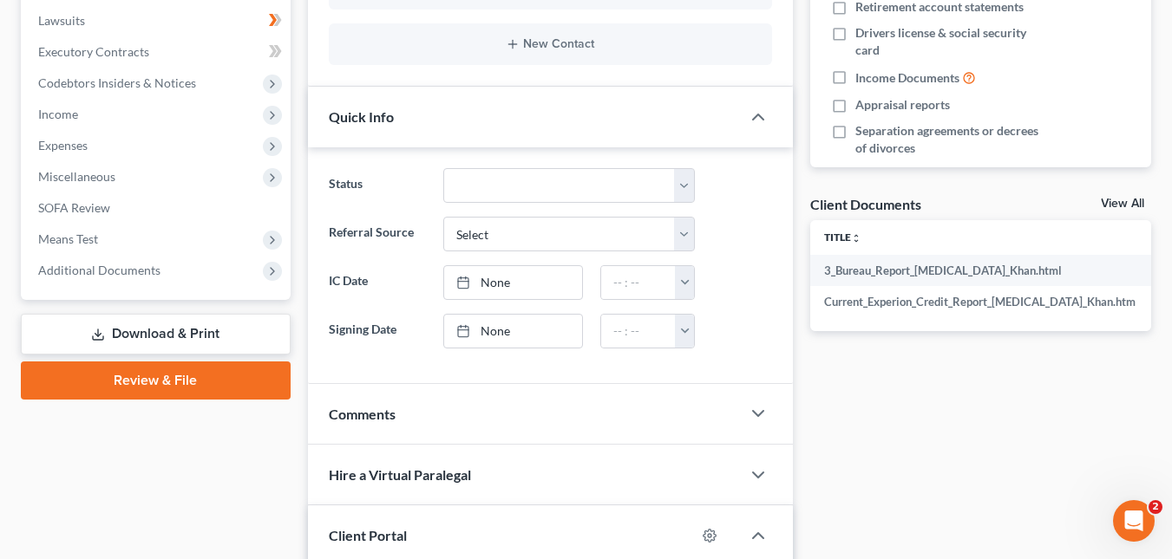
scroll to position [489, 0]
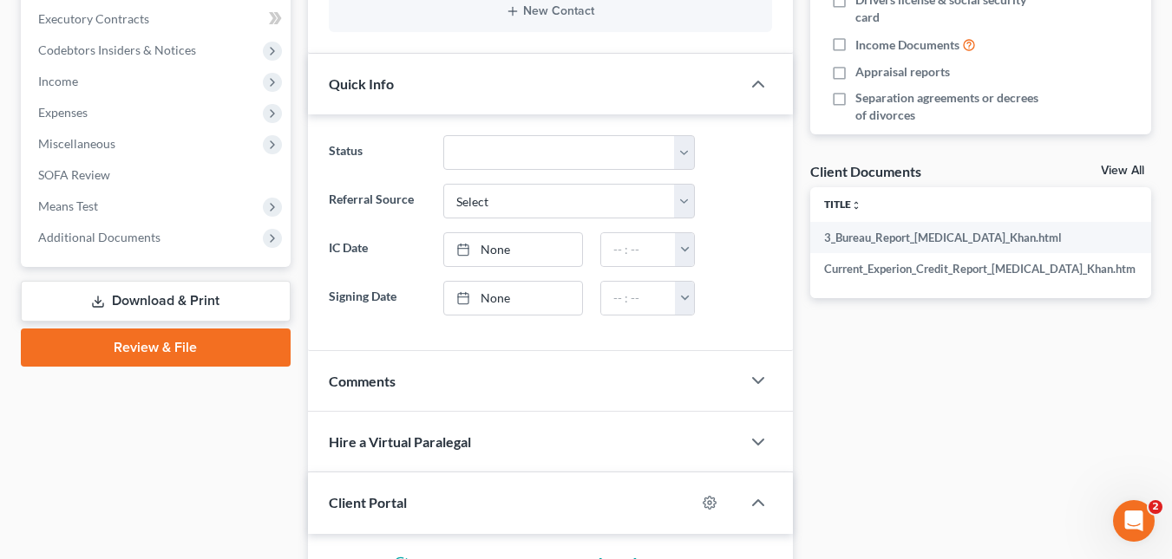
click at [195, 291] on link "Download & Print" at bounding box center [156, 301] width 270 height 41
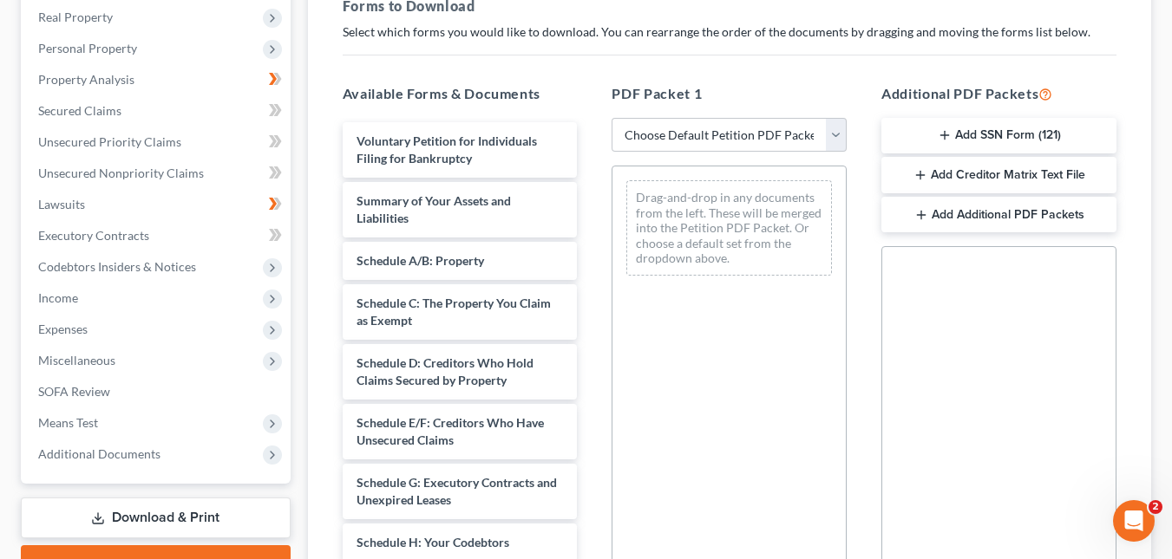
scroll to position [271, 0]
click at [841, 133] on select "Choose Default Petition PDF Packet Complete Bankruptcy Petition (all forms and …" at bounding box center [728, 137] width 235 height 35
select select "2"
click at [611, 120] on select "Choose Default Petition PDF Packet Complete Bankruptcy Petition (all forms and …" at bounding box center [728, 137] width 235 height 35
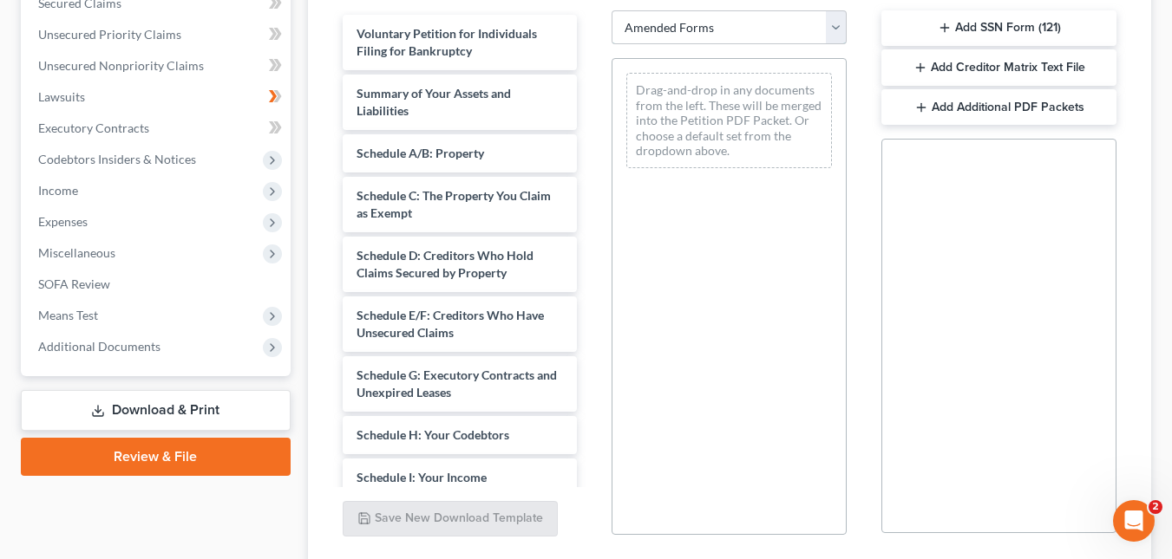
scroll to position [382, 0]
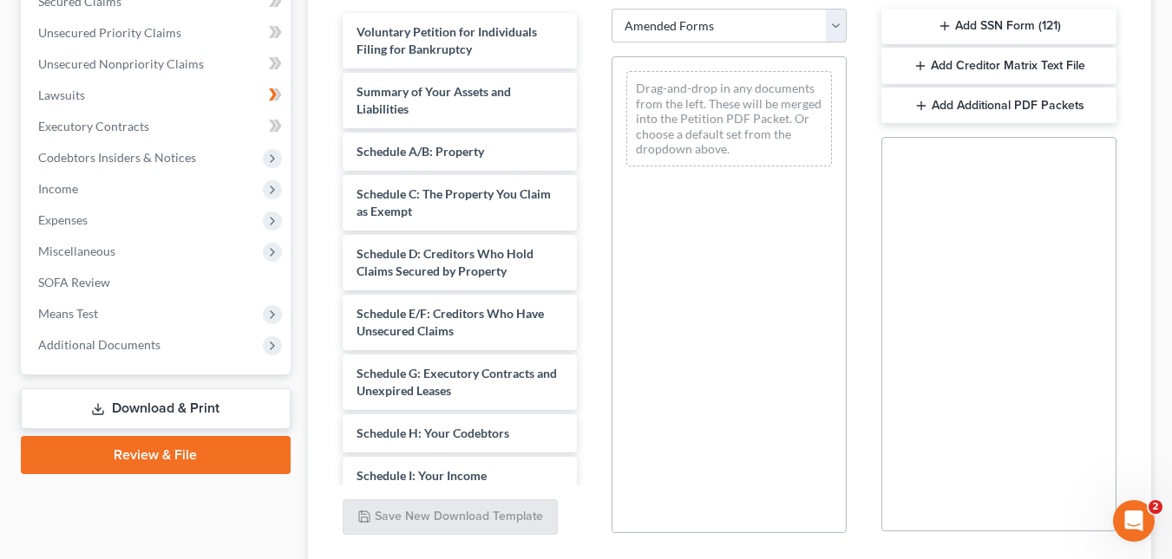
drag, startPoint x: 1008, startPoint y: 60, endPoint x: 1025, endPoint y: 198, distance: 139.0
click at [1025, 198] on div "Additional PDF Packets Add SSN Form (121) Add Creditor Matrix Text File Add Add…" at bounding box center [999, 254] width 270 height 588
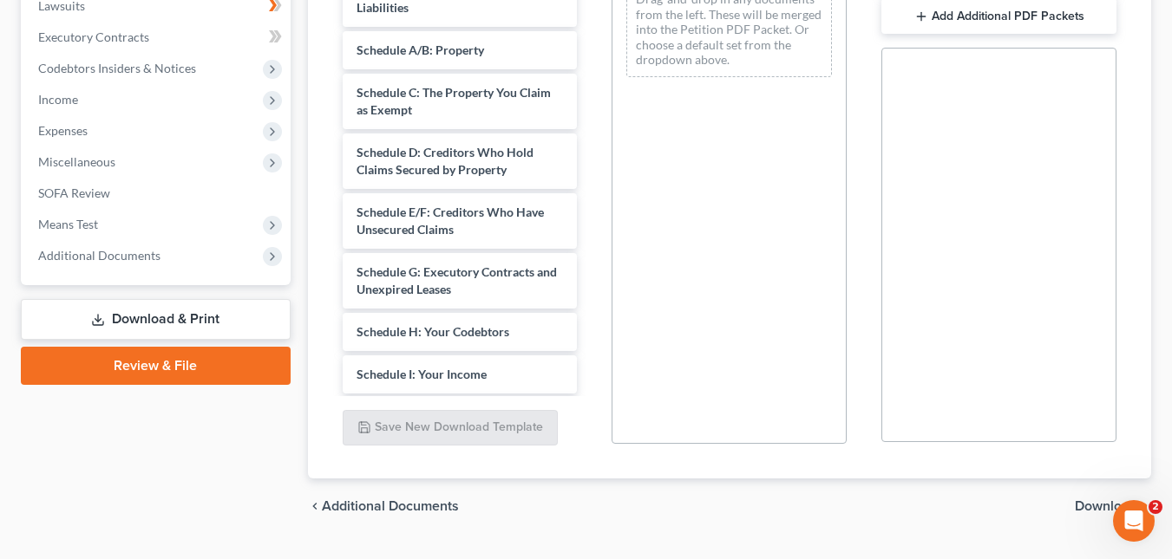
scroll to position [0, 0]
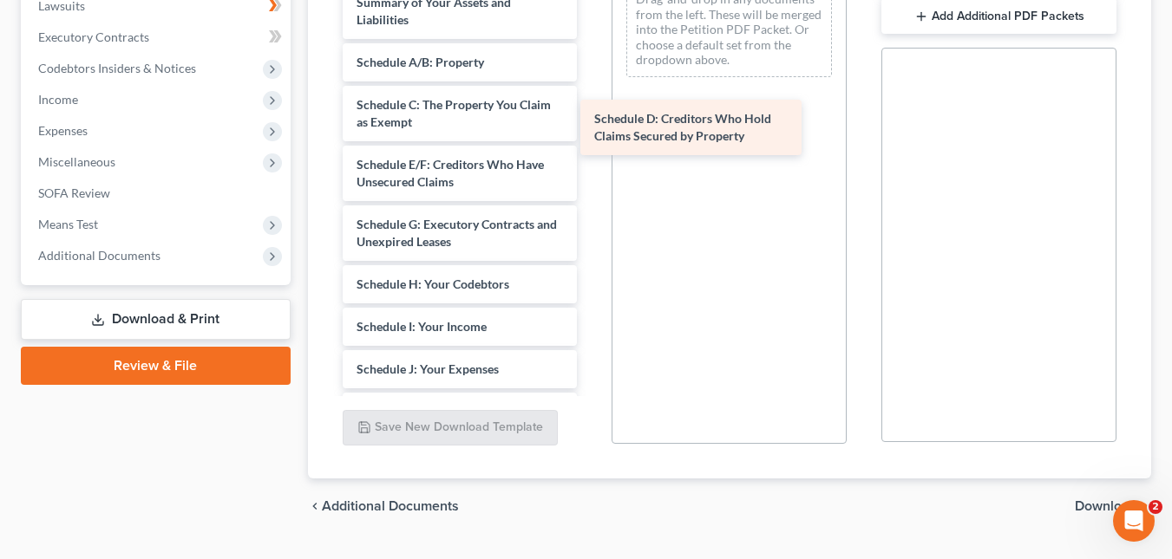
drag, startPoint x: 483, startPoint y: 165, endPoint x: 721, endPoint y: 119, distance: 242.1
click at [592, 119] on div "Schedule D: Creditors Who Hold Claims Secured by Property Voluntary Petition fo…" at bounding box center [460, 387] width 263 height 926
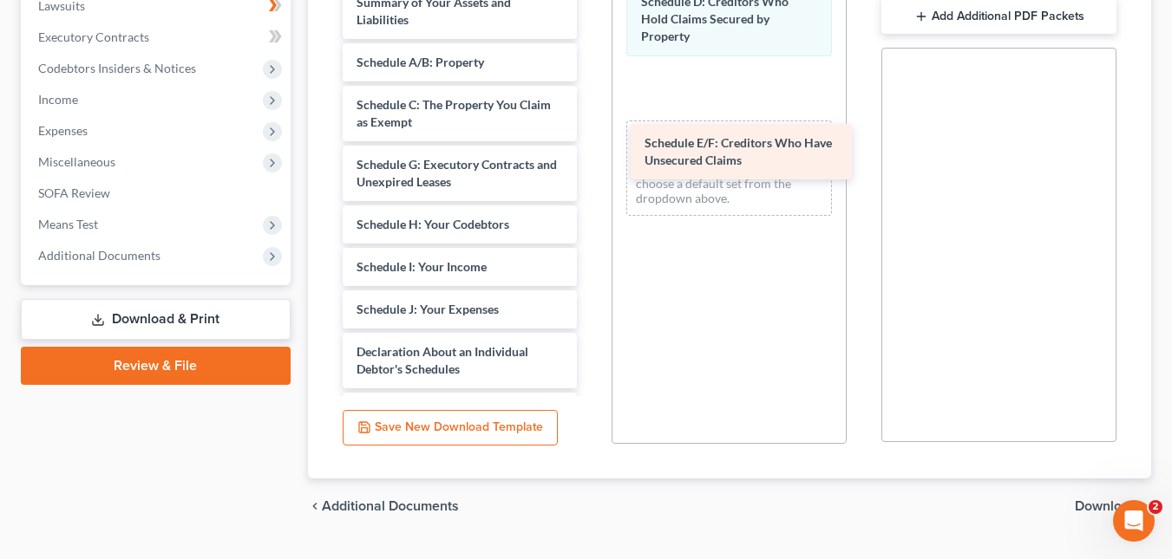
drag, startPoint x: 473, startPoint y: 178, endPoint x: 768, endPoint y: 156, distance: 296.6
click at [592, 156] on div "Schedule E/F: Creditors Who Have Unsecured Claims Voluntary Petition for Indivi…" at bounding box center [460, 357] width 263 height 866
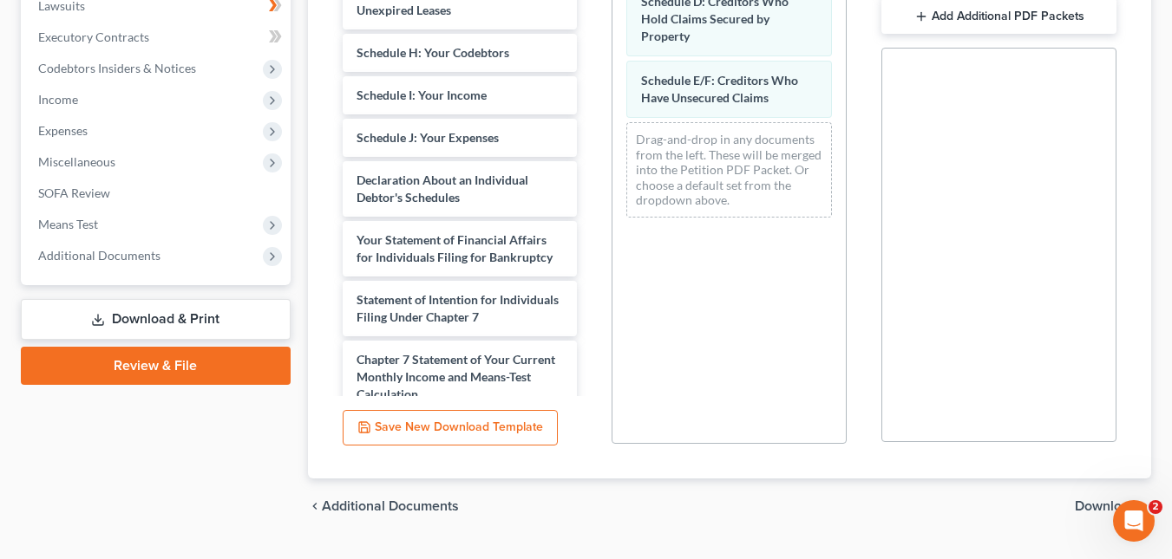
scroll to position [173, 0]
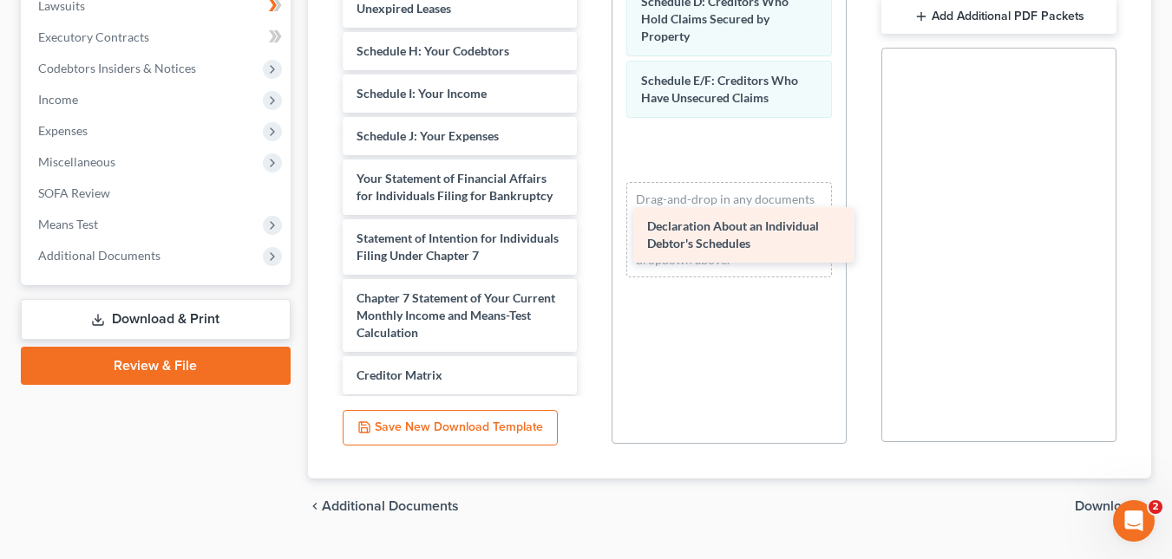
drag, startPoint x: 493, startPoint y: 186, endPoint x: 788, endPoint y: 234, distance: 298.9
click at [592, 234] on div "Declaration About an Individual Debtor's Schedules Voluntary Petition for Indiv…" at bounding box center [460, 153] width 263 height 807
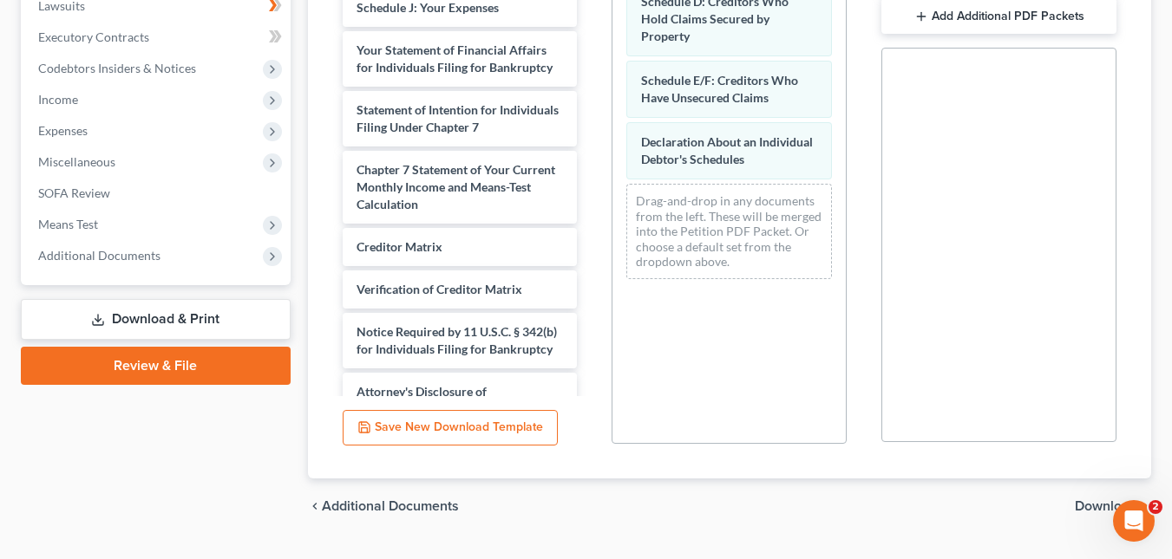
scroll to position [304, 0]
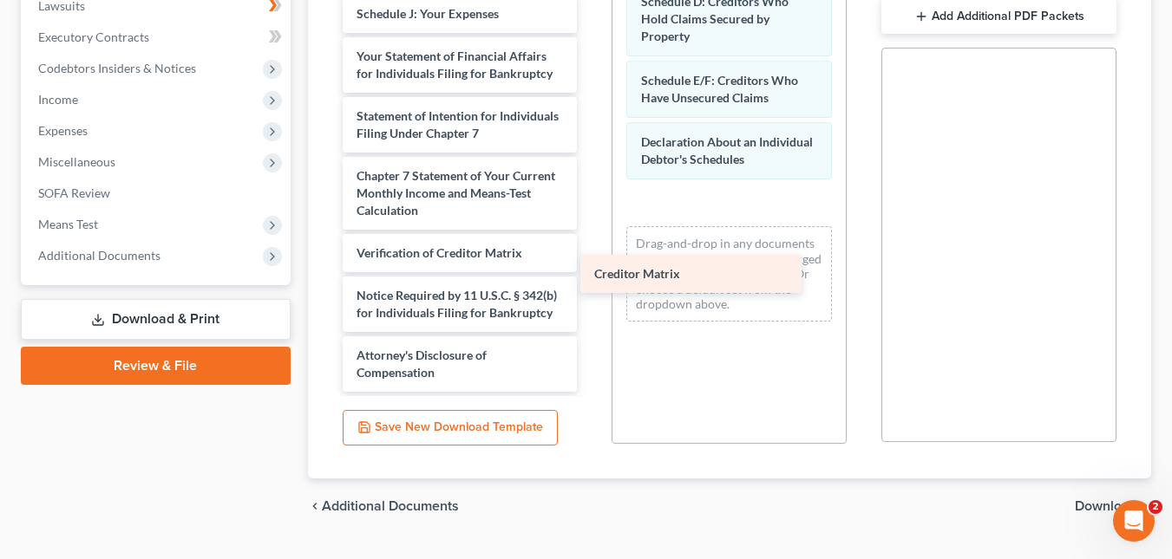
drag, startPoint x: 507, startPoint y: 254, endPoint x: 746, endPoint y: 265, distance: 238.8
click at [592, 265] on div "Creditor Matrix Voluntary Petition for Individuals Filing for Bankruptcy Summar…" at bounding box center [460, 10] width 263 height 764
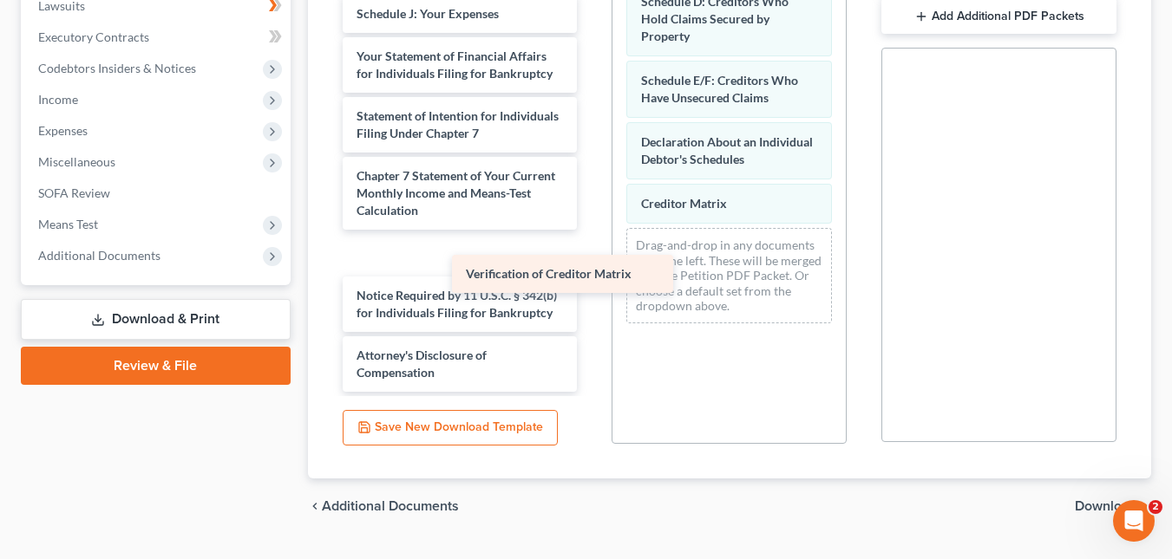
scroll to position [288, 0]
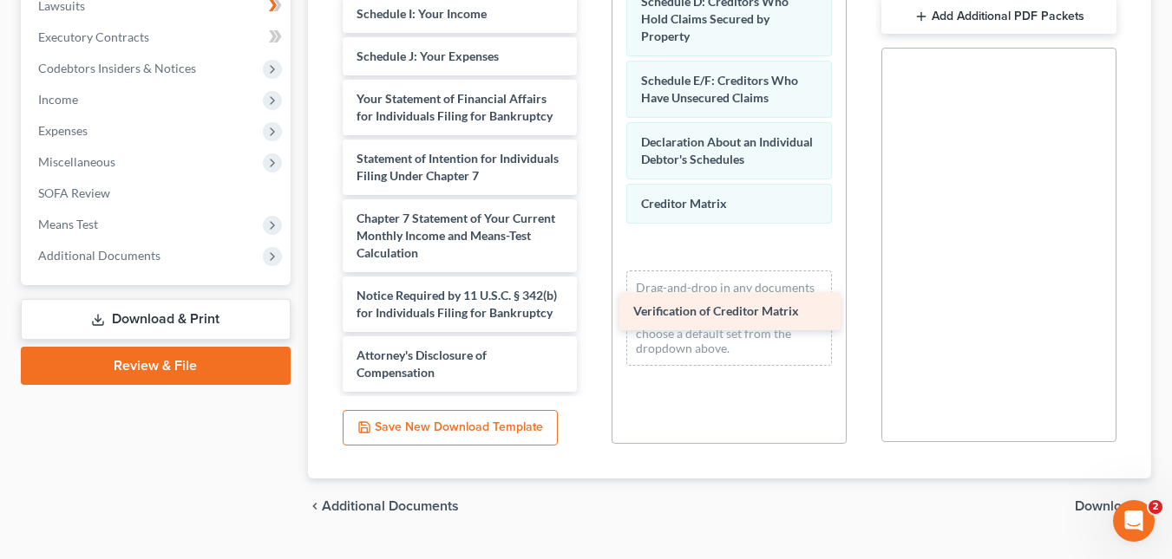
drag, startPoint x: 476, startPoint y: 260, endPoint x: 760, endPoint y: 311, distance: 288.2
click at [592, 311] on div "Verification of Creditor Matrix Voluntary Petition for Individuals Filing for B…" at bounding box center [460, 31] width 263 height 722
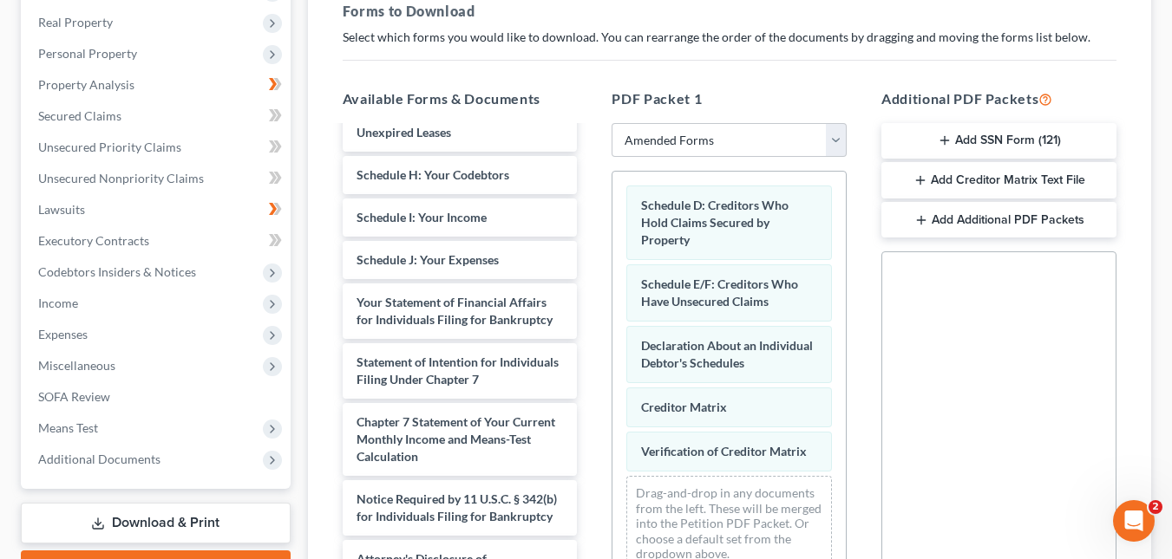
scroll to position [265, 0]
click at [991, 188] on button "Add Creditor Matrix Text File" at bounding box center [998, 182] width 235 height 36
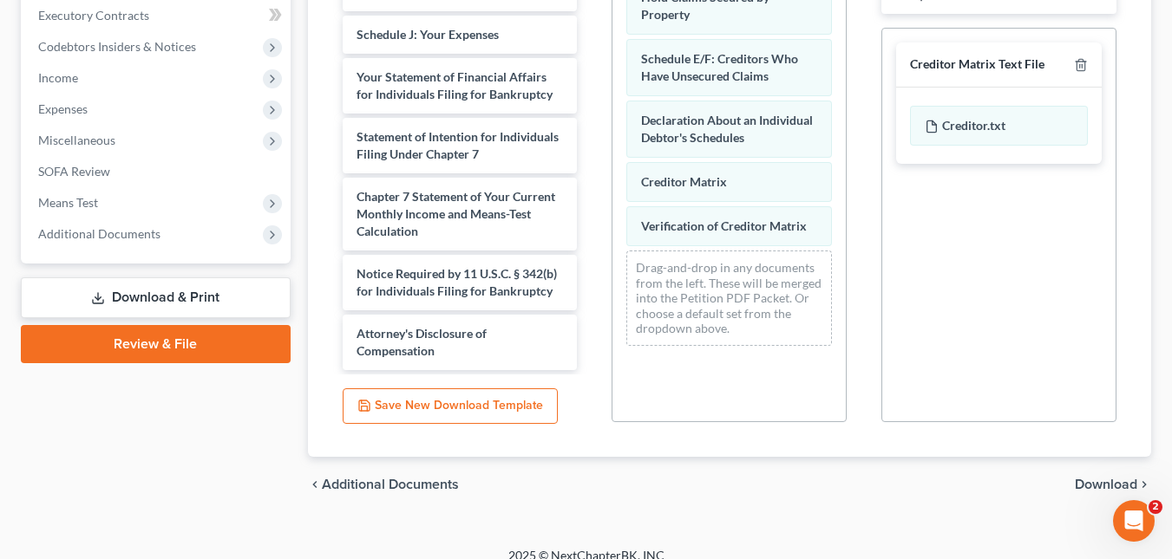
scroll to position [512, 0]
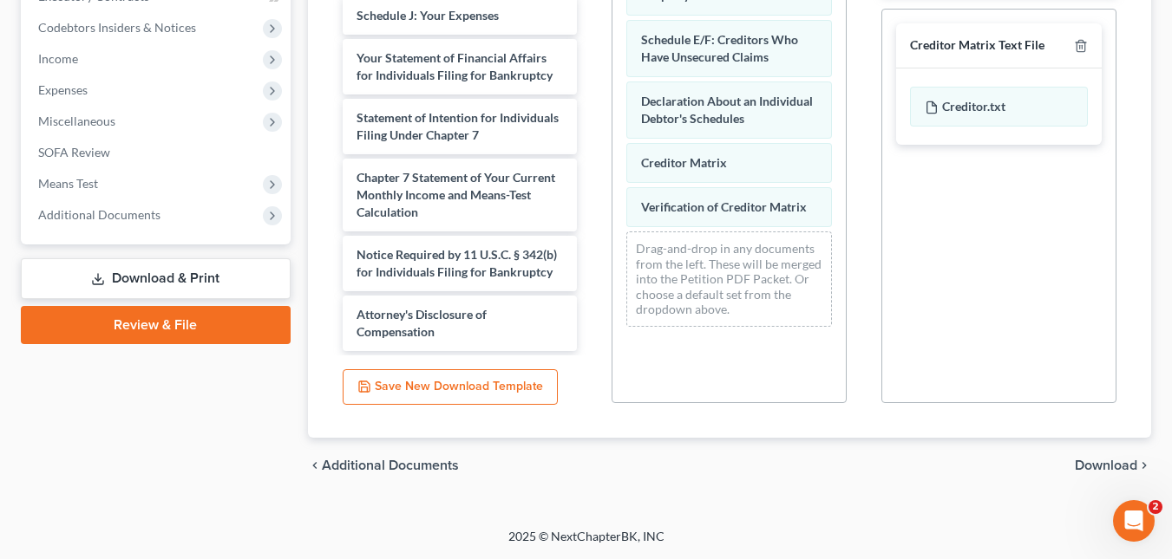
click at [1082, 470] on span "Download" at bounding box center [1106, 466] width 62 height 14
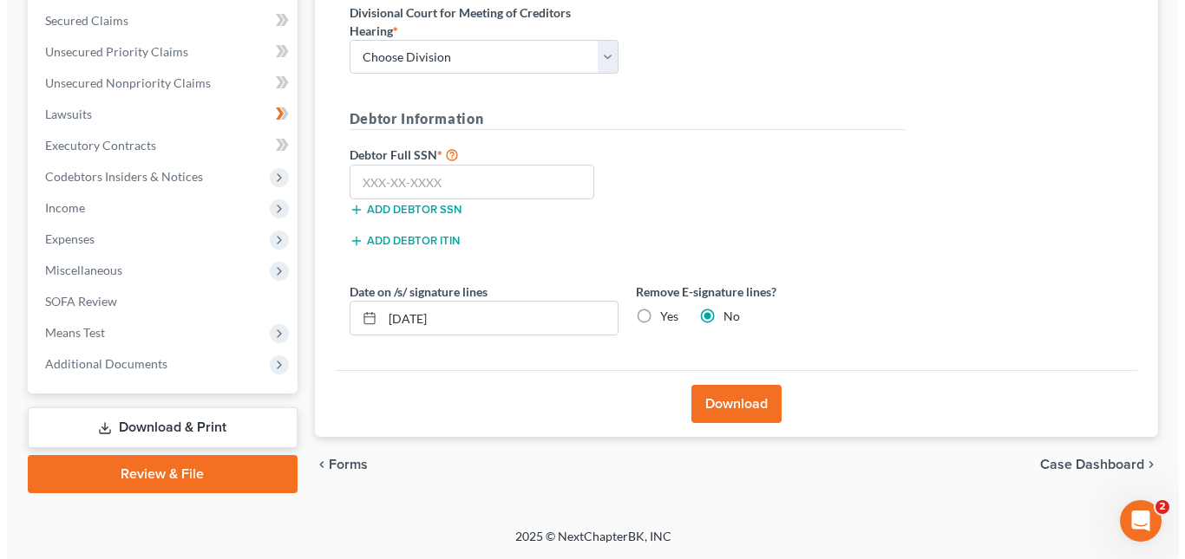
scroll to position [363, 0]
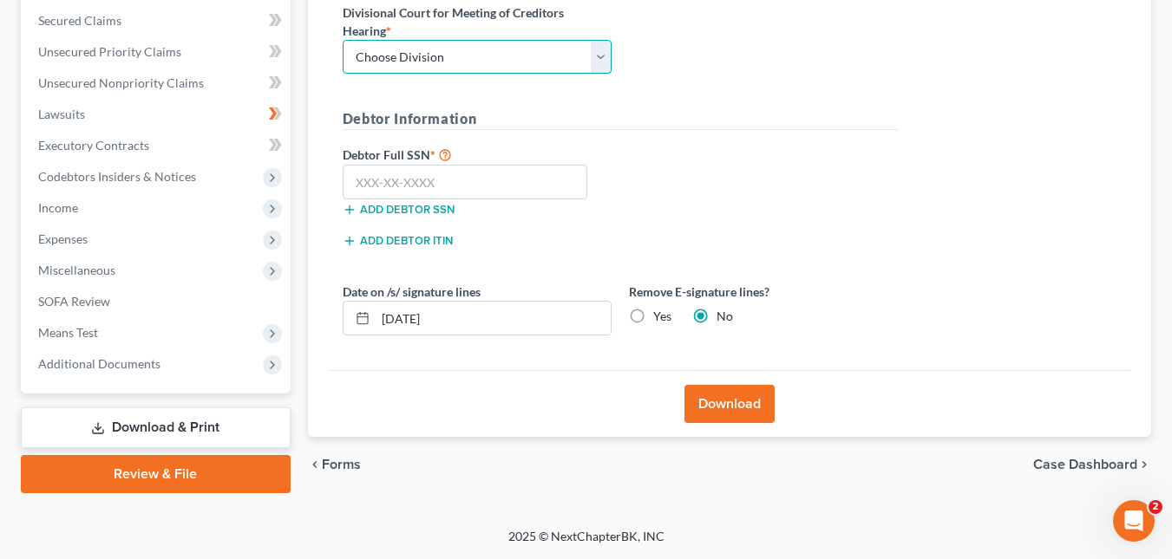
click at [595, 60] on select "Choose Division Fresno Modesto [GEOGRAPHIC_DATA]" at bounding box center [477, 57] width 269 height 35
select select "2"
click at [343, 40] on select "Choose Division Fresno Modesto [GEOGRAPHIC_DATA]" at bounding box center [477, 57] width 269 height 35
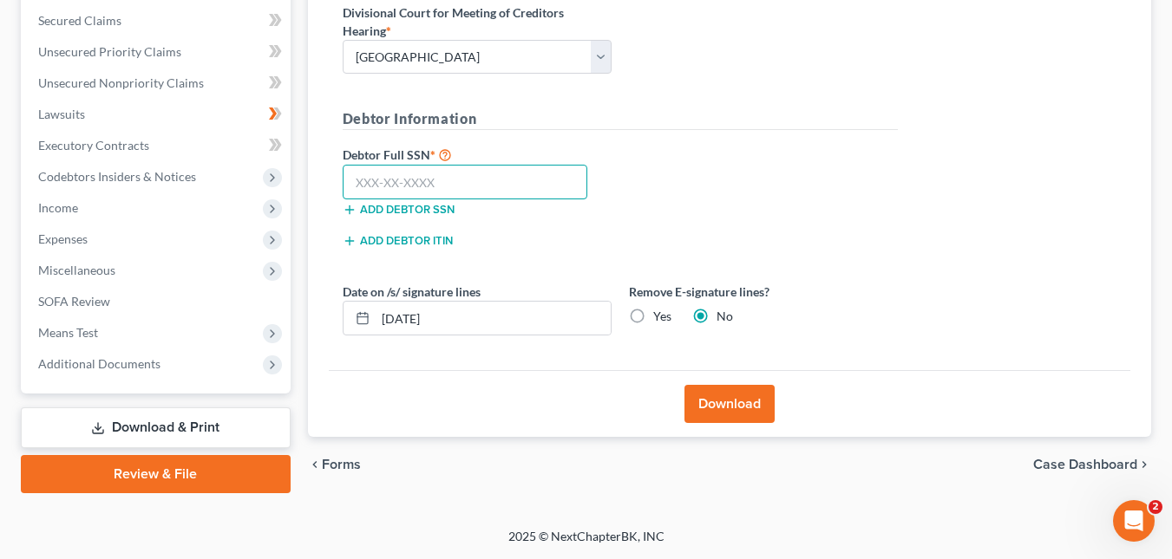
click at [412, 180] on input "text" at bounding box center [465, 182] width 245 height 35
paste input "text"
paste input "024-52-1475"
type input "024-52-1475"
click at [741, 403] on button "Download" at bounding box center [729, 404] width 90 height 38
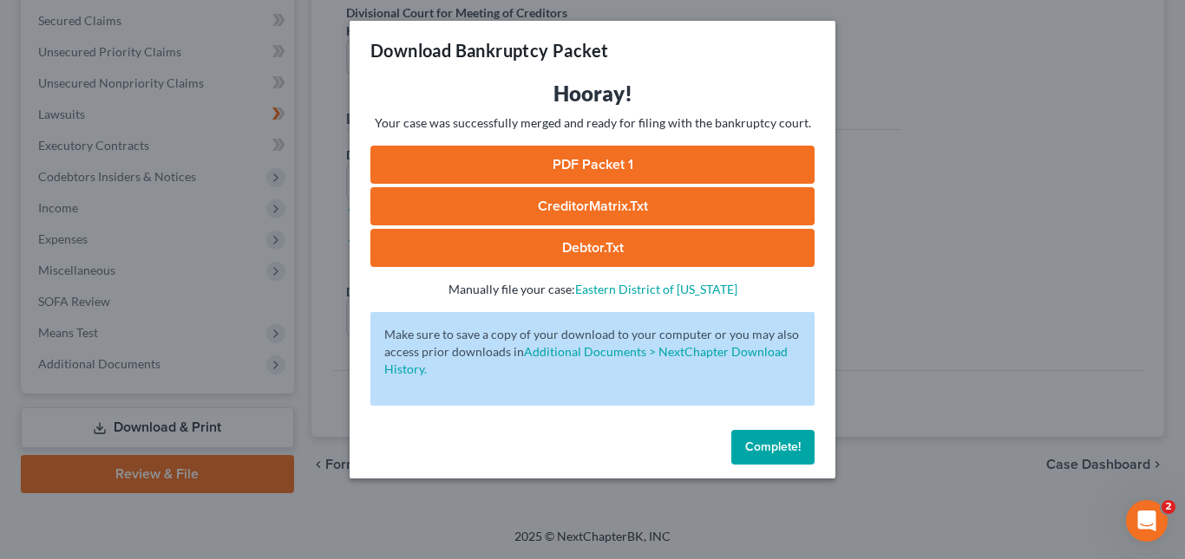
click at [726, 157] on link "PDF Packet 1" at bounding box center [592, 165] width 444 height 38
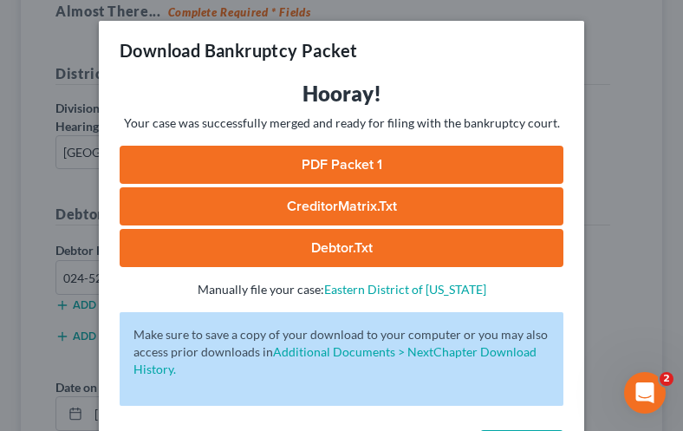
click at [409, 212] on link "CreditorMatrix.txt" at bounding box center [342, 206] width 444 height 38
click at [352, 238] on link "Debtor.txt" at bounding box center [342, 248] width 444 height 38
